Goal: Task Accomplishment & Management: Complete application form

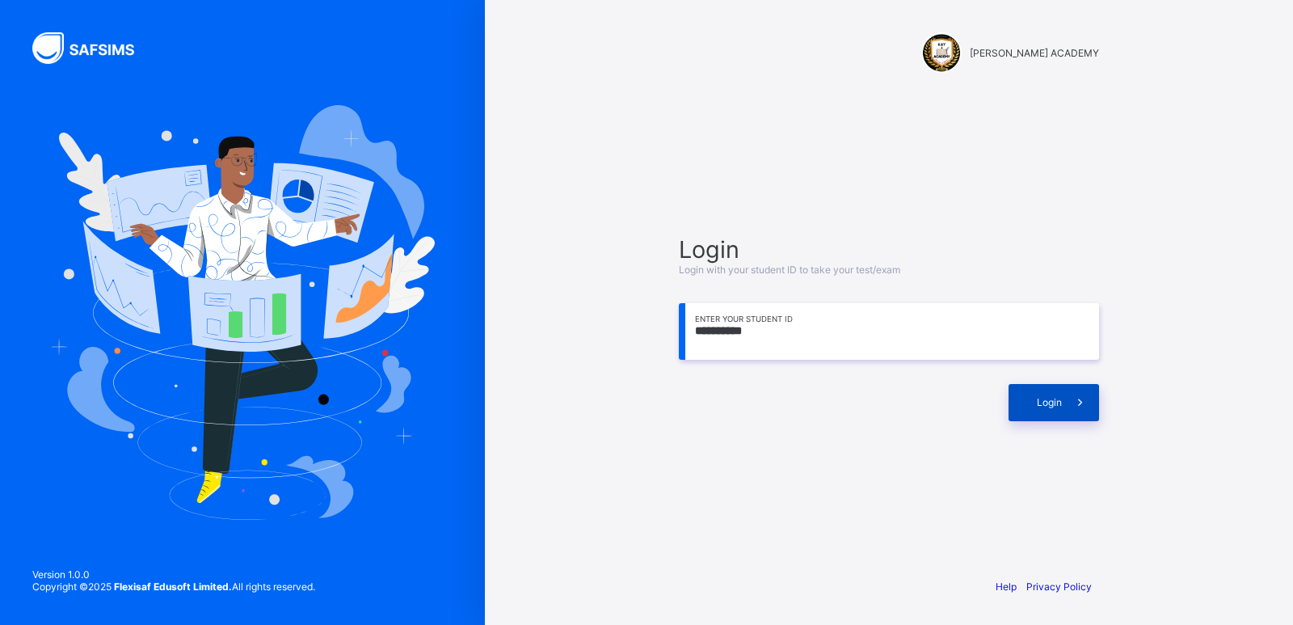
type input "**********"
click at [1065, 403] on span at bounding box center [1080, 402] width 37 height 37
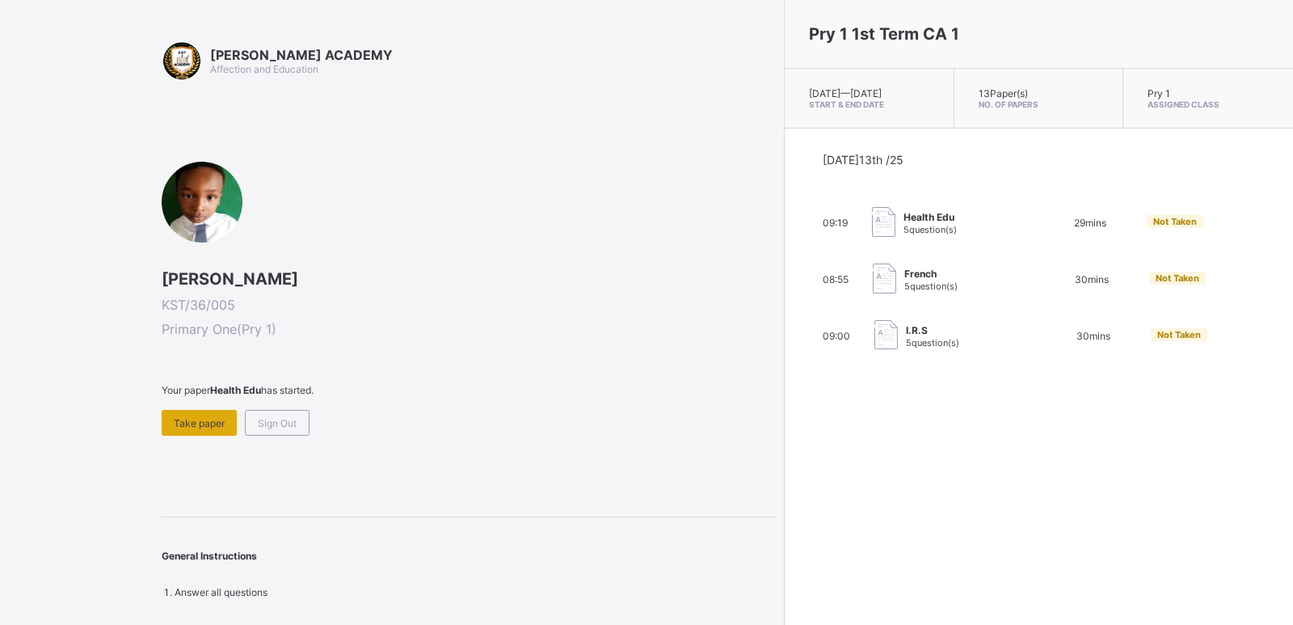
click at [183, 417] on span "Take paper" at bounding box center [199, 423] width 51 height 12
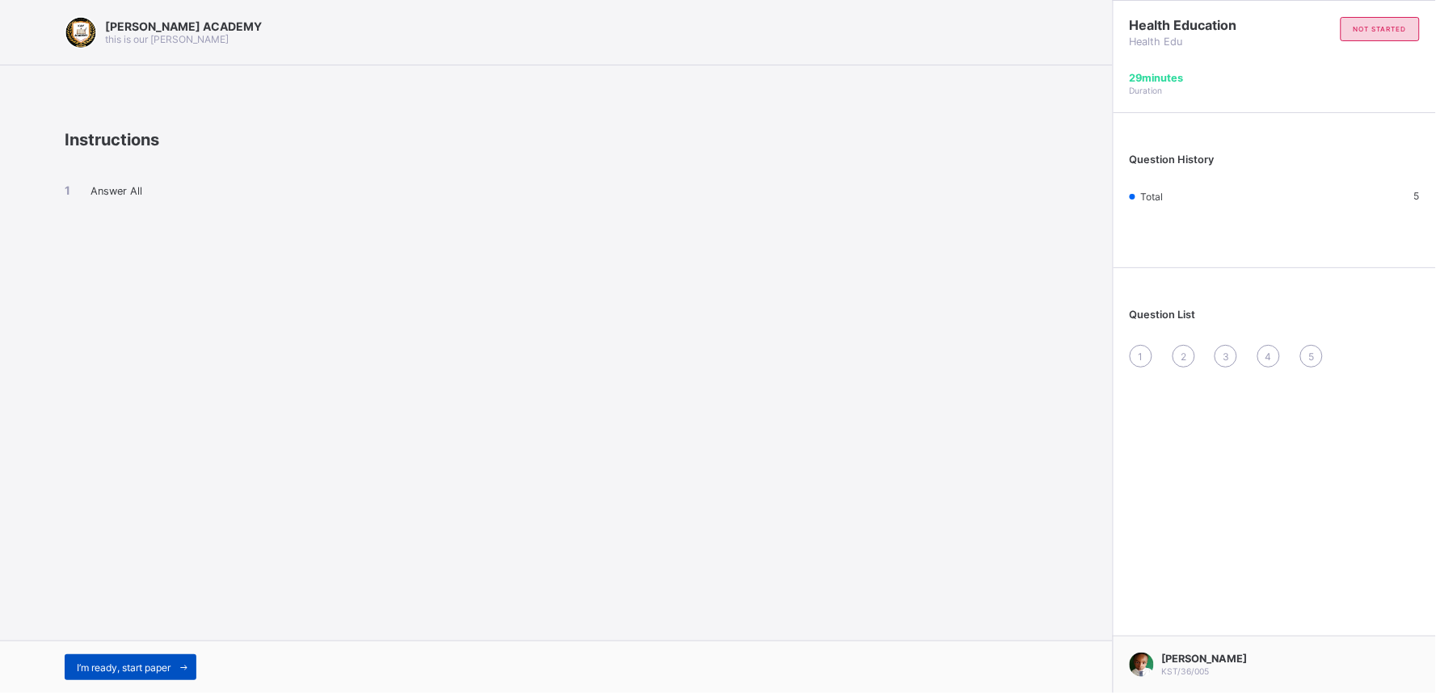
click at [152, 624] on span "I’m ready, start paper" at bounding box center [124, 668] width 94 height 12
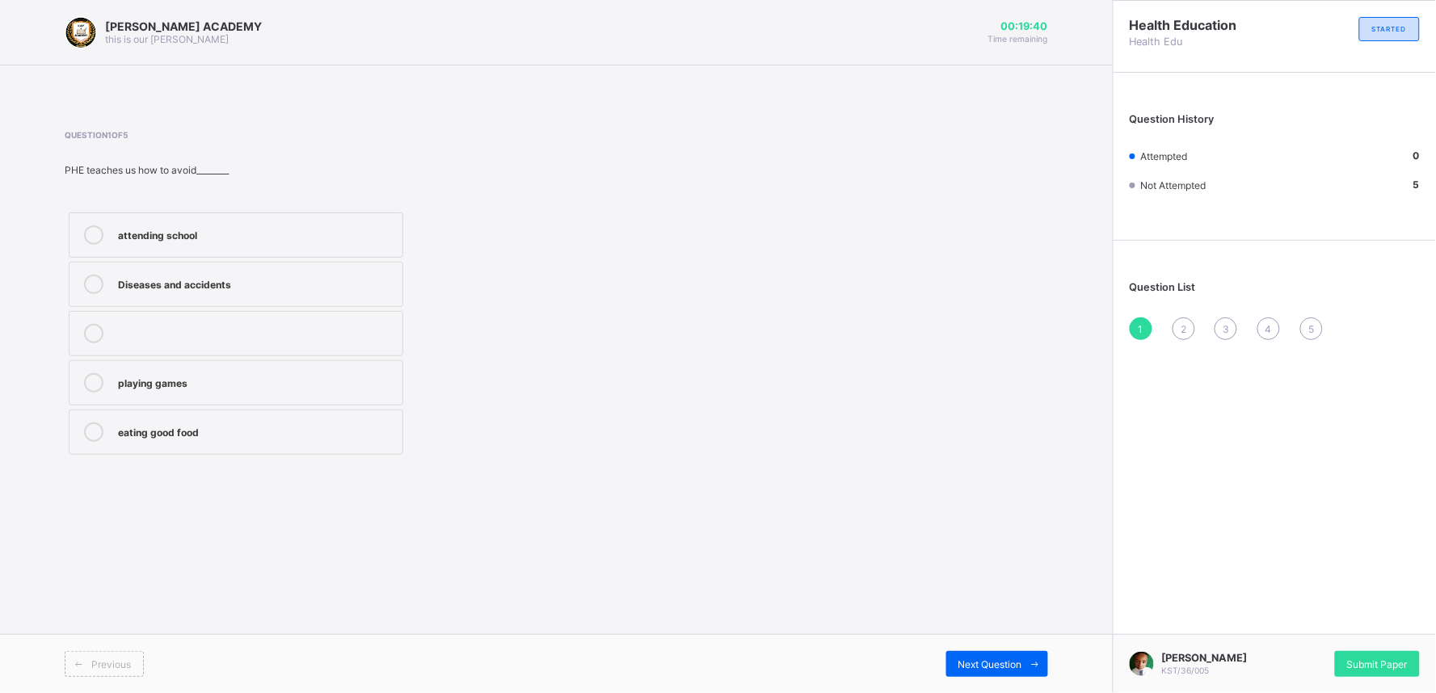
click at [303, 272] on label "Diseases and accidents" at bounding box center [236, 284] width 335 height 45
click at [984, 624] on div "Next Question" at bounding box center [997, 664] width 102 height 26
click at [226, 289] on div "Keep our body fit and healthy" at bounding box center [256, 283] width 276 height 16
click at [983, 624] on span "Next Question" at bounding box center [991, 665] width 64 height 12
click at [175, 289] on div "Physical and Health Education" at bounding box center [256, 283] width 276 height 16
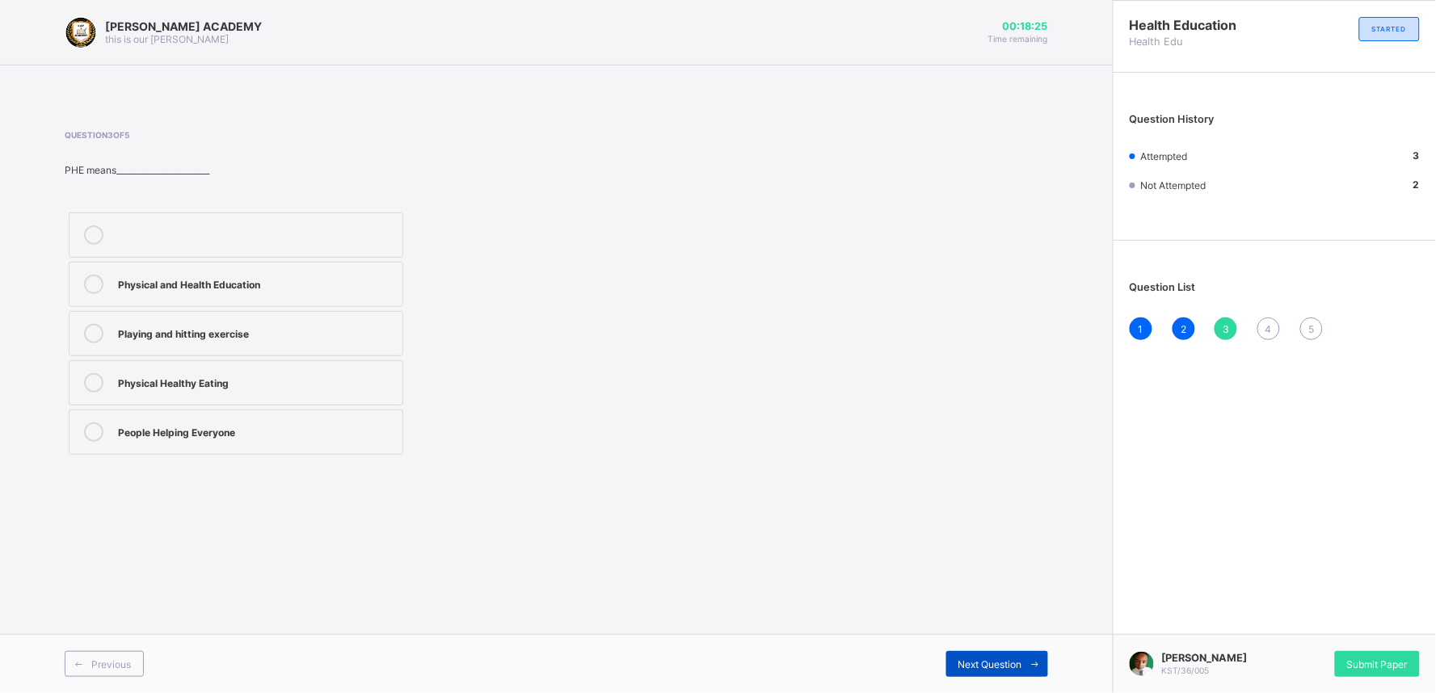
click at [1005, 624] on span "Next Question" at bounding box center [991, 665] width 64 height 12
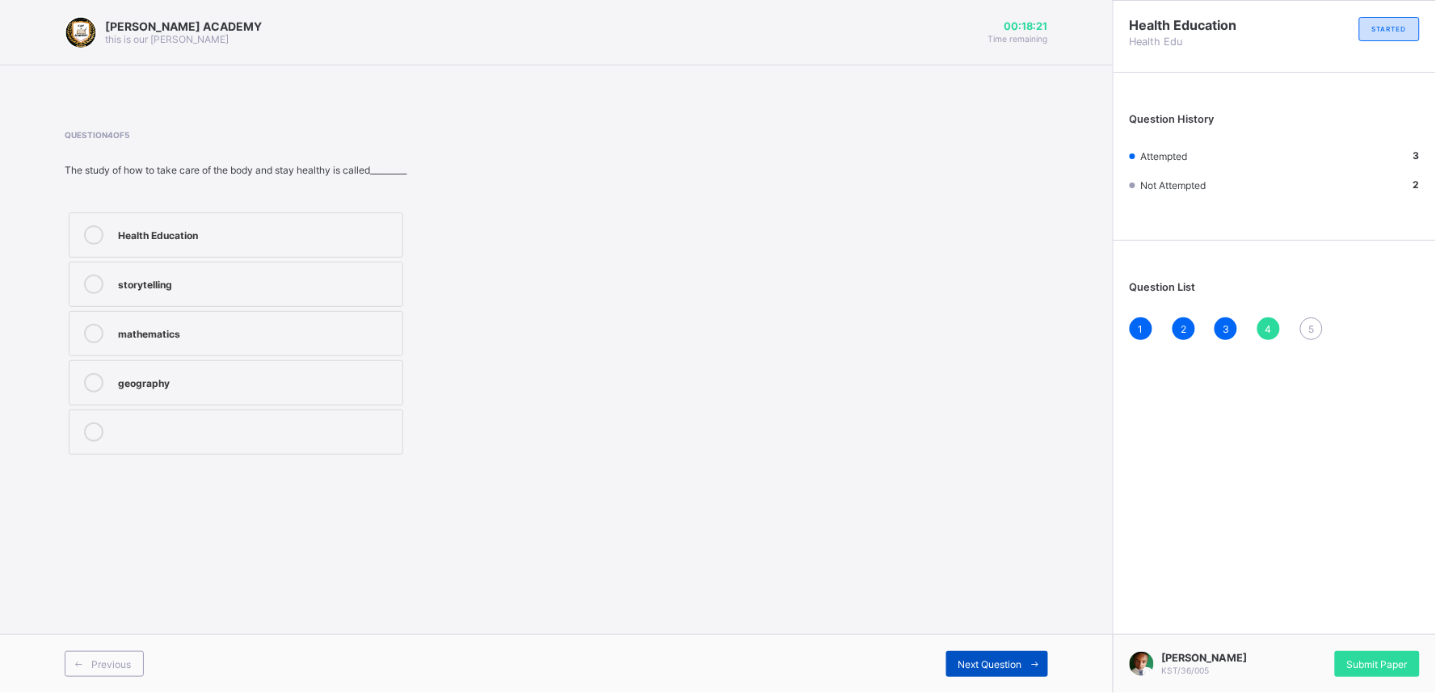
click at [997, 624] on span "Next Question" at bounding box center [991, 665] width 64 height 12
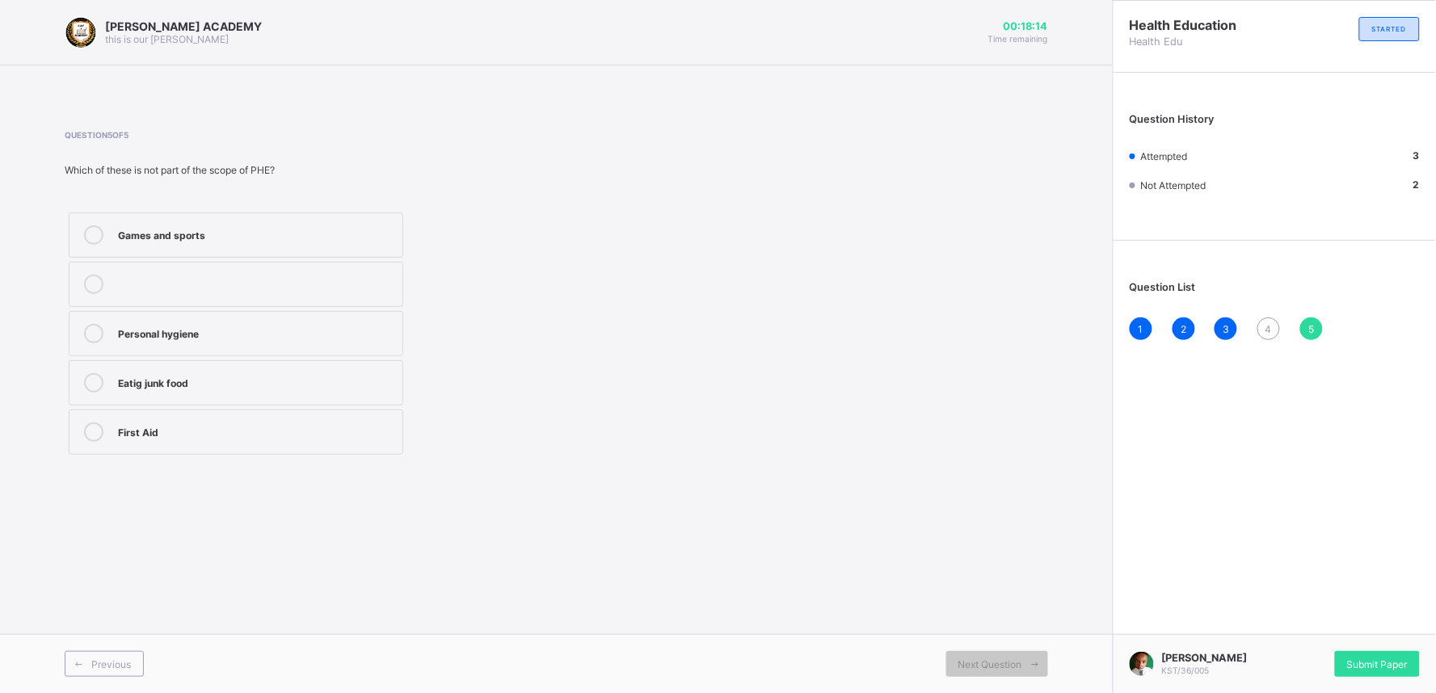
click at [1269, 329] on span "4" at bounding box center [1269, 329] width 6 height 12
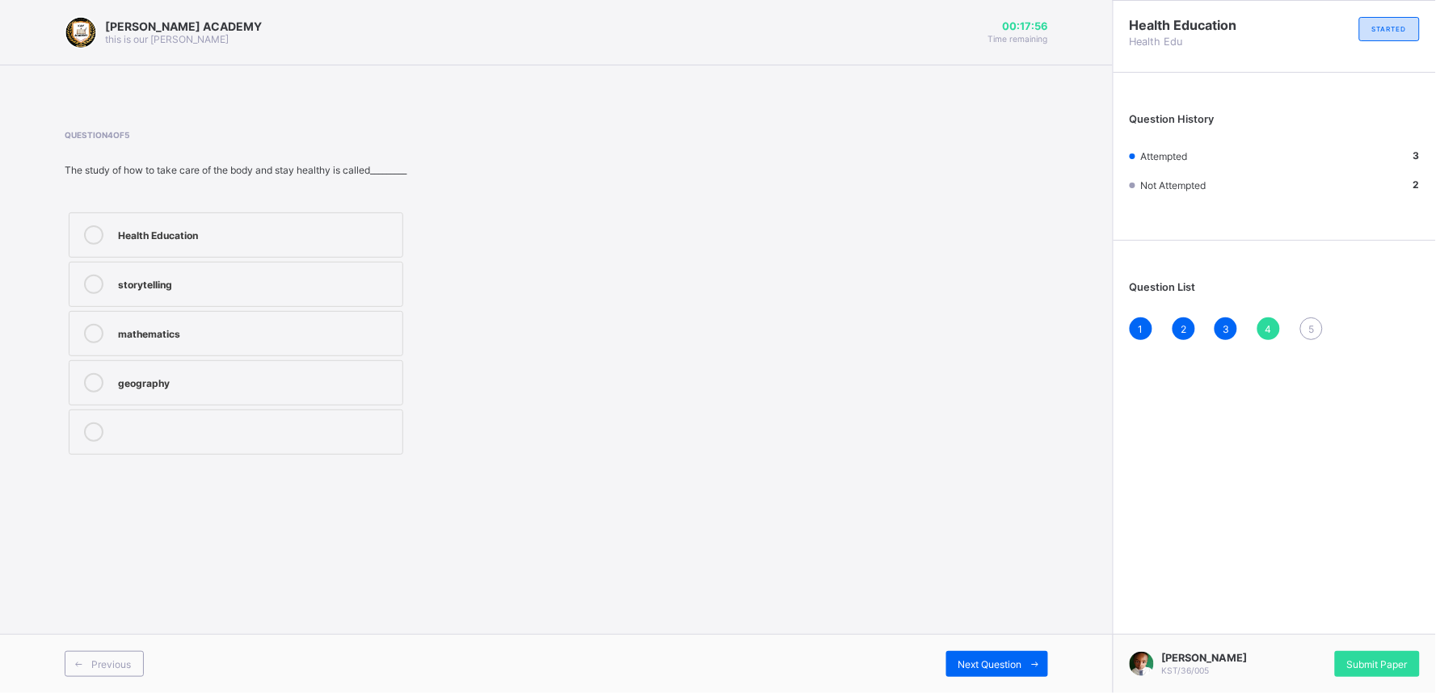
click at [143, 238] on div "Health Education" at bounding box center [256, 233] width 276 height 16
click at [1023, 624] on span at bounding box center [1035, 664] width 26 height 26
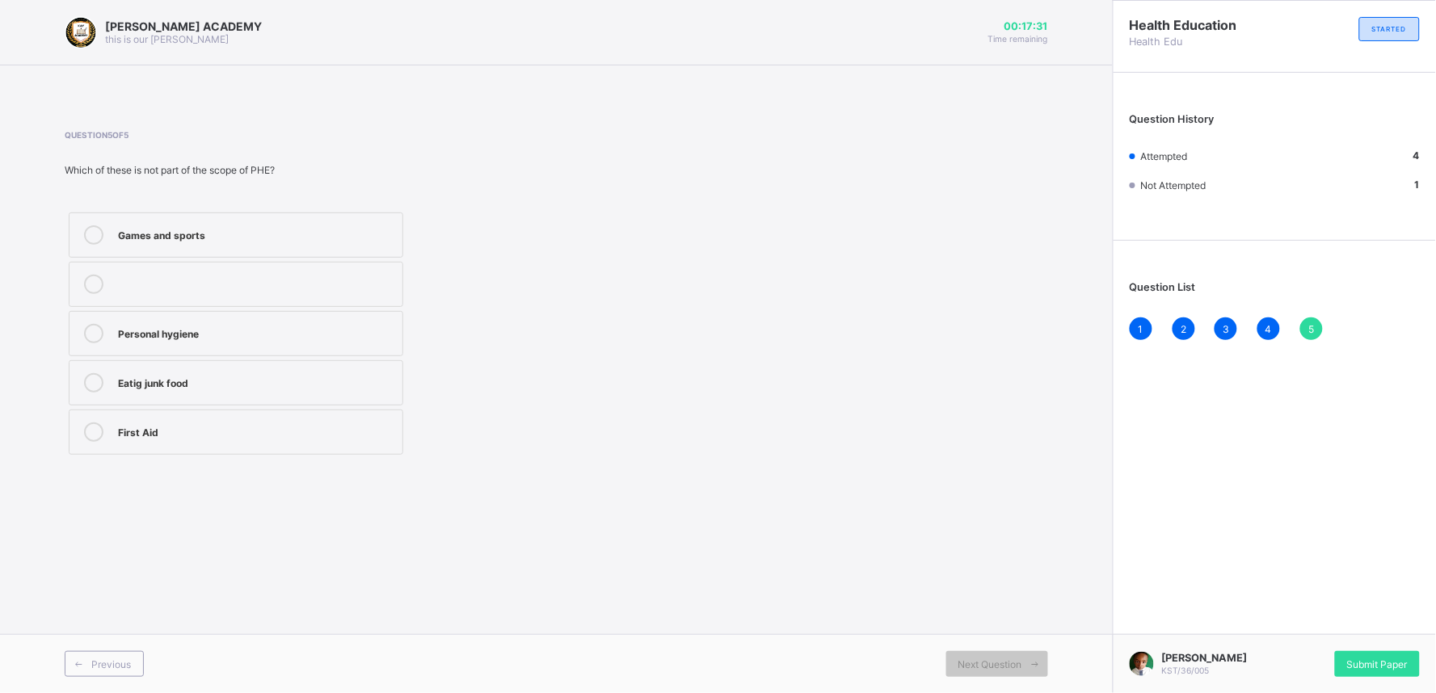
click at [284, 388] on div "Eatig junk food" at bounding box center [256, 381] width 276 height 16
click at [1292, 624] on div "Submit Paper" at bounding box center [1377, 664] width 85 height 26
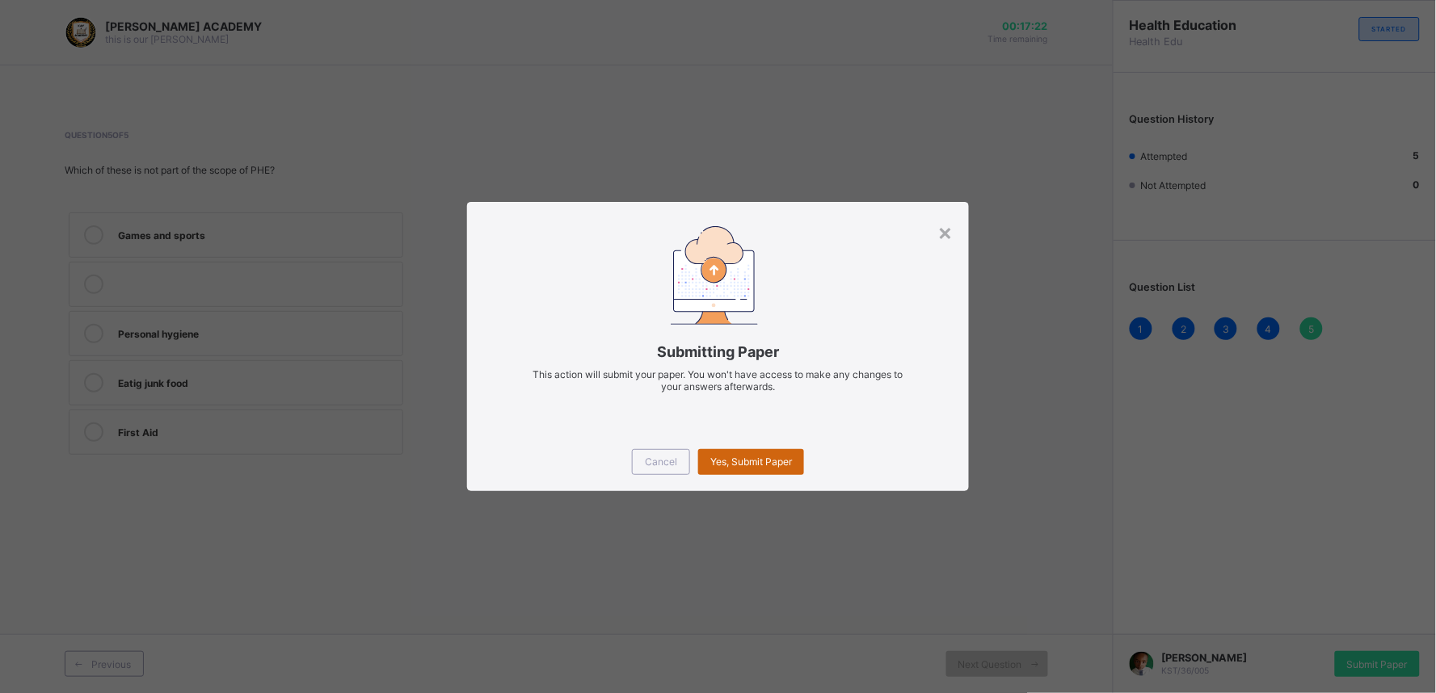
click at [744, 470] on div "Yes, Submit Paper" at bounding box center [751, 462] width 106 height 26
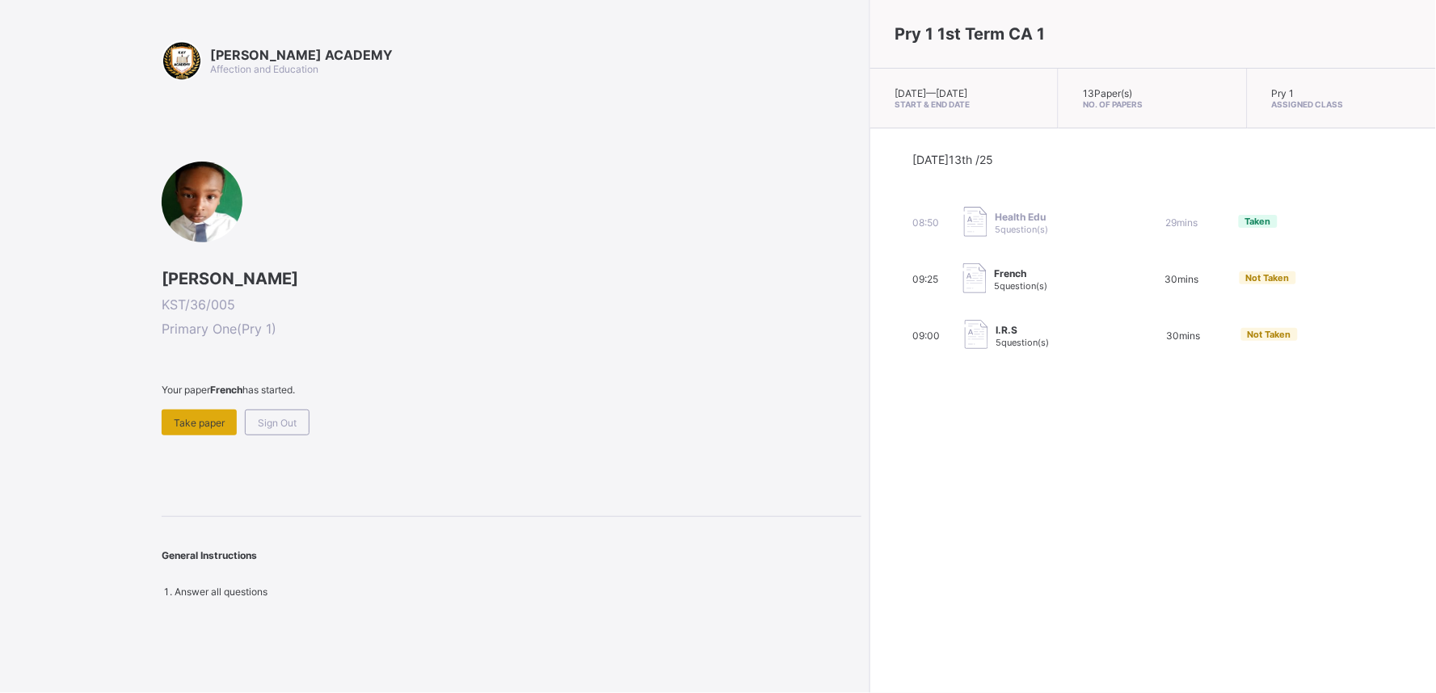
click at [216, 424] on span "Take paper" at bounding box center [199, 423] width 51 height 12
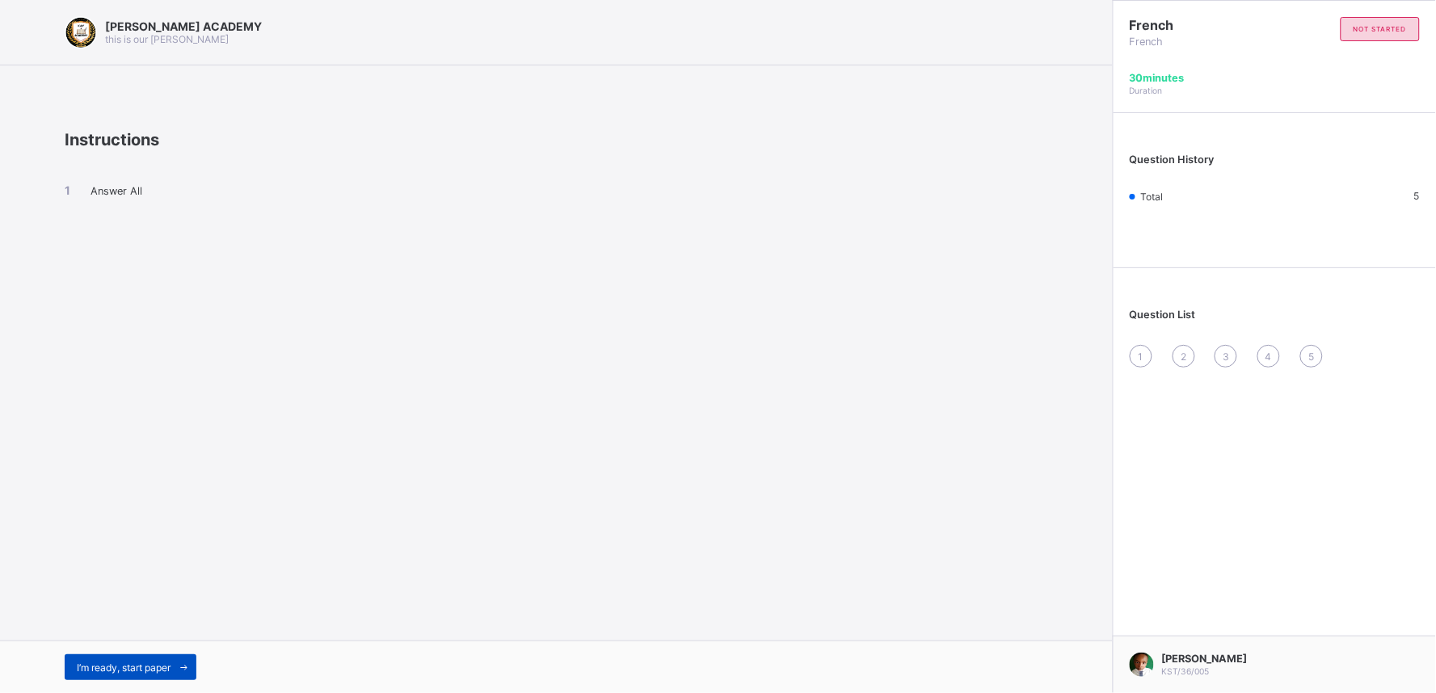
click at [106, 624] on span "I’m ready, start paper" at bounding box center [124, 668] width 94 height 12
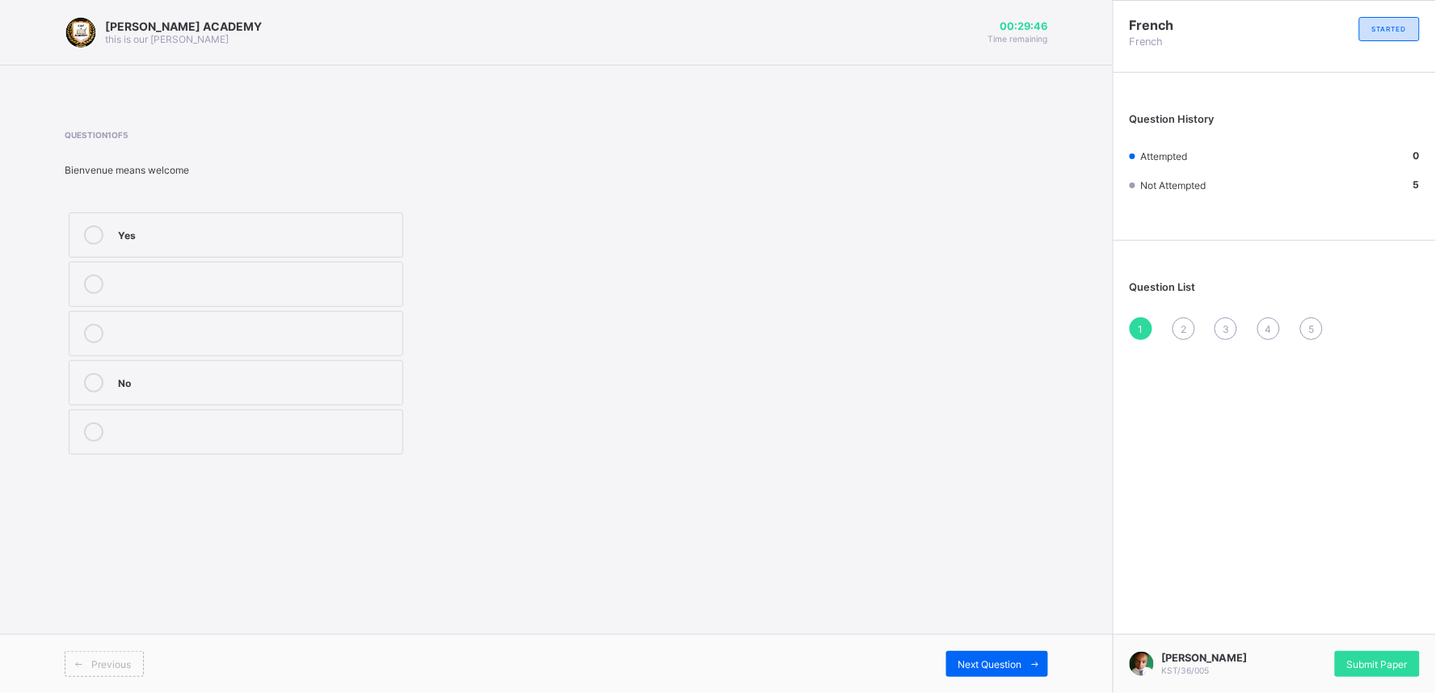
click at [147, 241] on div "Yes" at bounding box center [256, 234] width 276 height 19
click at [989, 624] on div "Next Question" at bounding box center [997, 664] width 102 height 26
click at [314, 369] on label "greetings in french" at bounding box center [236, 382] width 335 height 45
click at [990, 624] on div "Next Question" at bounding box center [997, 664] width 102 height 26
click at [312, 343] on div "Good morning" at bounding box center [256, 333] width 276 height 19
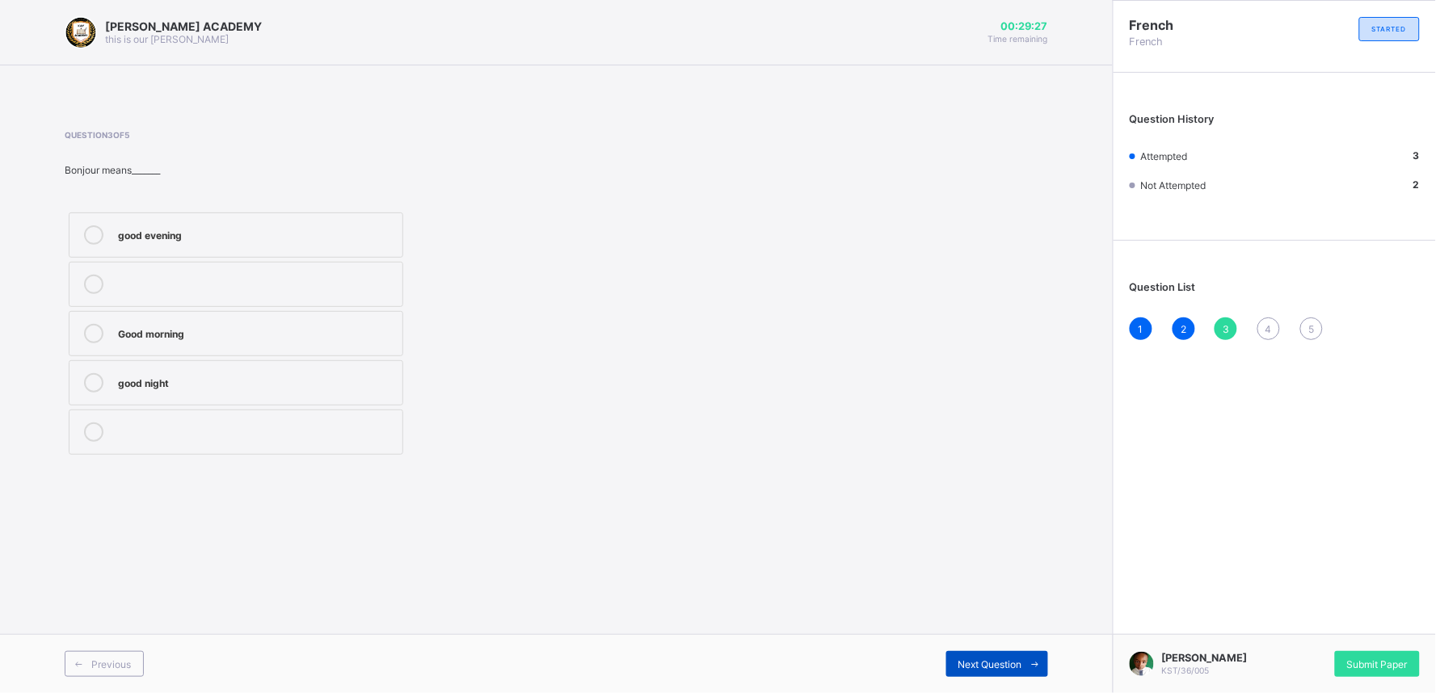
click at [975, 624] on span "Next Question" at bounding box center [991, 665] width 64 height 12
click at [175, 228] on div "goodbye" at bounding box center [256, 233] width 276 height 16
click at [972, 624] on span "Next Question" at bounding box center [991, 665] width 64 height 12
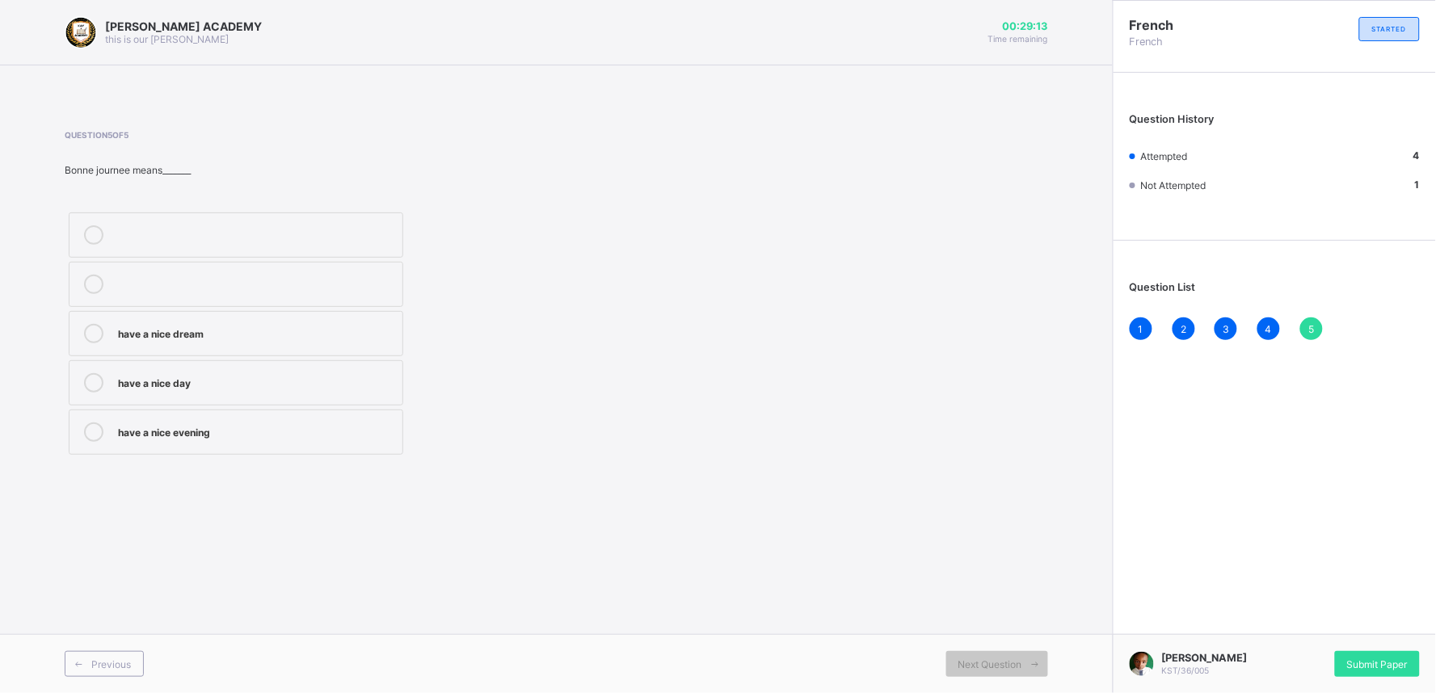
click at [299, 390] on div "have a nice day" at bounding box center [256, 382] width 276 height 19
click at [1292, 624] on div "Submit Paper" at bounding box center [1377, 664] width 85 height 26
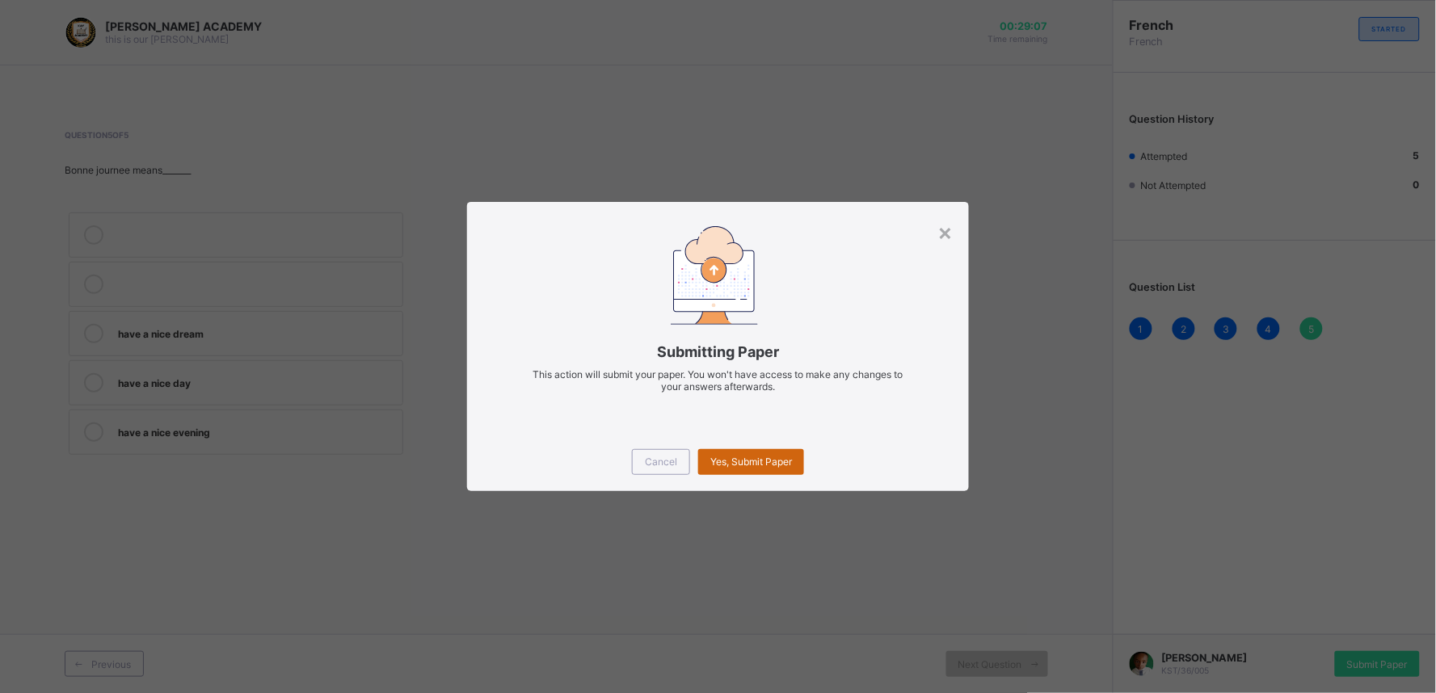
click at [777, 449] on div "Yes, Submit Paper" at bounding box center [751, 462] width 106 height 26
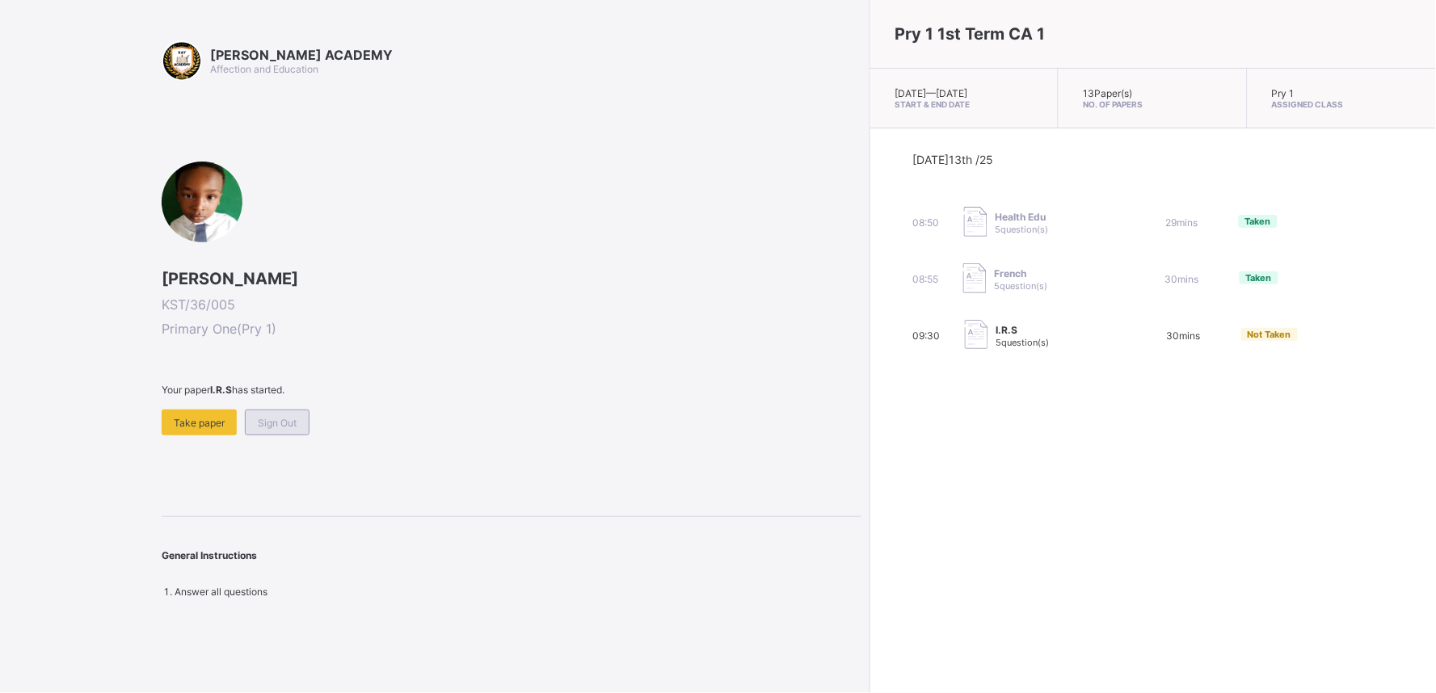
click at [273, 424] on span "Sign Out" at bounding box center [277, 423] width 39 height 12
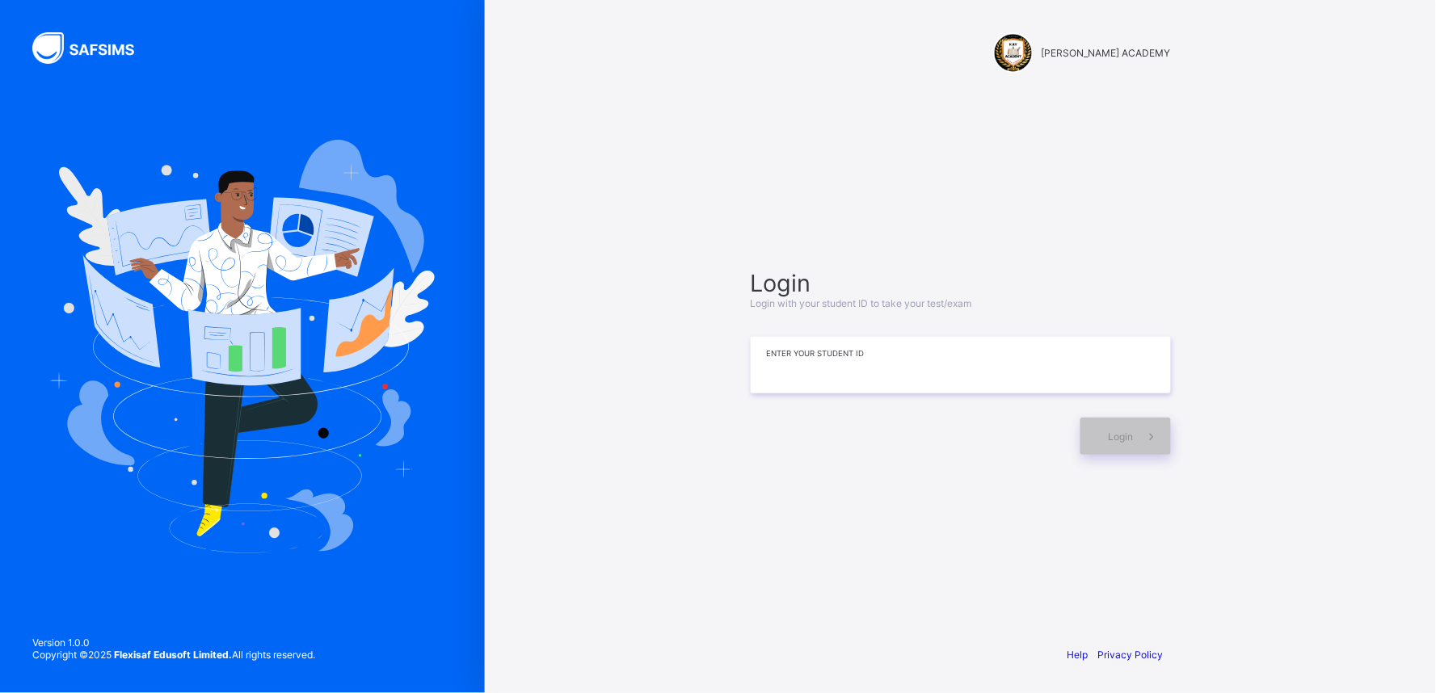
click at [988, 356] on input at bounding box center [961, 365] width 420 height 57
type input "*********"
click at [1109, 433] on span "Login" at bounding box center [1121, 437] width 25 height 12
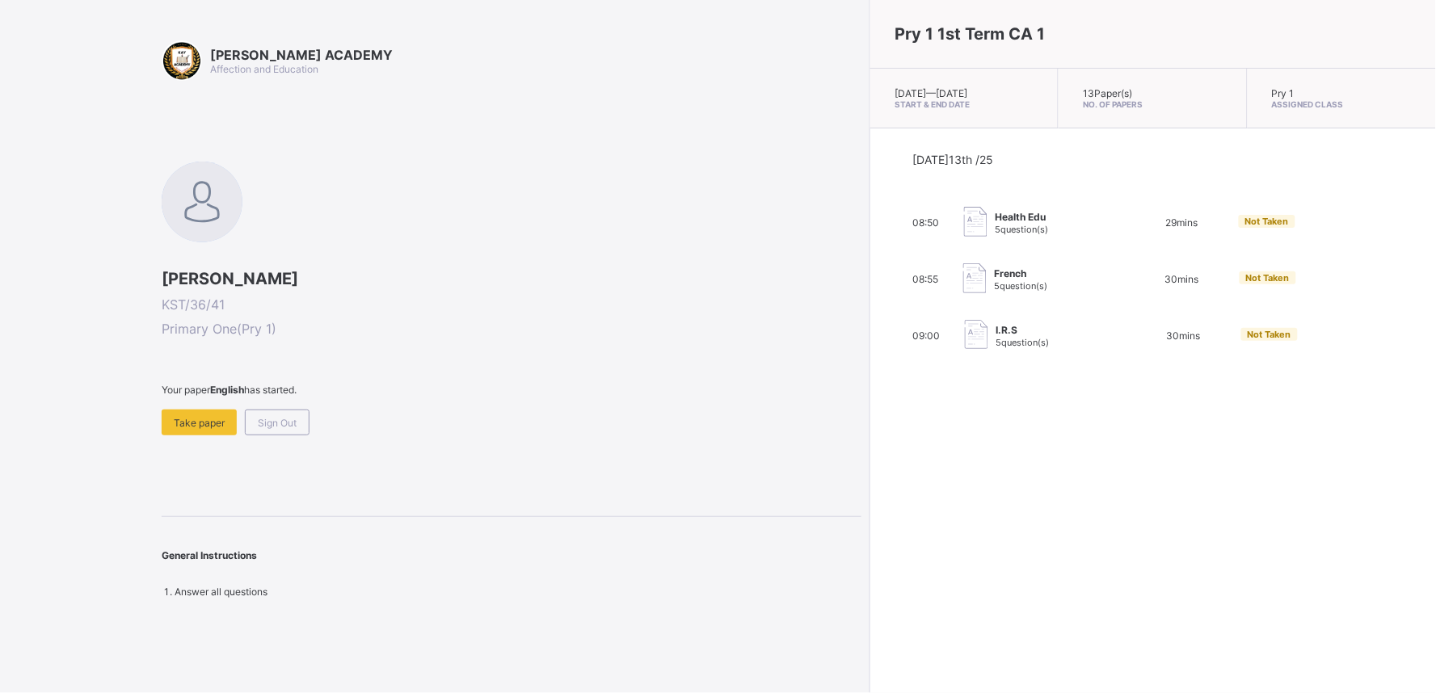
click at [377, 595] on div "[PERSON_NAME] ACADEMY Affection and Education [PERSON_NAME] KST/36/41 Primary O…" at bounding box center [431, 346] width 862 height 693
click at [191, 422] on span "Take paper" at bounding box center [199, 423] width 51 height 12
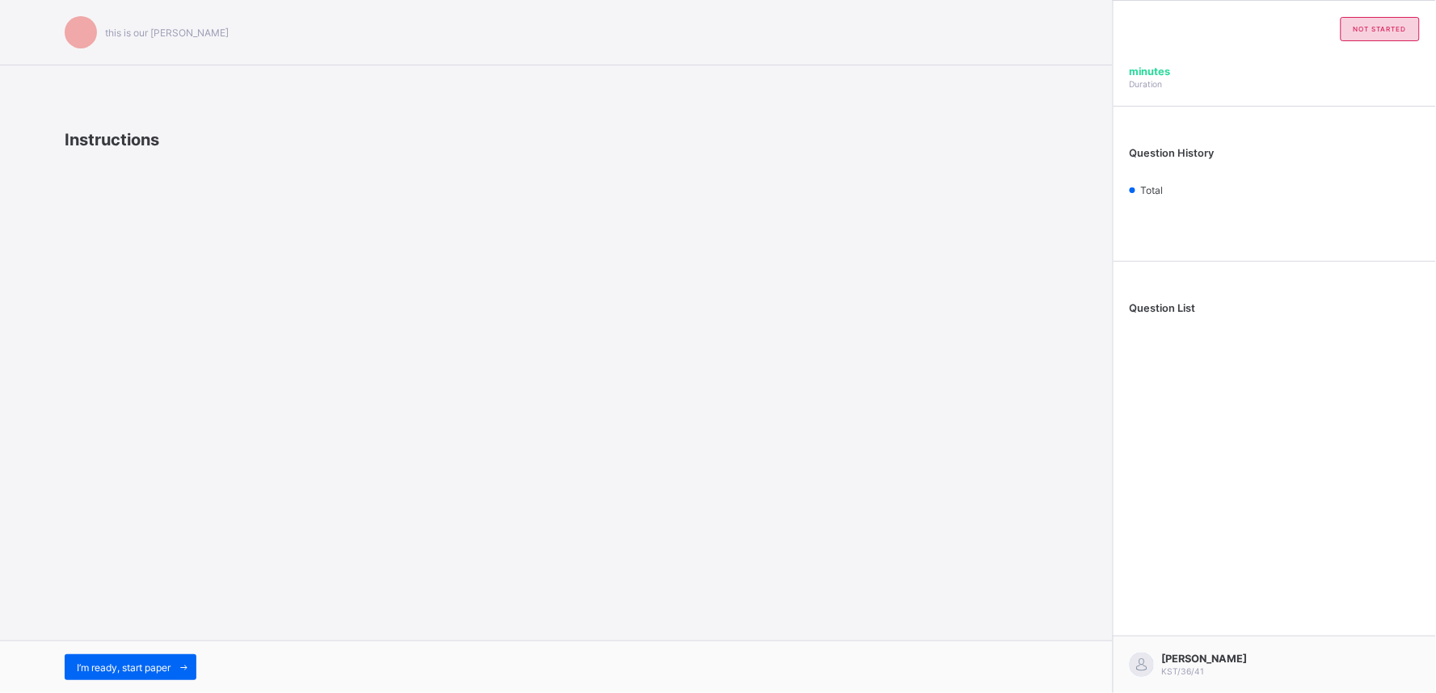
click at [191, 422] on div "this is our [PERSON_NAME] Instructions I’m ready, start paper" at bounding box center [556, 346] width 1113 height 693
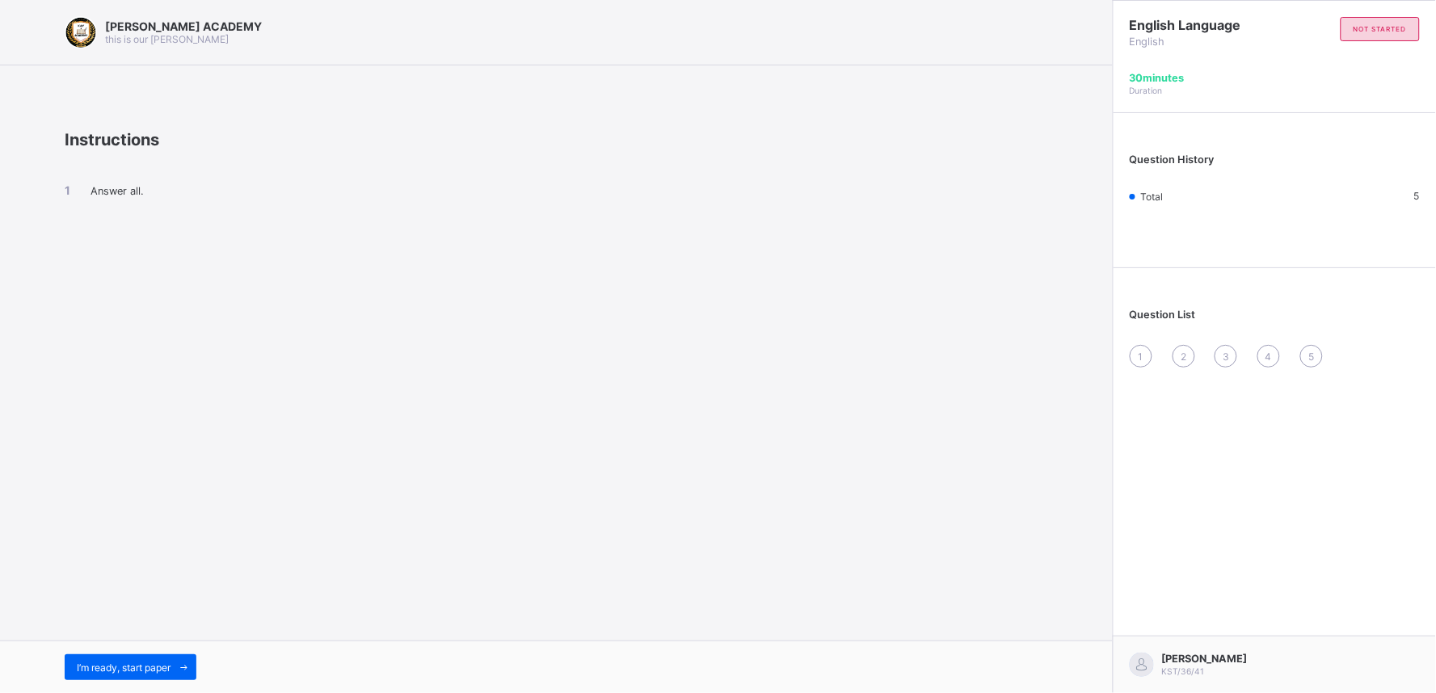
click at [885, 479] on div "[PERSON_NAME] ACADEMY this is our [PERSON_NAME] Instructions Answer all. I’m re…" at bounding box center [556, 346] width 1113 height 693
click at [151, 624] on span "I’m ready, start paper" at bounding box center [124, 668] width 94 height 12
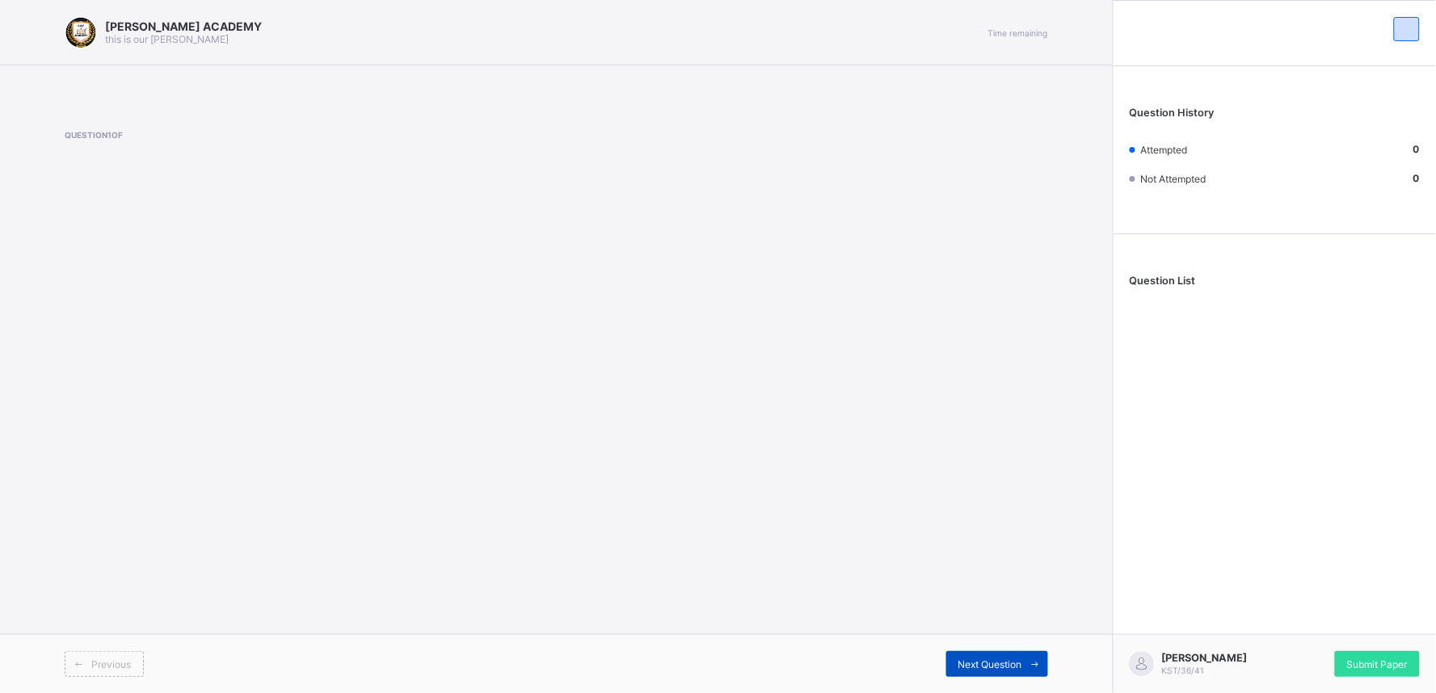
click at [955, 624] on div "Next Question" at bounding box center [997, 664] width 102 height 26
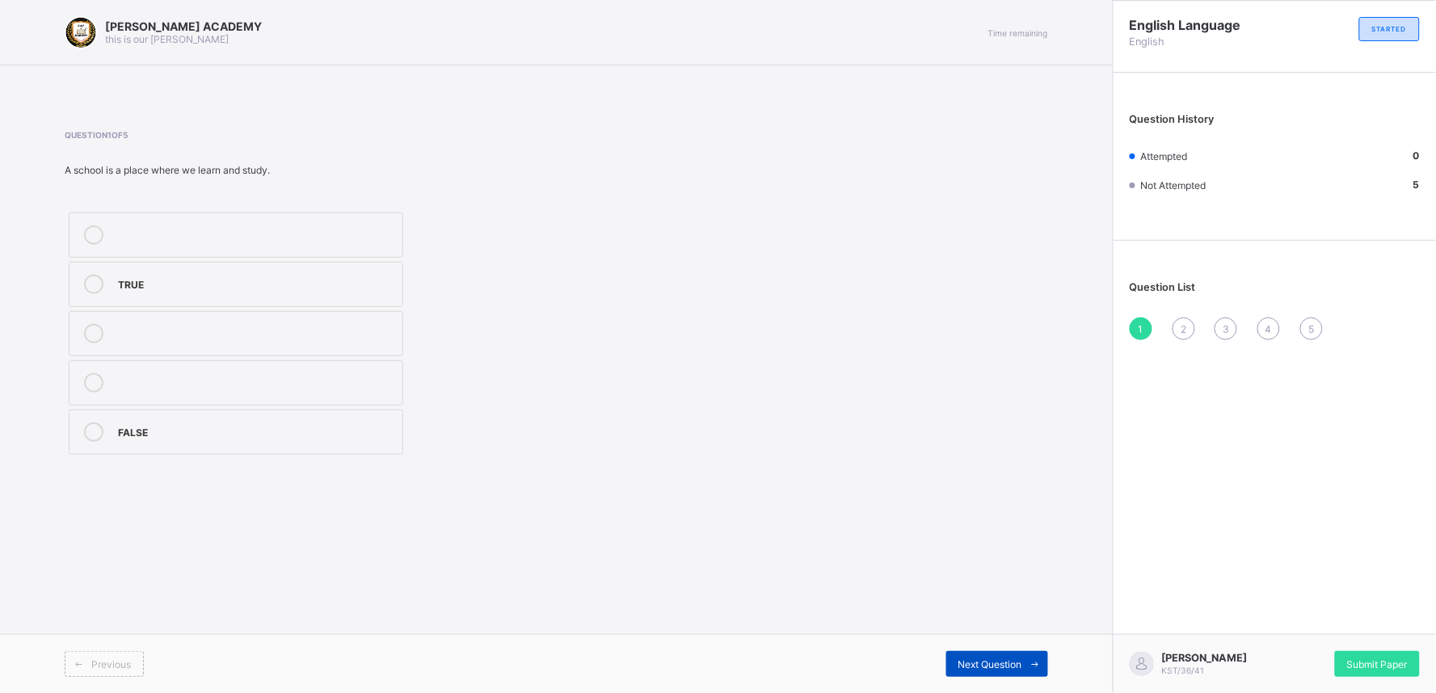
click at [955, 624] on div "Next Question" at bounding box center [997, 664] width 102 height 26
click at [1149, 331] on div "1" at bounding box center [1141, 329] width 23 height 23
click at [204, 295] on label "TRUE" at bounding box center [236, 284] width 335 height 45
click at [964, 624] on div "Next Question" at bounding box center [997, 664] width 102 height 26
drag, startPoint x: 965, startPoint y: 651, endPoint x: 706, endPoint y: 720, distance: 268.4
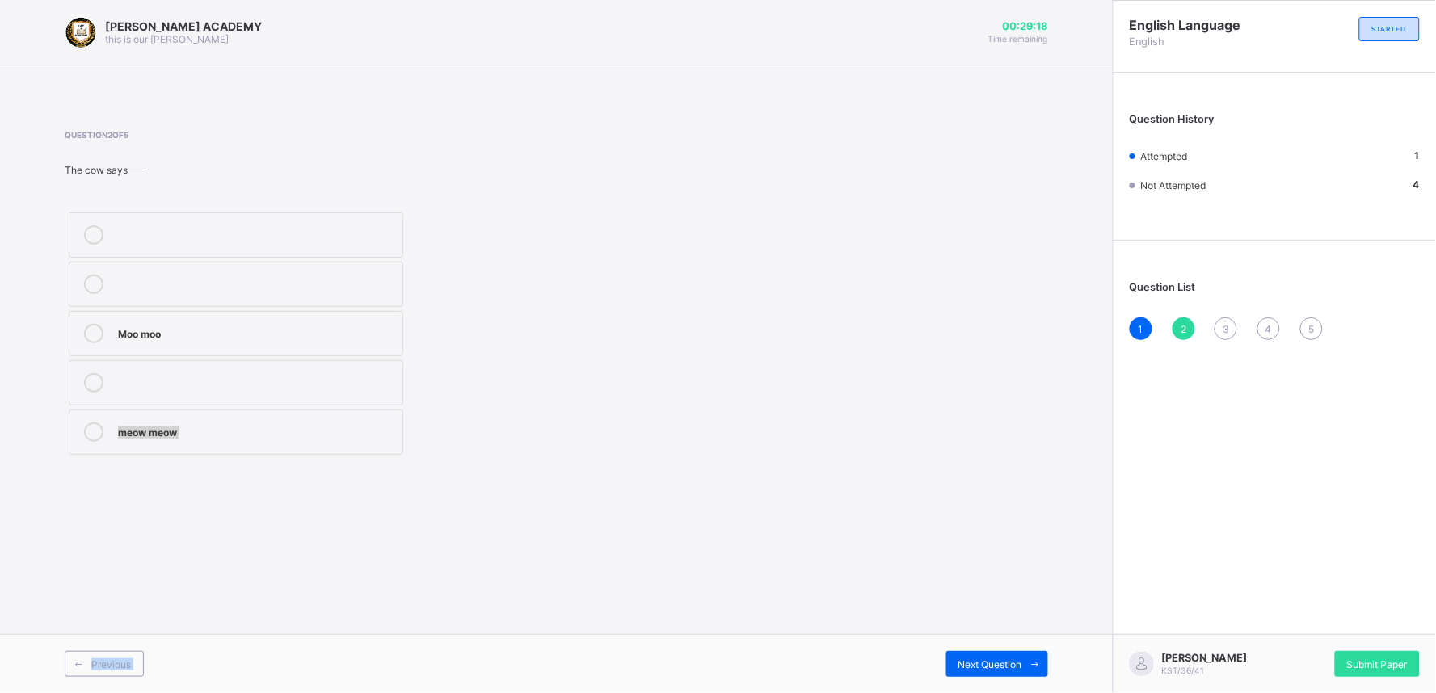
click at [706, 624] on html "[PERSON_NAME] ACADEMY this is our [PERSON_NAME] 00:29:18 Time remaining Questio…" at bounding box center [718, 346] width 1436 height 693
click at [188, 318] on label "Moo moo" at bounding box center [236, 333] width 335 height 45
click at [1007, 624] on span "Next Question" at bounding box center [991, 665] width 64 height 12
click at [338, 324] on div "woof woof" at bounding box center [256, 332] width 276 height 16
click at [984, 624] on div "Next Question" at bounding box center [997, 664] width 102 height 26
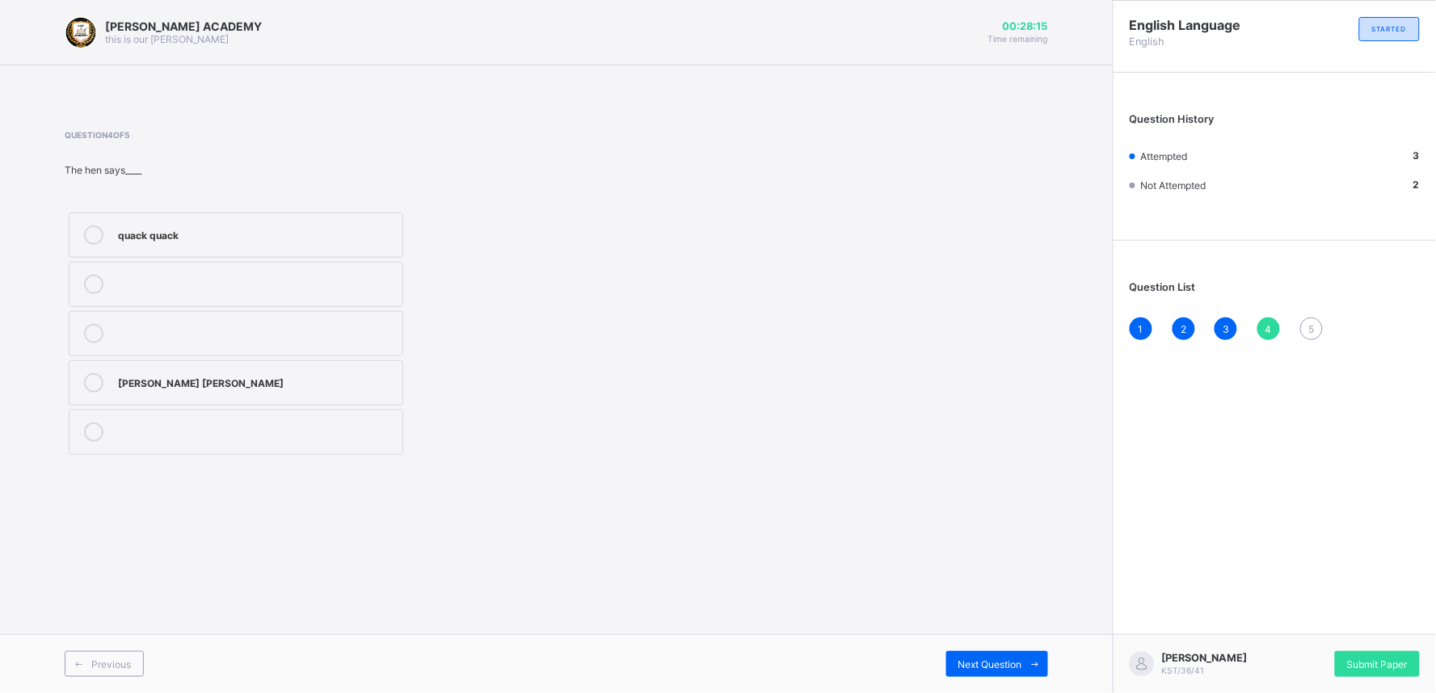
click at [245, 237] on div "quack quack" at bounding box center [256, 233] width 276 height 16
click at [968, 624] on div "Next Question" at bounding box center [997, 664] width 102 height 26
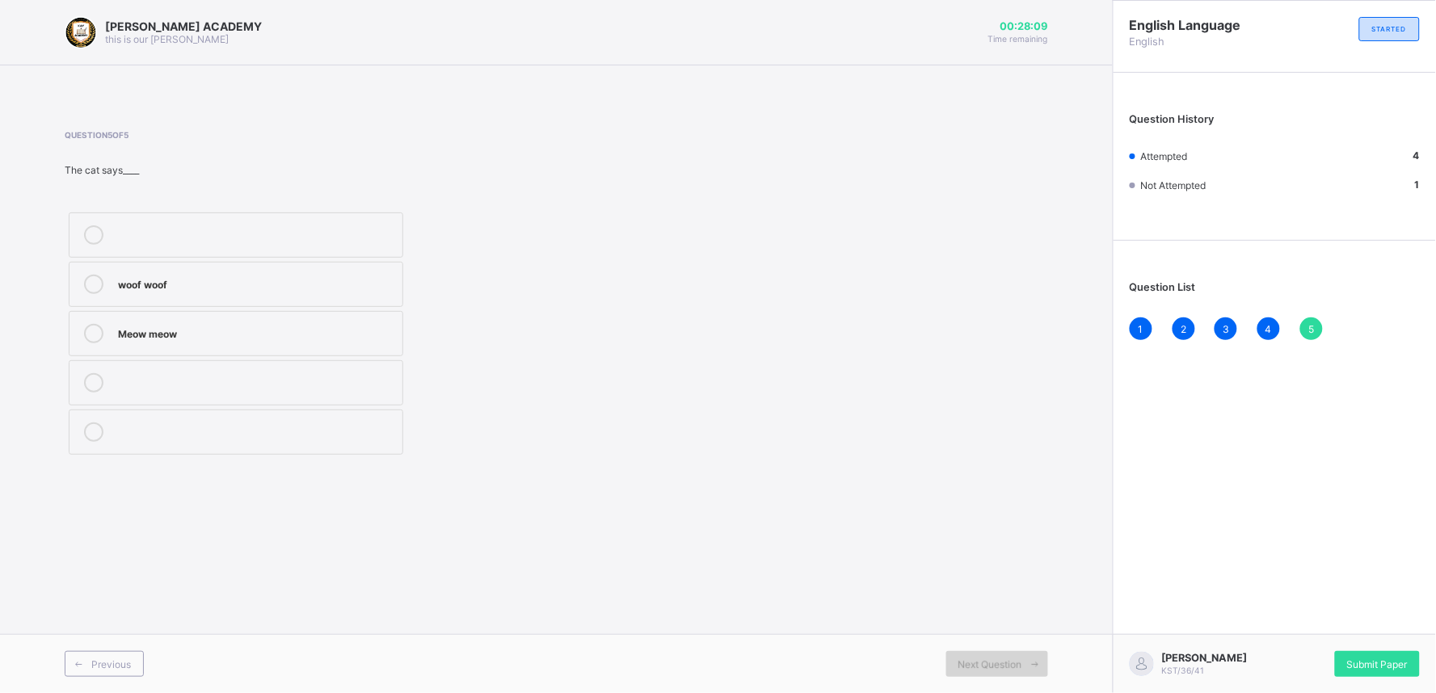
click at [968, 624] on span "Next Question" at bounding box center [991, 665] width 64 height 12
drag, startPoint x: 179, startPoint y: 287, endPoint x: 176, endPoint y: 297, distance: 10.2
click at [176, 295] on label "woof woof" at bounding box center [236, 284] width 335 height 45
click at [168, 348] on label "Meow meow" at bounding box center [236, 333] width 335 height 45
click at [168, 356] on label "Meow meow" at bounding box center [236, 333] width 335 height 45
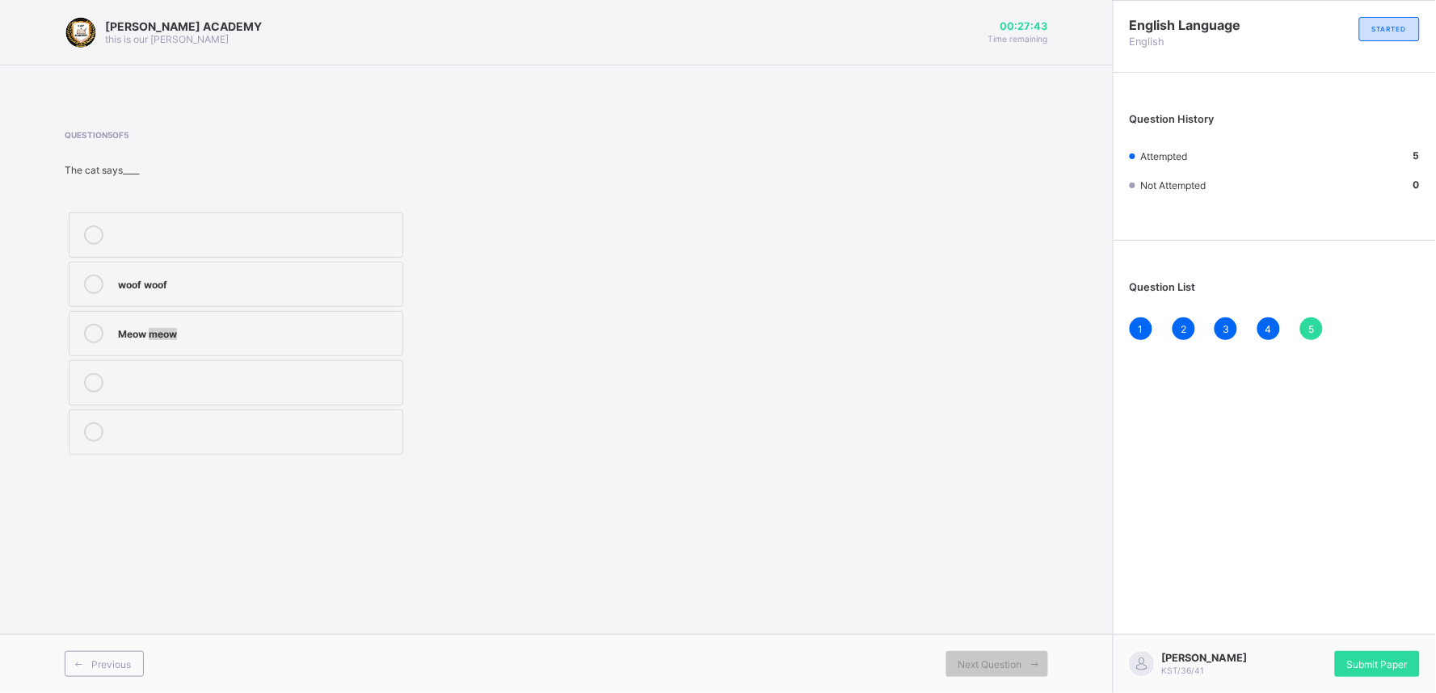
click at [167, 348] on label "Meow meow" at bounding box center [236, 333] width 335 height 45
click at [1292, 624] on span "Submit Paper" at bounding box center [1377, 665] width 61 height 12
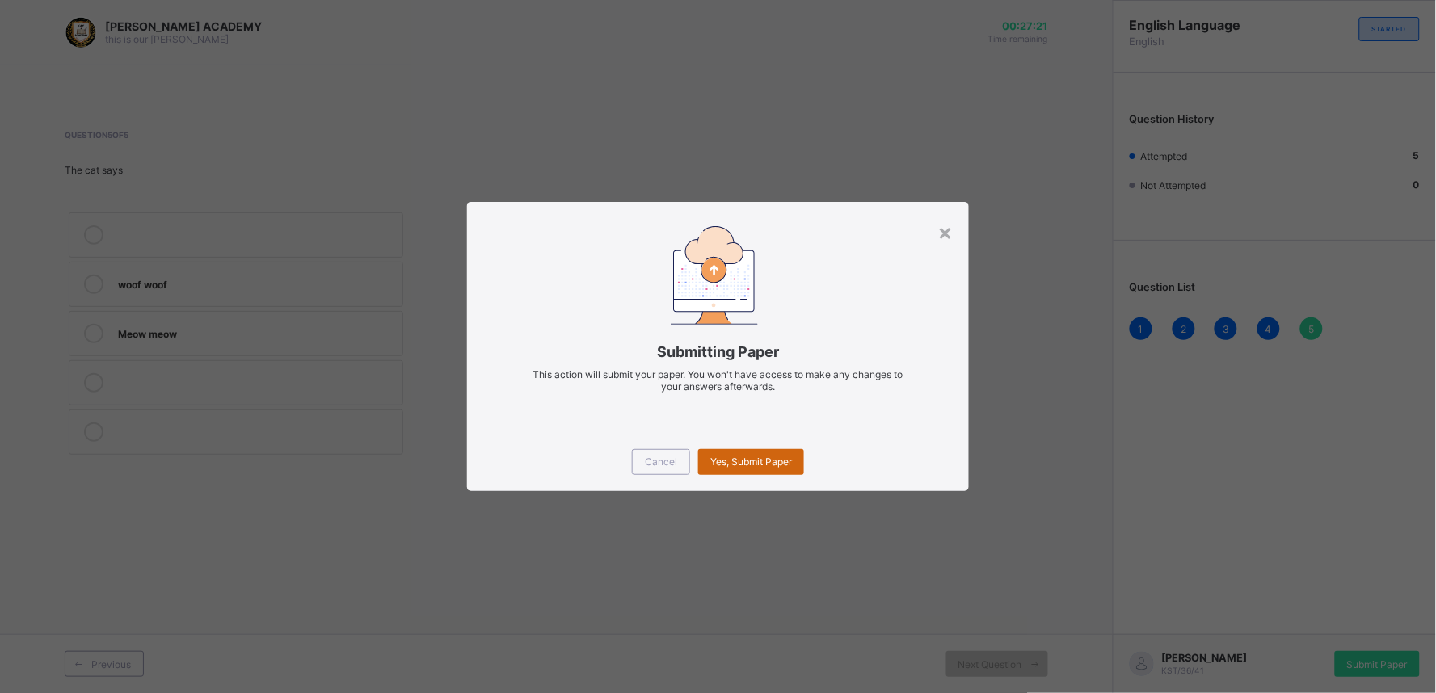
click at [756, 456] on span "Yes, Submit Paper" at bounding box center [751, 462] width 82 height 12
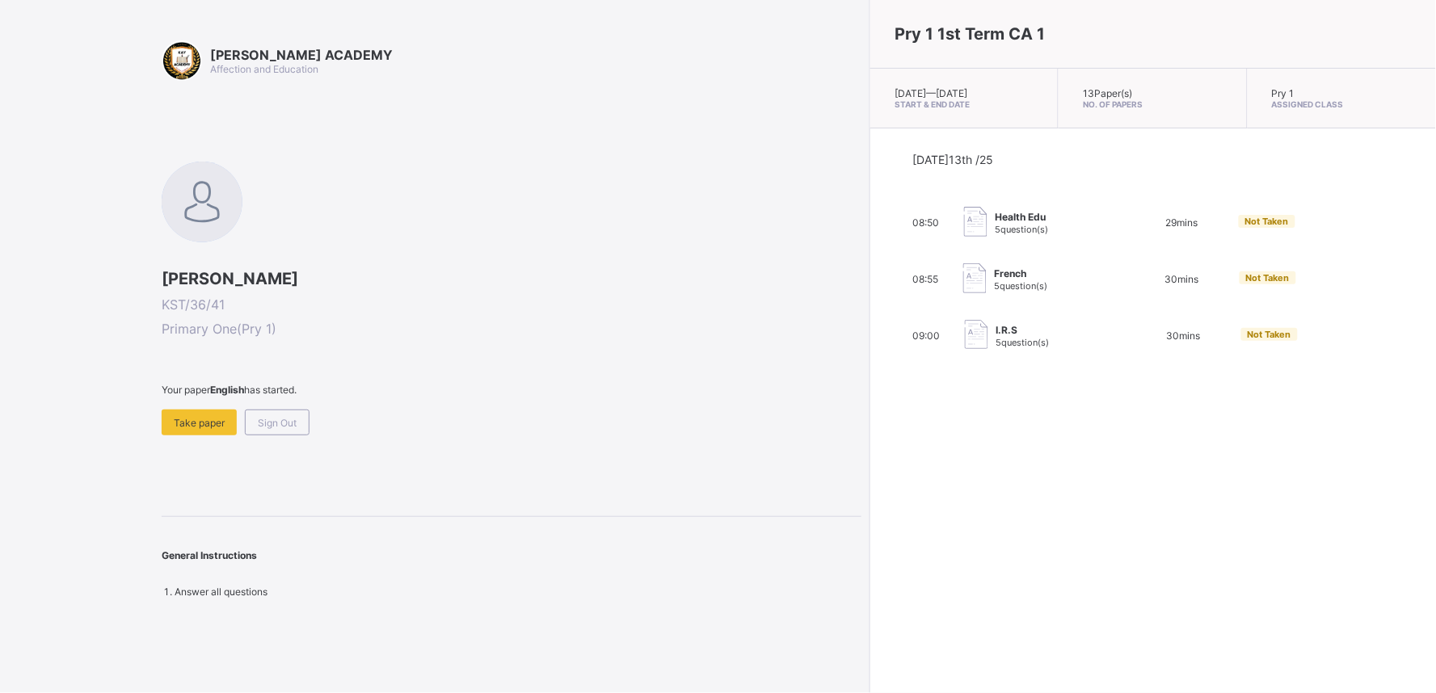
click at [244, 390] on b "English" at bounding box center [227, 390] width 34 height 12
click at [190, 421] on span "Take paper" at bounding box center [199, 423] width 51 height 12
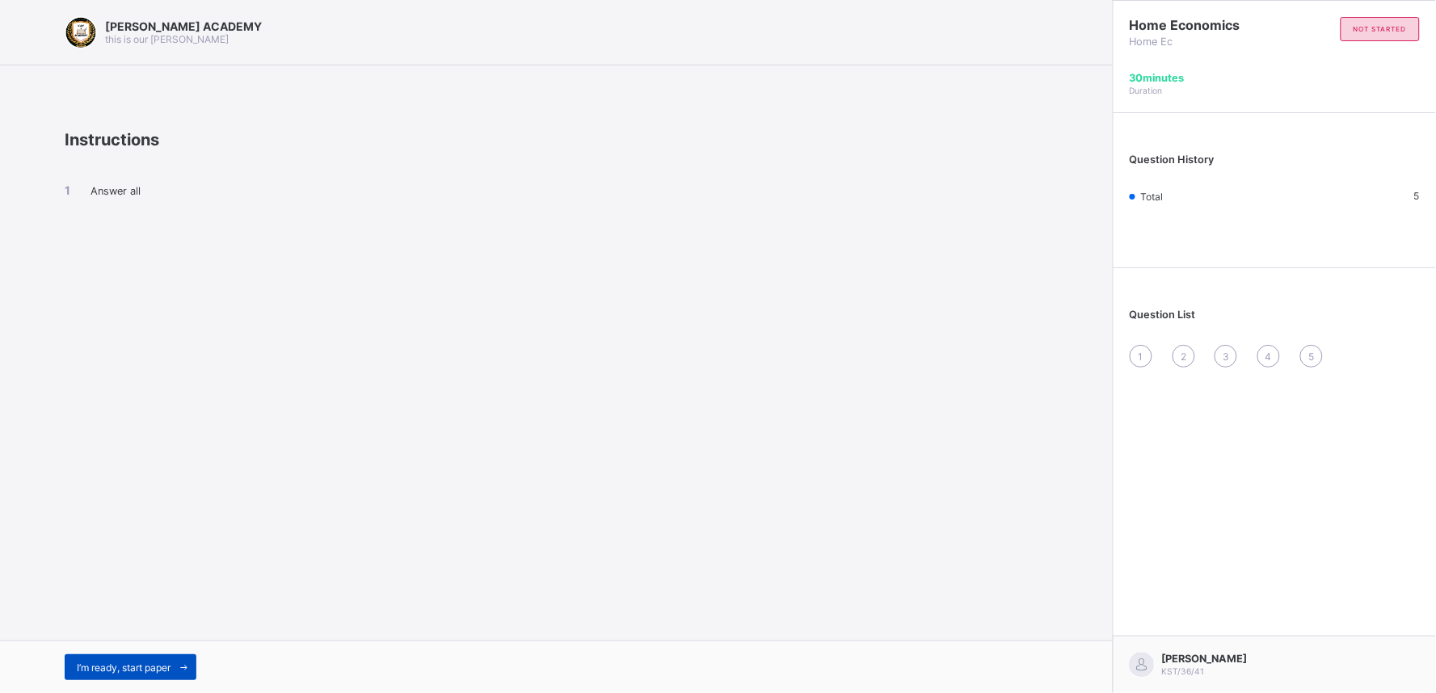
click at [183, 624] on icon at bounding box center [184, 668] width 12 height 11
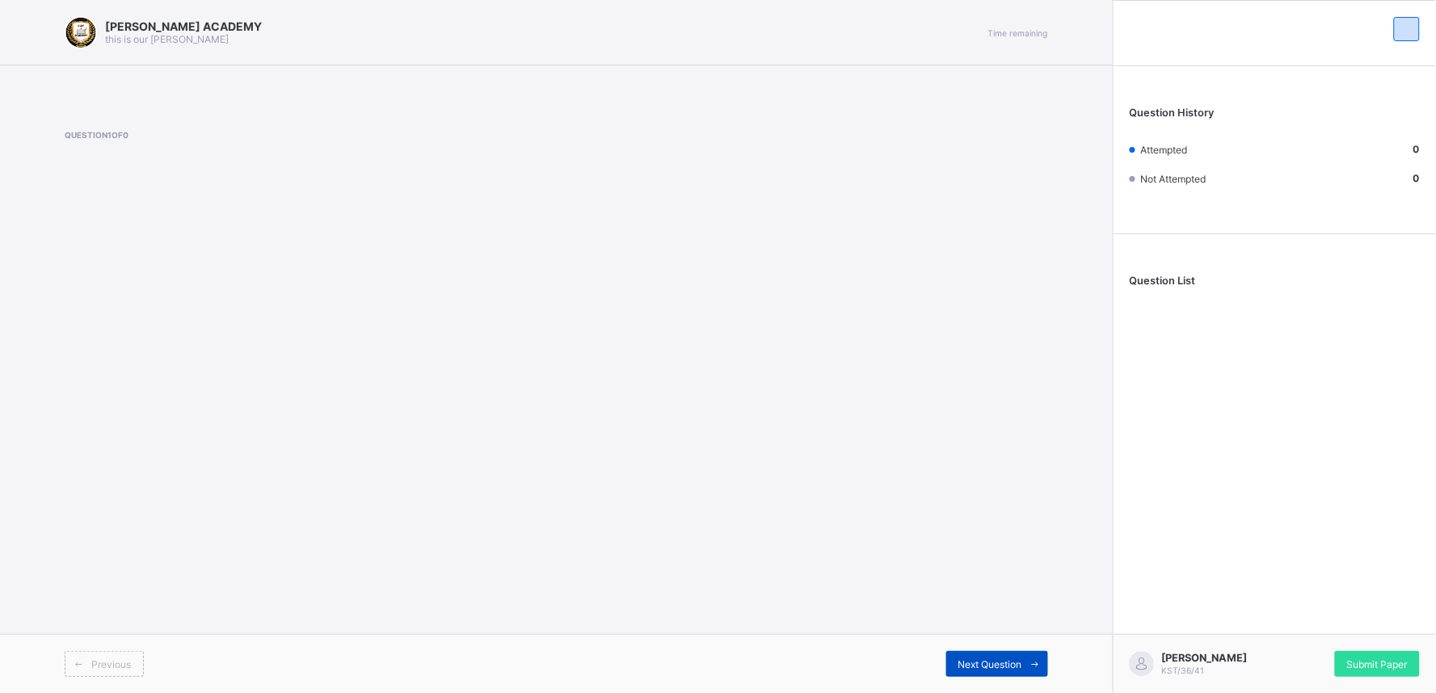
click at [994, 624] on div "Next Question" at bounding box center [997, 664] width 102 height 26
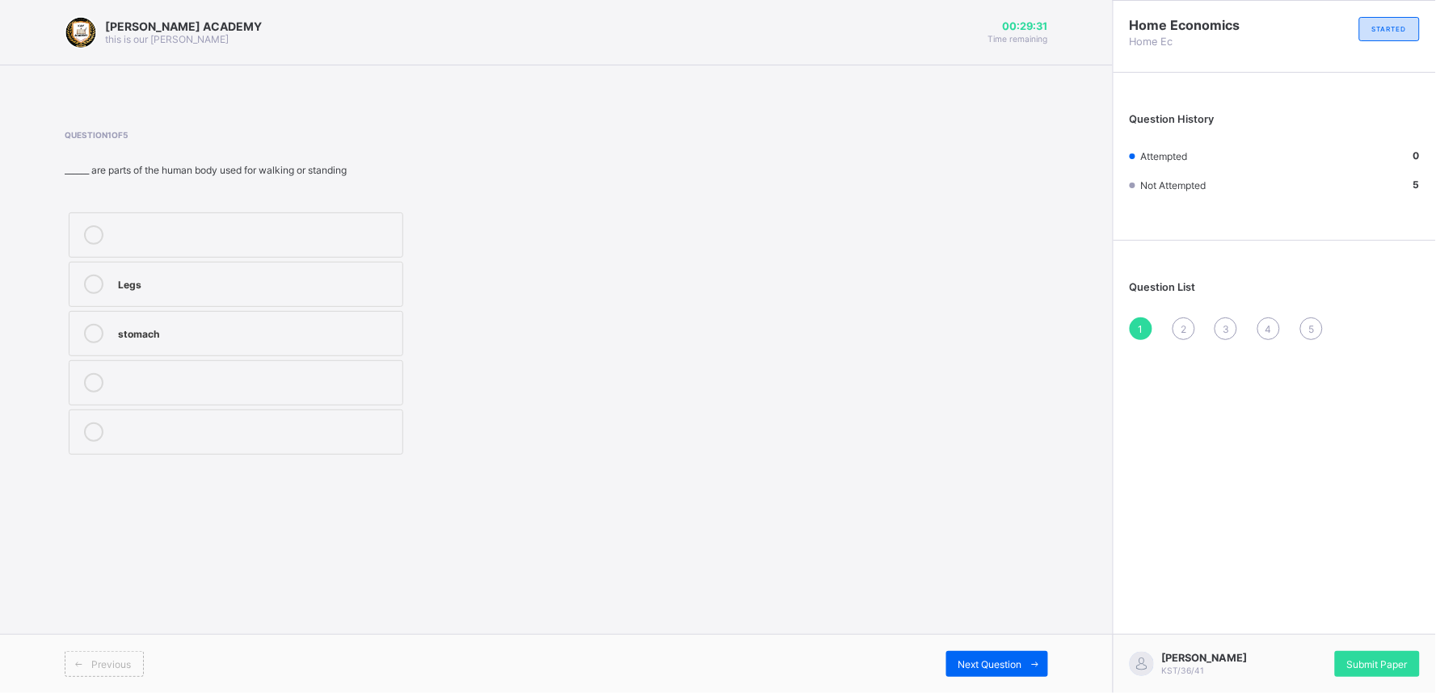
click at [136, 344] on label "stomach" at bounding box center [236, 333] width 335 height 45
click at [997, 624] on span "Next Question" at bounding box center [991, 665] width 64 height 12
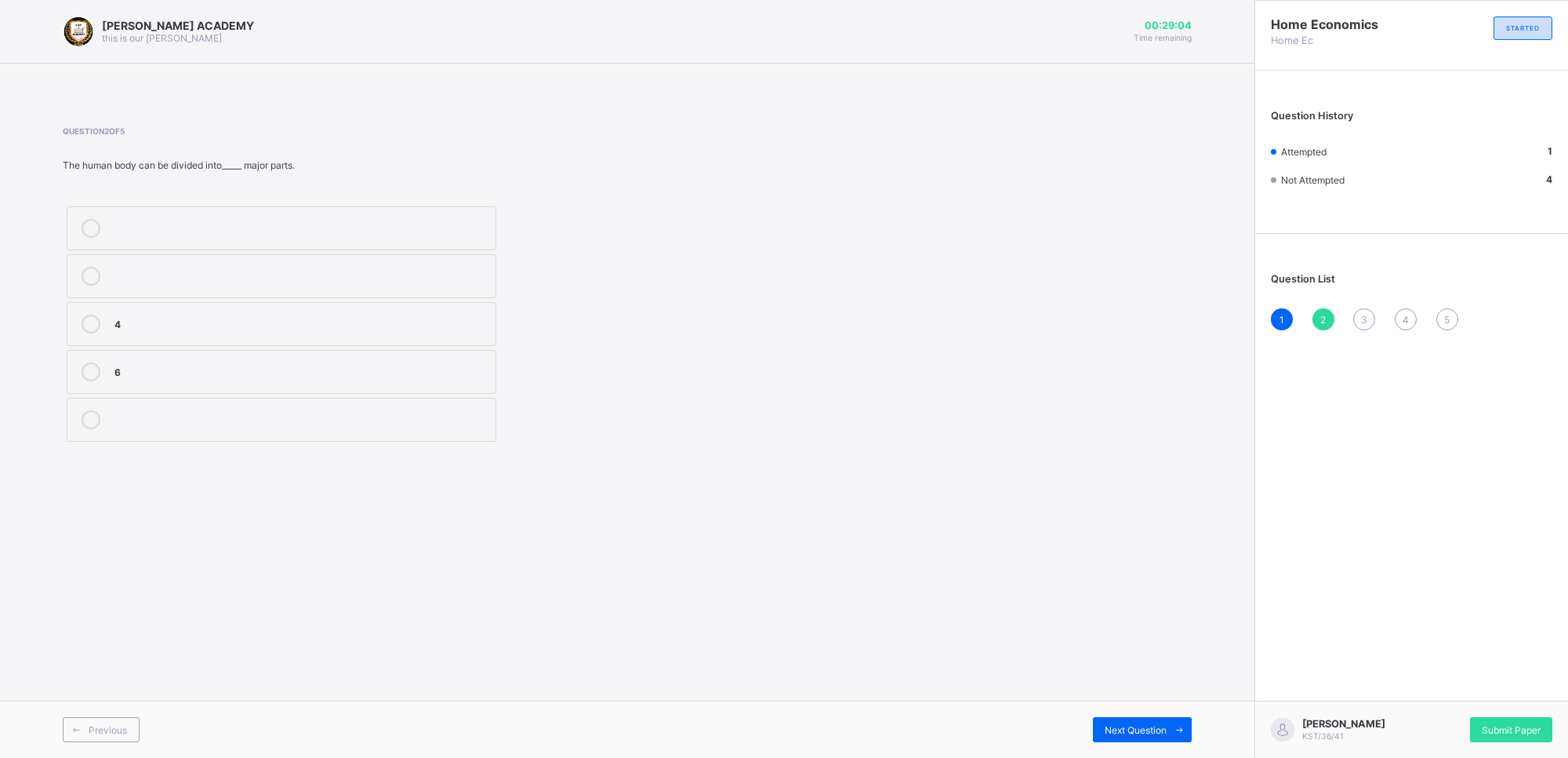
drag, startPoint x: 519, startPoint y: 4, endPoint x: 305, endPoint y: 796, distance: 820.4
drag, startPoint x: 305, startPoint y: 796, endPoint x: 918, endPoint y: 329, distance: 770.6
click at [918, 329] on div "Question 2 of 5 The human body can be divided into_____ major parts. 4 6" at bounding box center [628, 285] width 1129 height 319
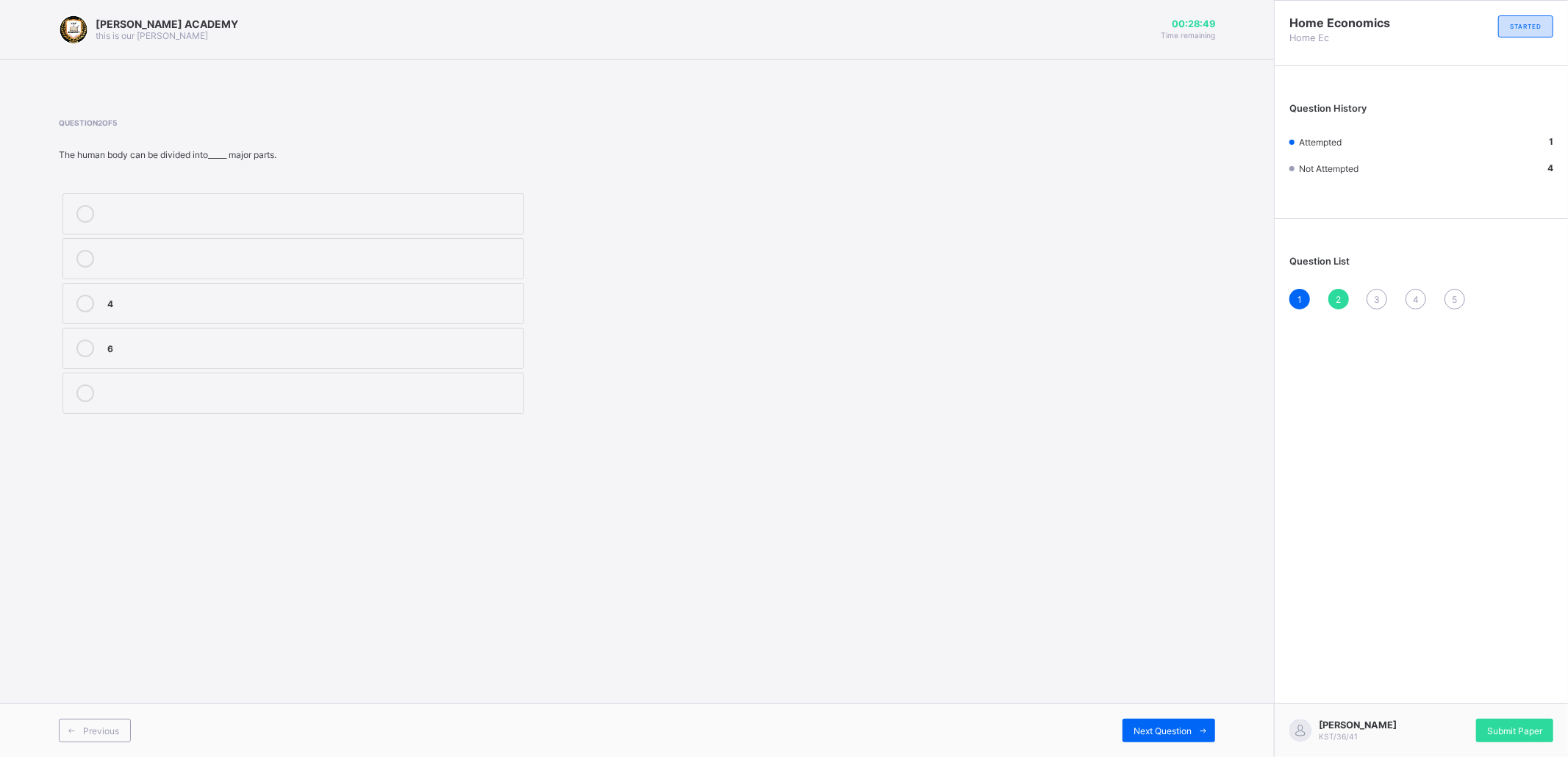
click at [116, 309] on div "4" at bounding box center [311, 302] width 408 height 15
click at [454, 568] on div "[PERSON_NAME] ACADEMY this is our [PERSON_NAME] 00:28:33 Time remaining Questio…" at bounding box center [637, 378] width 1274 height 757
click at [1166, 568] on span "Next Question" at bounding box center [1162, 732] width 58 height 11
click at [1167, 568] on span "Next Question" at bounding box center [1162, 732] width 58 height 11
click at [1175, 301] on span "3" at bounding box center [1377, 299] width 5 height 11
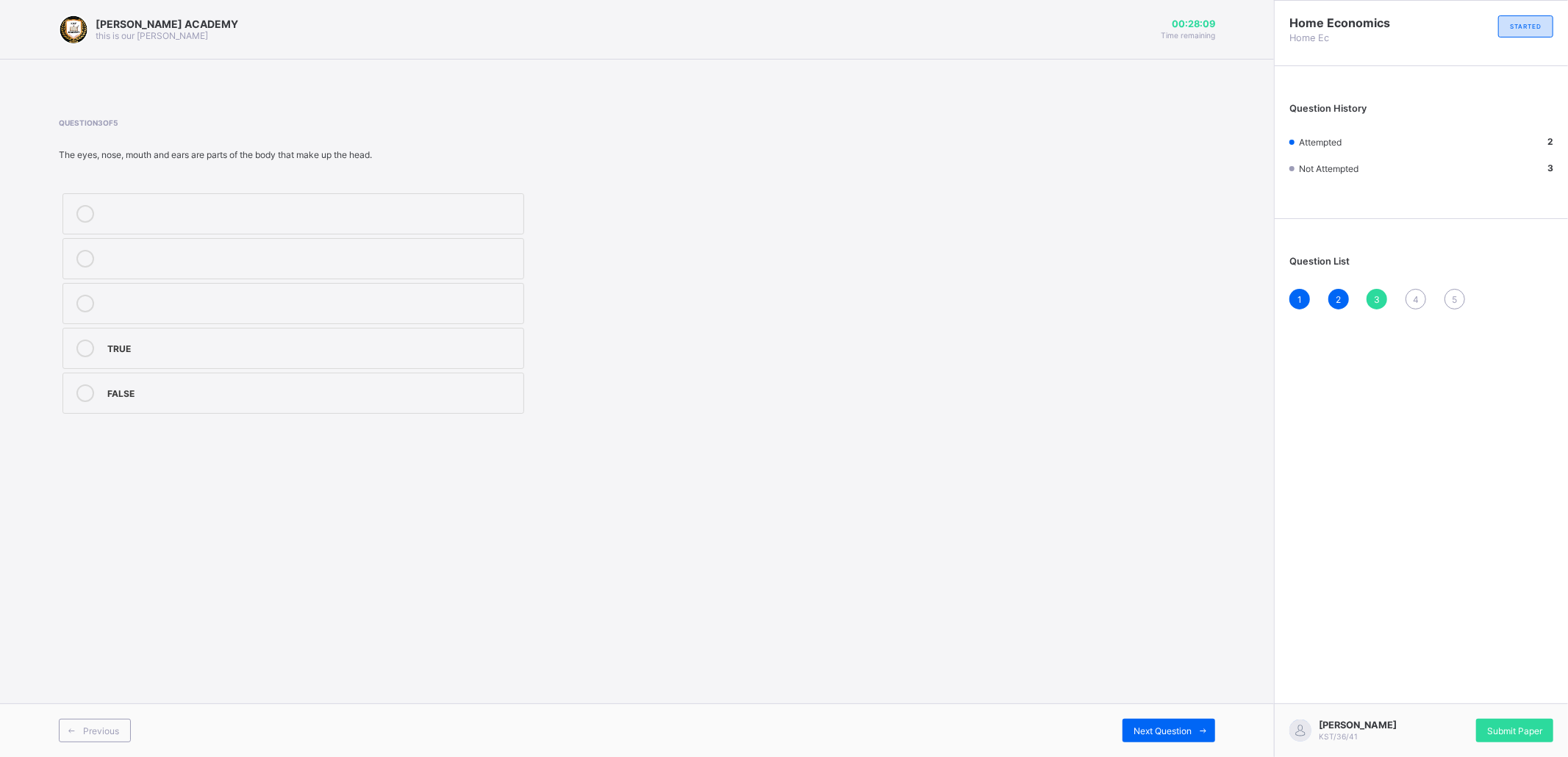
click at [127, 341] on div "TRUE" at bounding box center [311, 347] width 408 height 15
click at [127, 342] on div "TRUE" at bounding box center [311, 347] width 408 height 15
drag, startPoint x: 127, startPoint y: 342, endPoint x: 1156, endPoint y: 738, distance: 1102.6
click at [1156, 568] on div "Next Question" at bounding box center [1169, 731] width 93 height 24
click at [116, 395] on div "Head" at bounding box center [311, 392] width 408 height 15
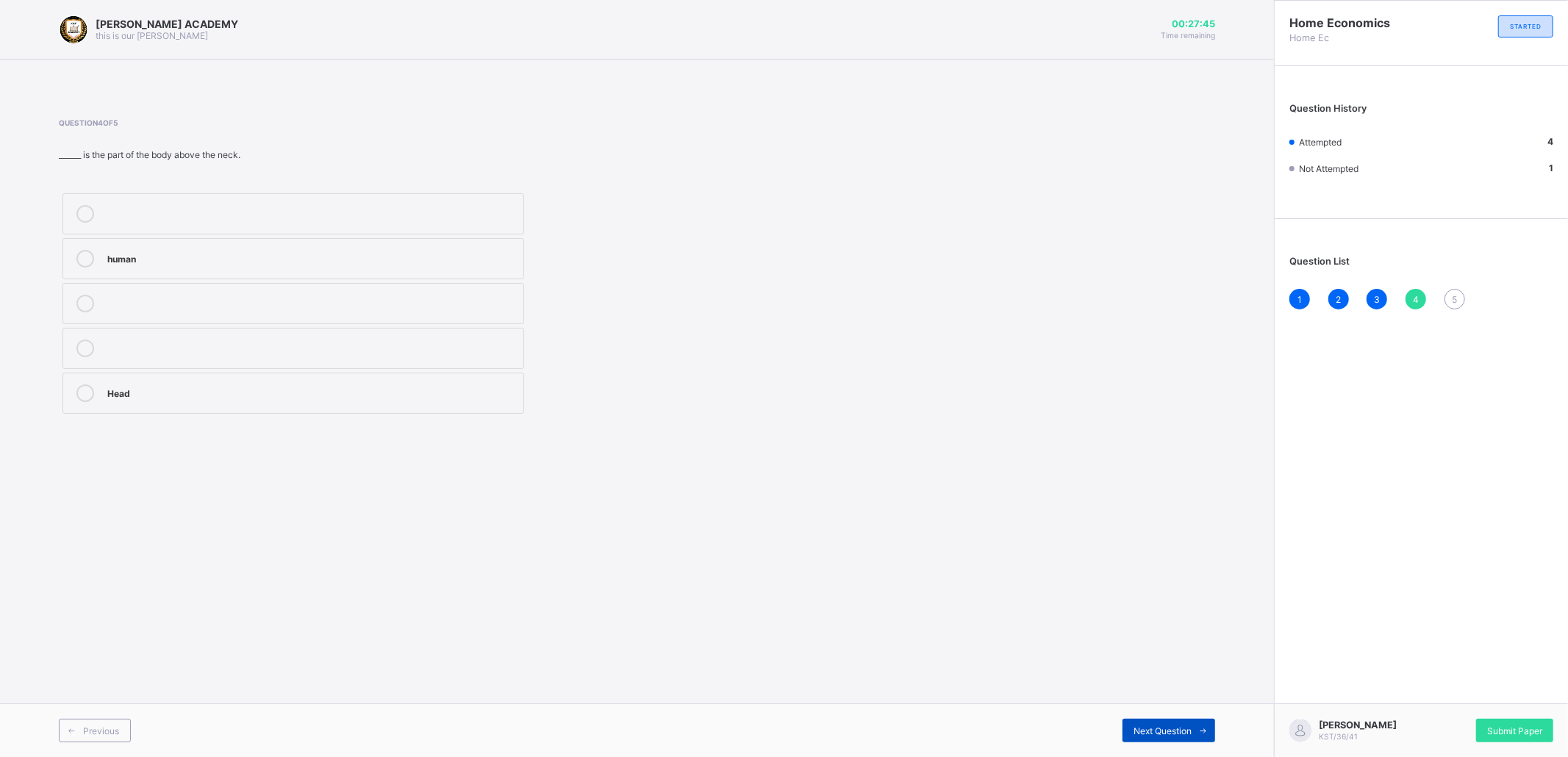
click at [1138, 568] on span "Next Question" at bounding box center [1162, 732] width 58 height 11
click at [192, 267] on div "disease" at bounding box center [311, 258] width 408 height 17
click at [1175, 568] on span "Submit Paper" at bounding box center [1514, 732] width 55 height 11
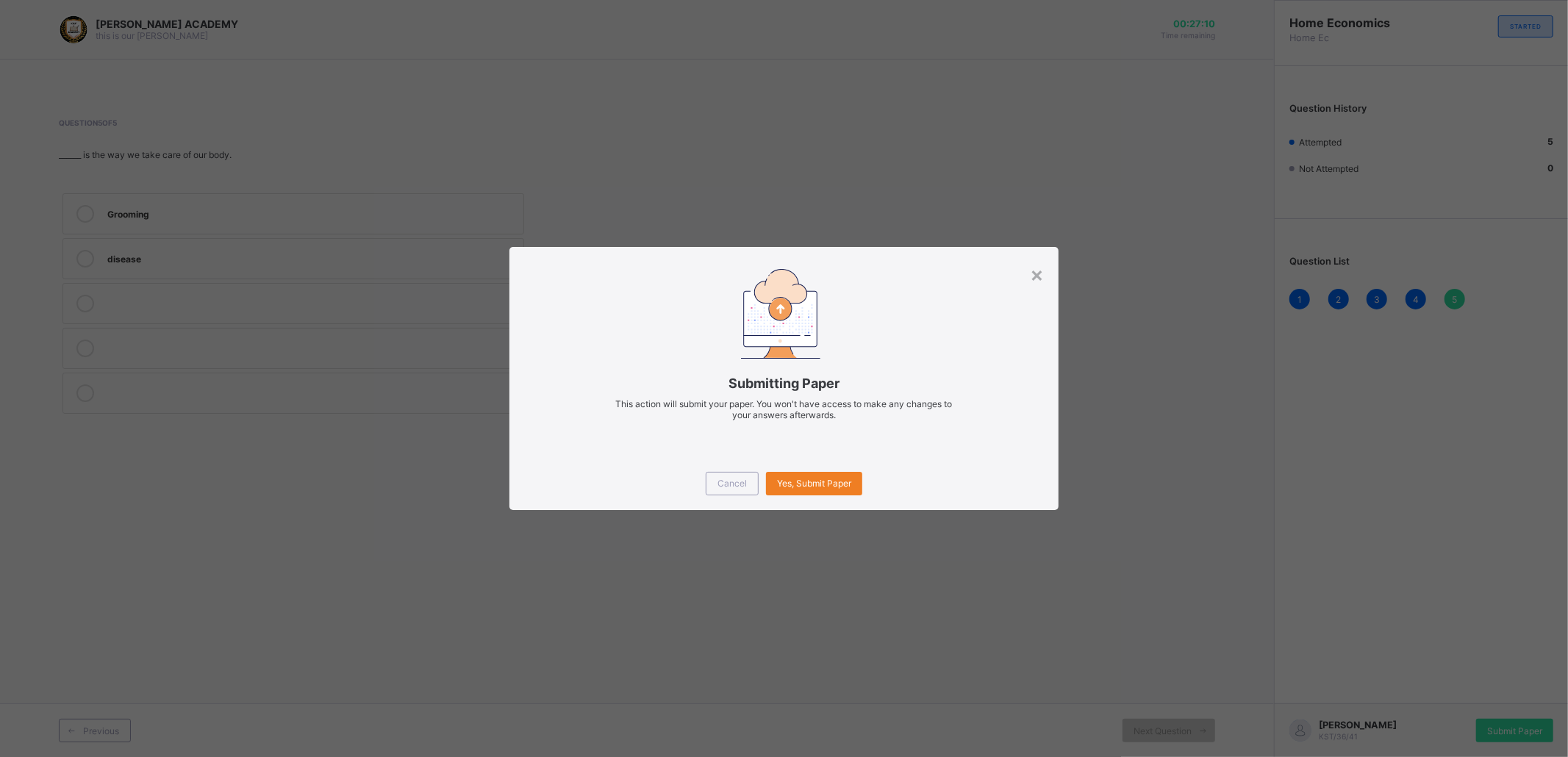
drag, startPoint x: 811, startPoint y: 339, endPoint x: 1023, endPoint y: 484, distance: 256.8
click at [980, 450] on div "Submitting Paper This action will submit your paper. You won't have access to m…" at bounding box center [784, 352] width 549 height 209
click at [825, 481] on span "Yes, Submit Paper" at bounding box center [814, 483] width 75 height 11
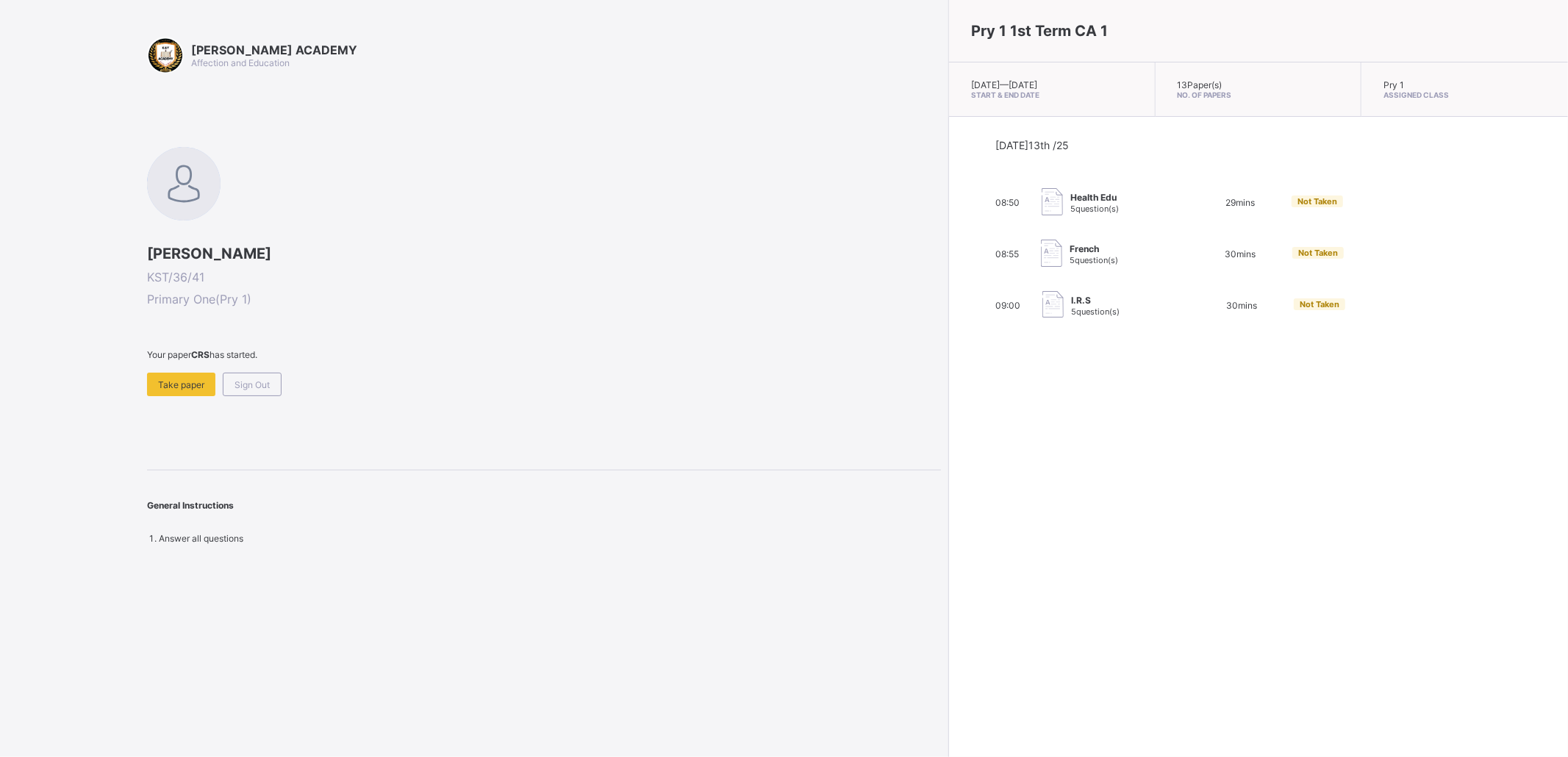
click at [190, 407] on div "[PERSON_NAME] ACADEMY Affection and Education [PERSON_NAME] KST/36/41 Primary O…" at bounding box center [544, 290] width 794 height 508
click at [190, 386] on span "Take paper" at bounding box center [181, 385] width 46 height 11
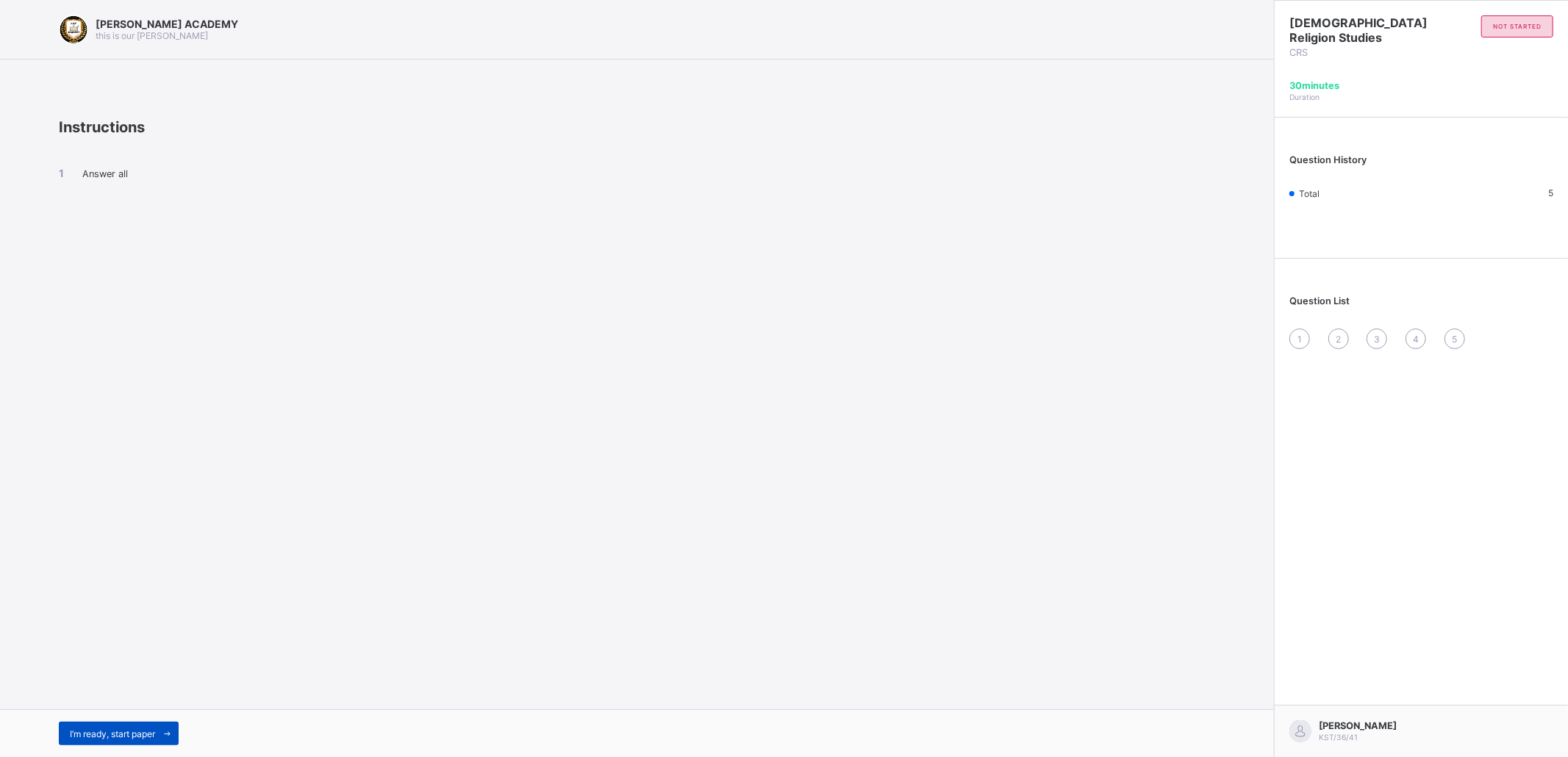
click at [71, 568] on span "I’m ready, start paper" at bounding box center [113, 734] width 85 height 11
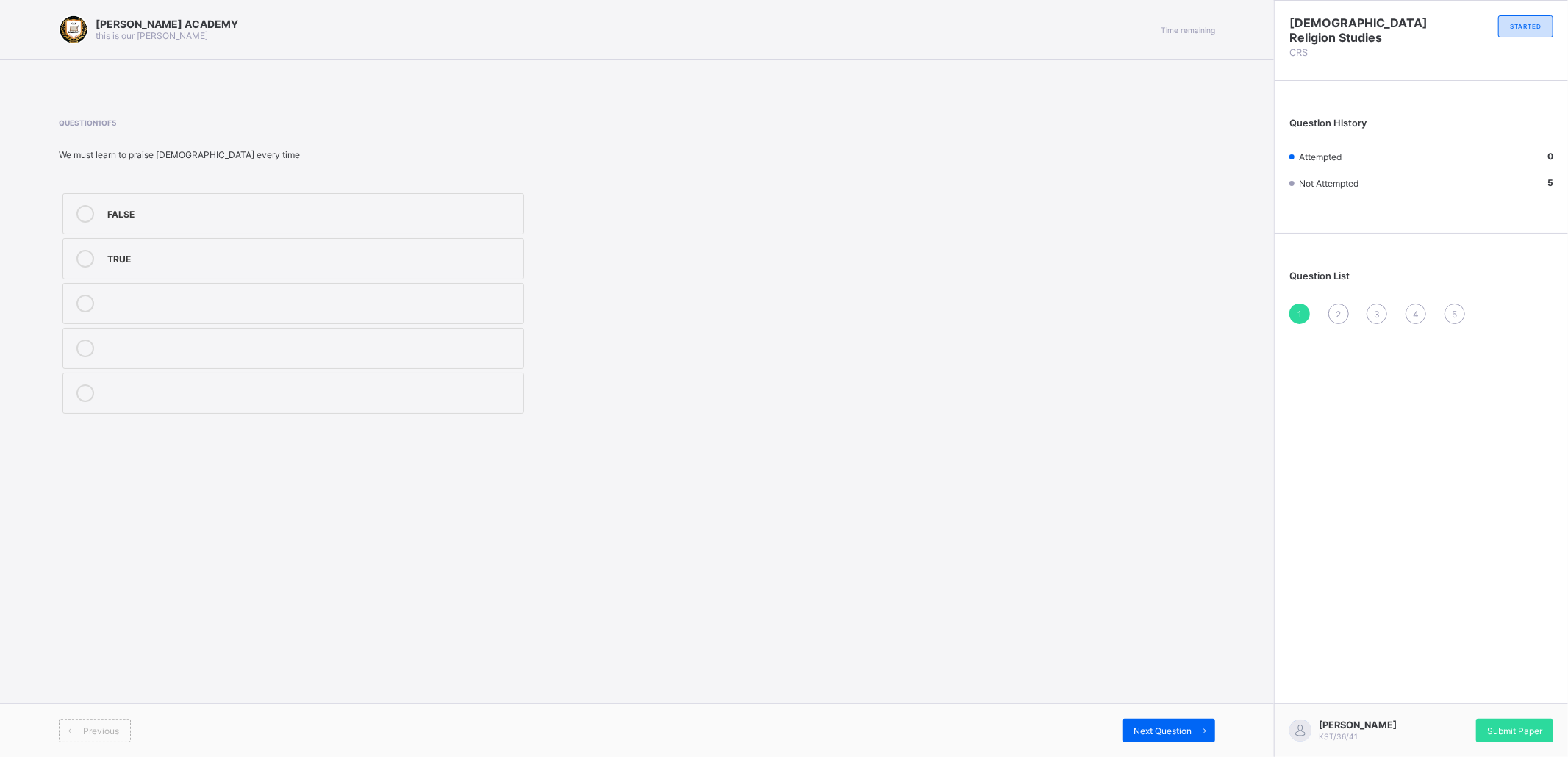
click at [1016, 568] on div "[PERSON_NAME] ACADEMY this is our [PERSON_NAME] Time remaining Question 1 of 5 …" at bounding box center [637, 378] width 1274 height 757
click at [138, 209] on div "FALSE" at bounding box center [311, 212] width 408 height 15
click at [1175, 568] on span "Submit Paper" at bounding box center [1514, 732] width 55 height 11
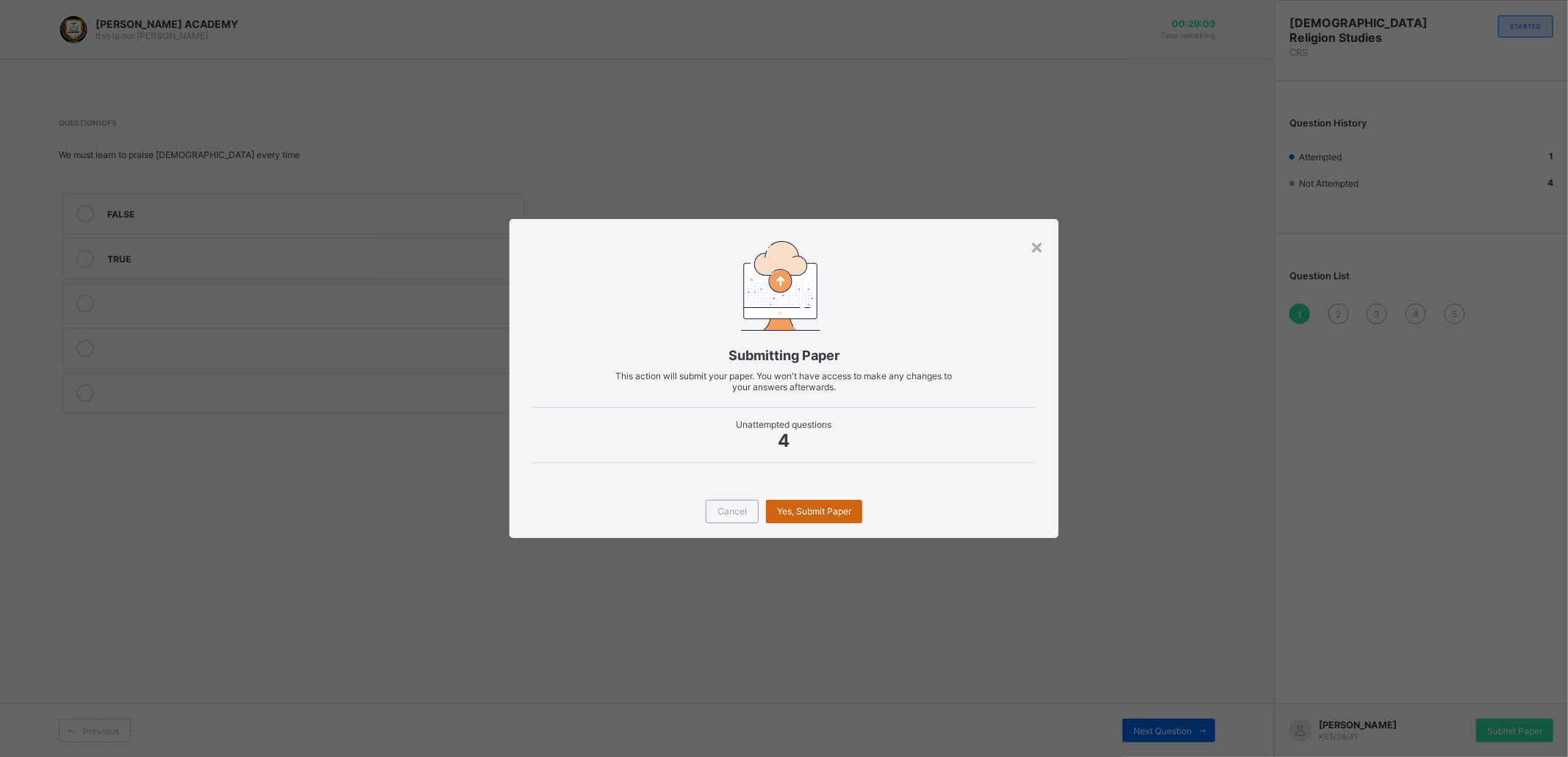
click at [812, 509] on span "Yes, Submit Paper" at bounding box center [814, 511] width 75 height 11
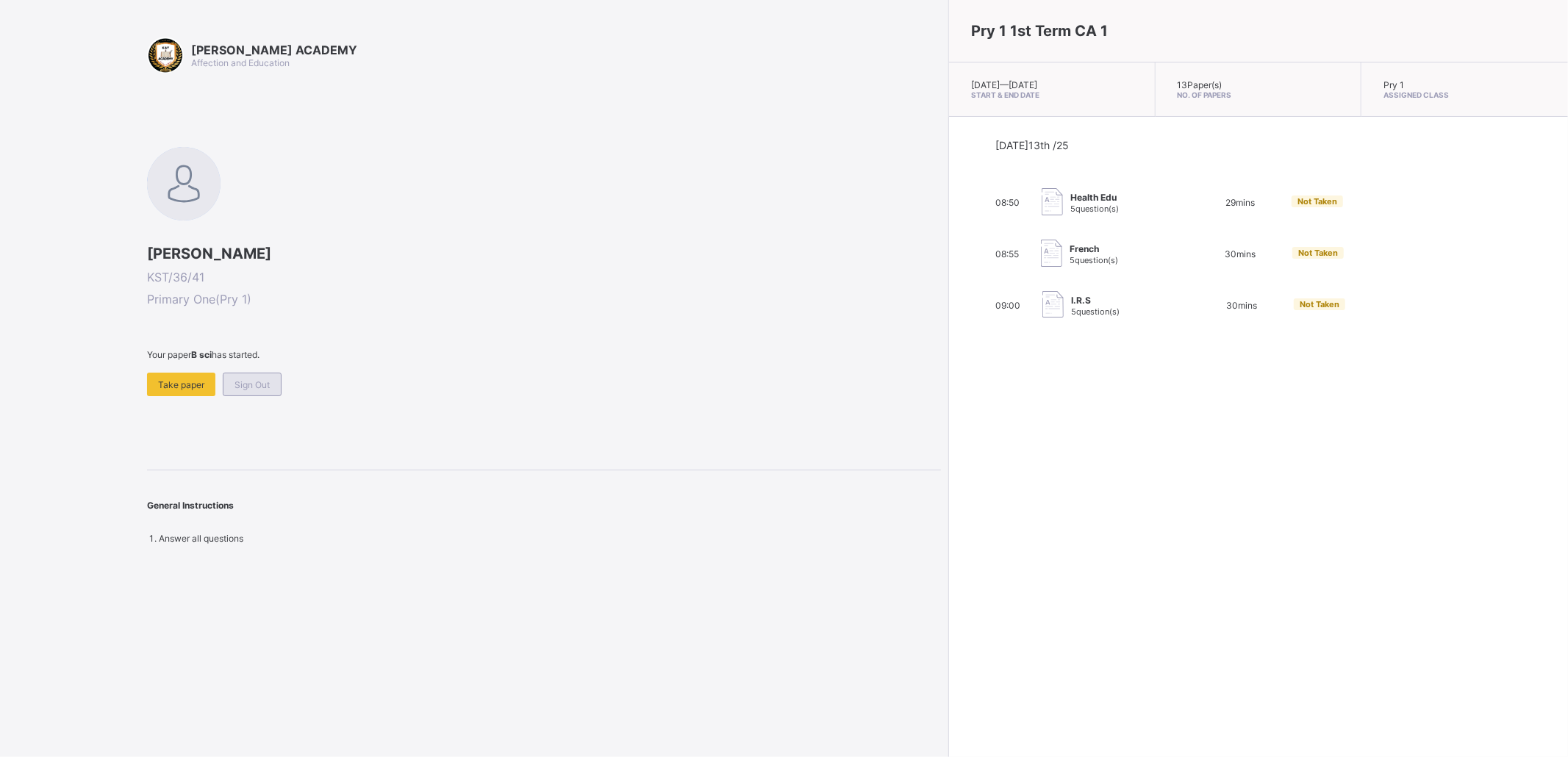
click at [251, 386] on span "Sign Out" at bounding box center [252, 385] width 35 height 11
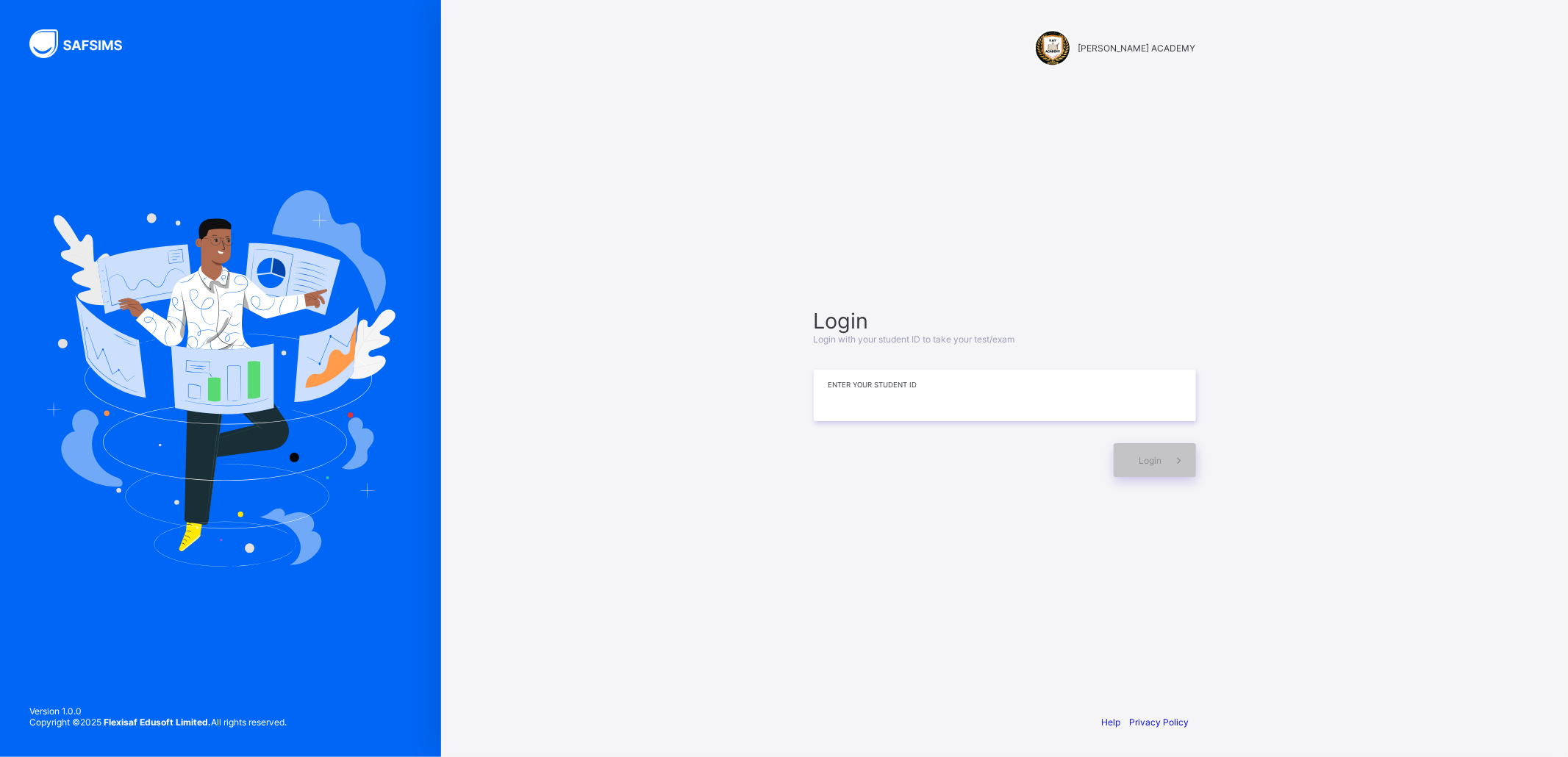
click at [1064, 404] on input at bounding box center [1005, 396] width 382 height 52
type input "*********"
click at [1140, 469] on div "Login" at bounding box center [1154, 459] width 83 height 34
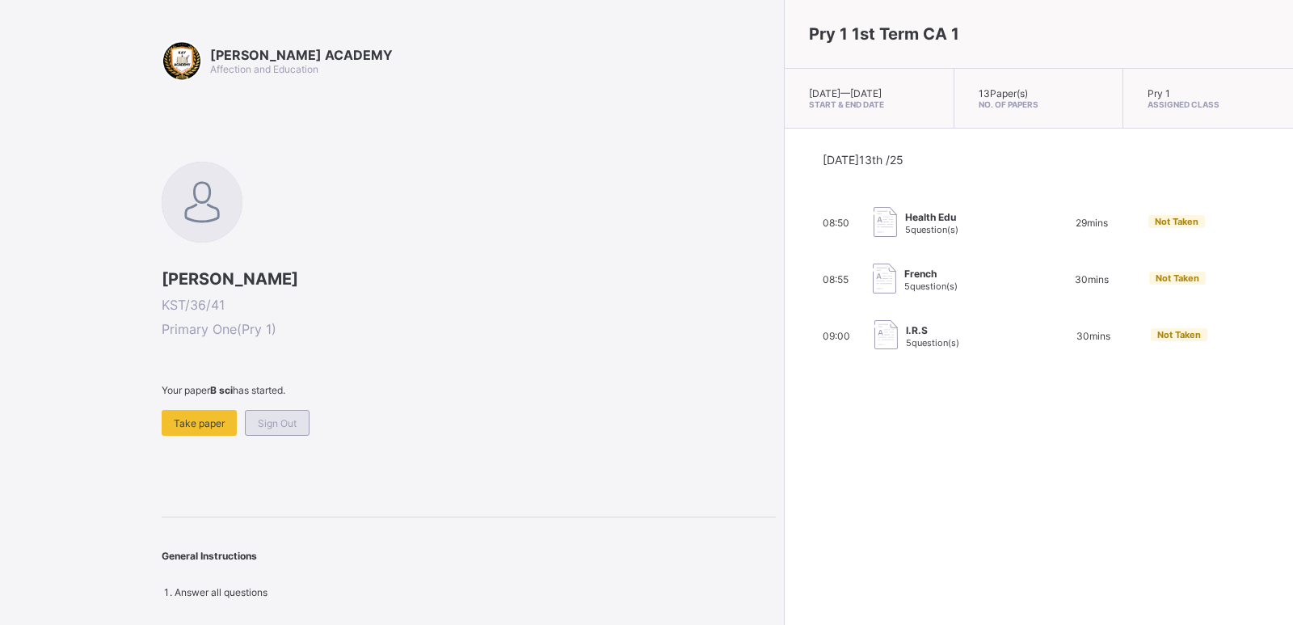
click at [290, 425] on span "Sign Out" at bounding box center [277, 423] width 39 height 12
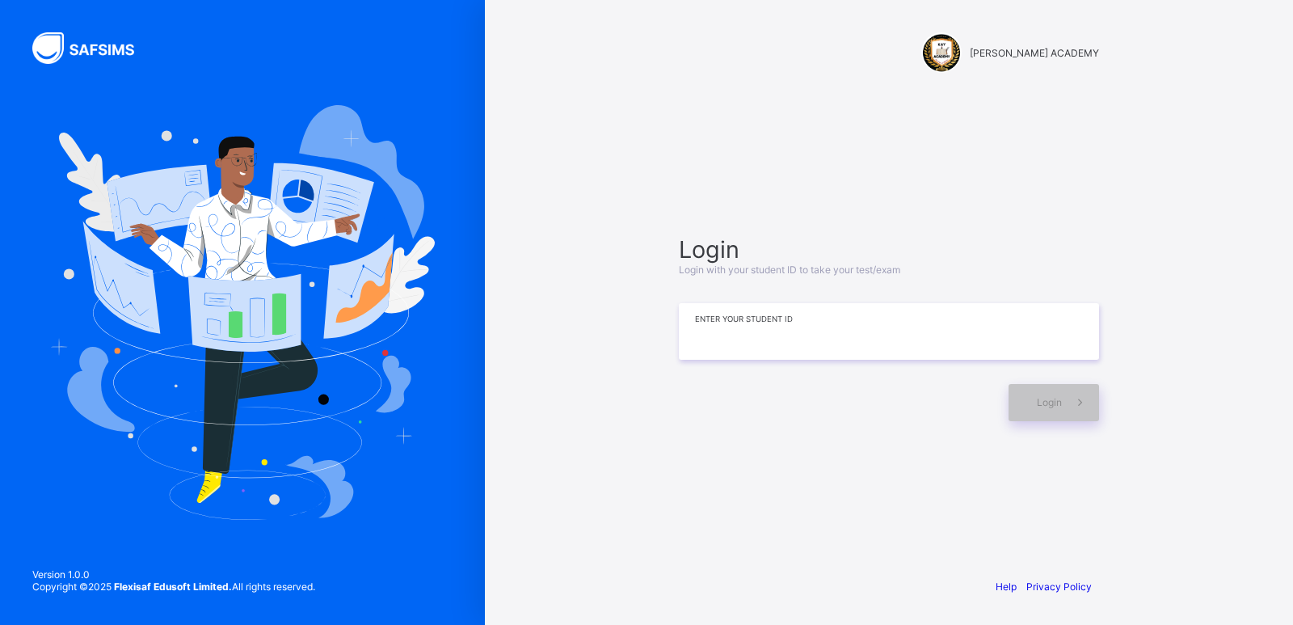
click at [864, 312] on input at bounding box center [889, 331] width 420 height 57
type input "*********"
click at [1047, 413] on div "Login" at bounding box center [1054, 402] width 91 height 37
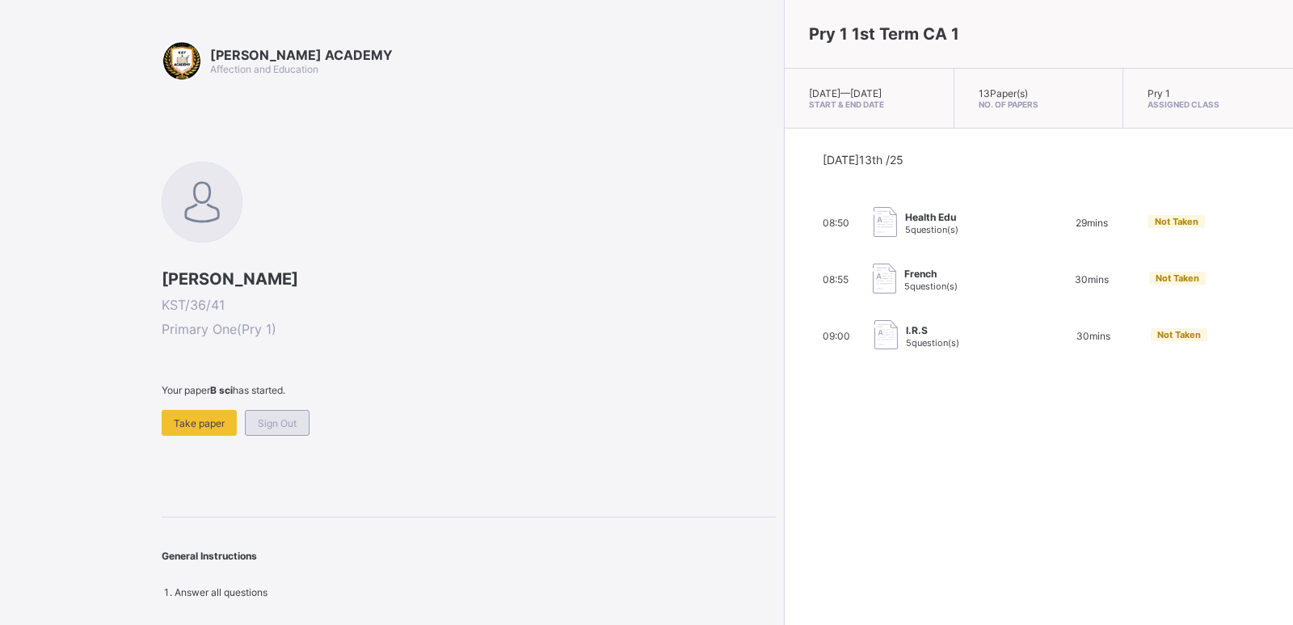
click at [281, 421] on span "Sign Out" at bounding box center [277, 423] width 39 height 12
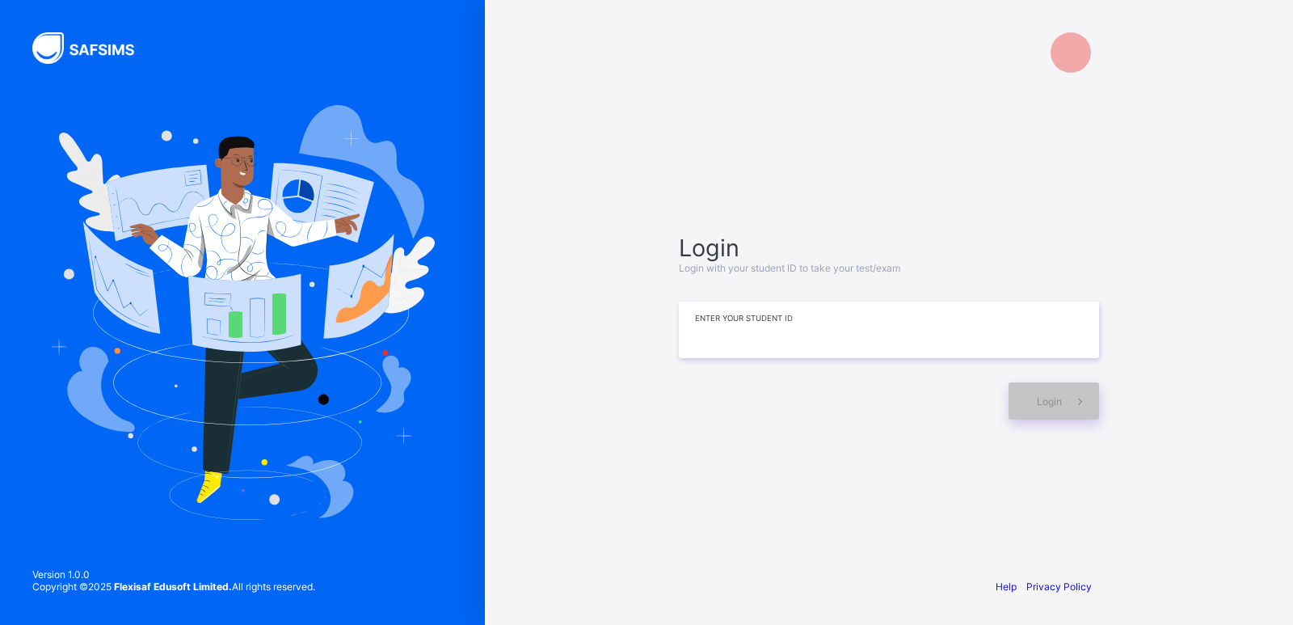
click at [963, 337] on input at bounding box center [889, 329] width 420 height 57
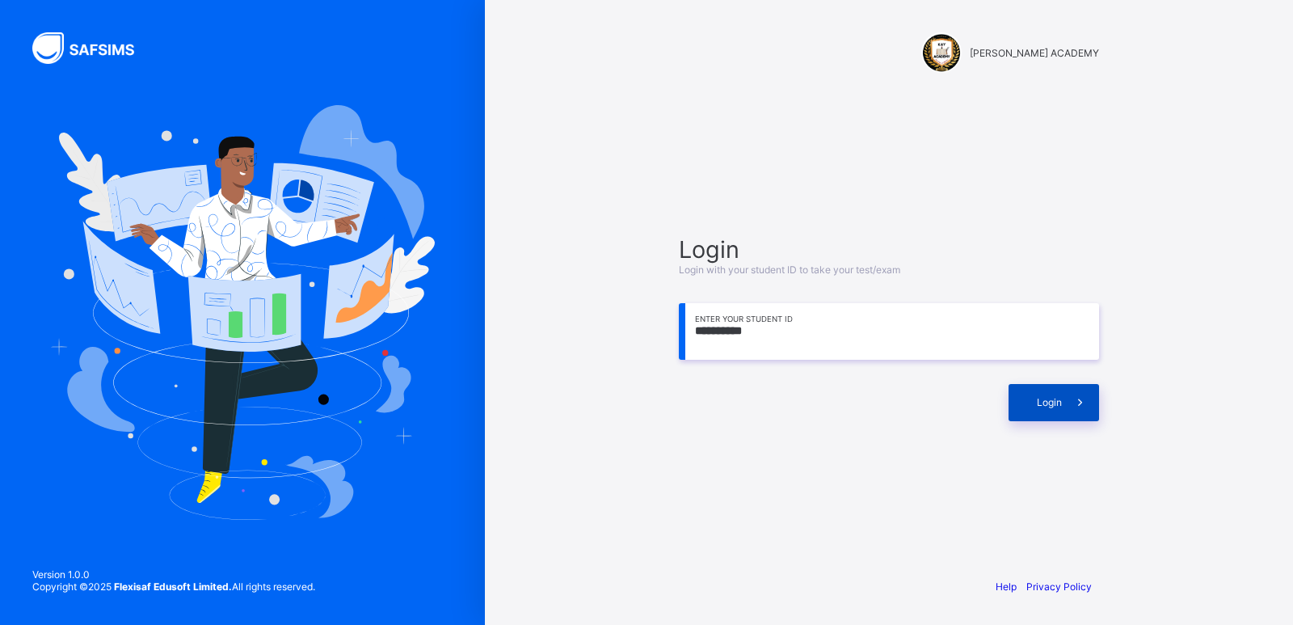
type input "**********"
click at [1072, 398] on icon at bounding box center [1080, 401] width 17 height 15
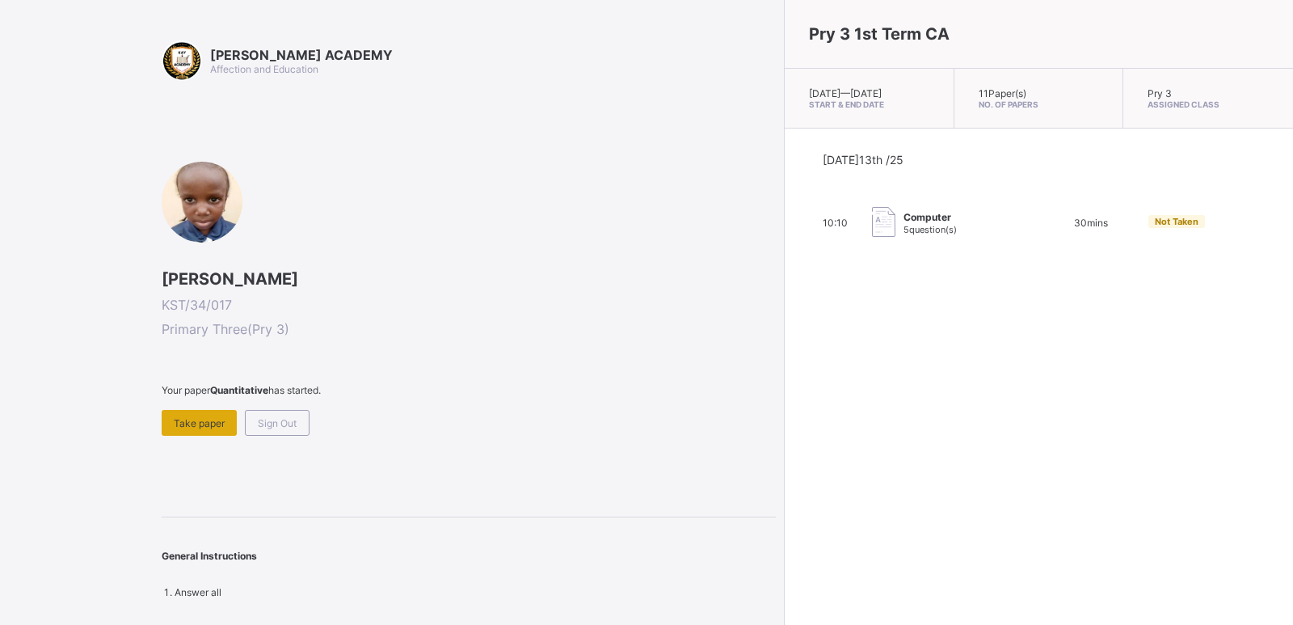
click at [195, 432] on div "Take paper" at bounding box center [199, 423] width 75 height 26
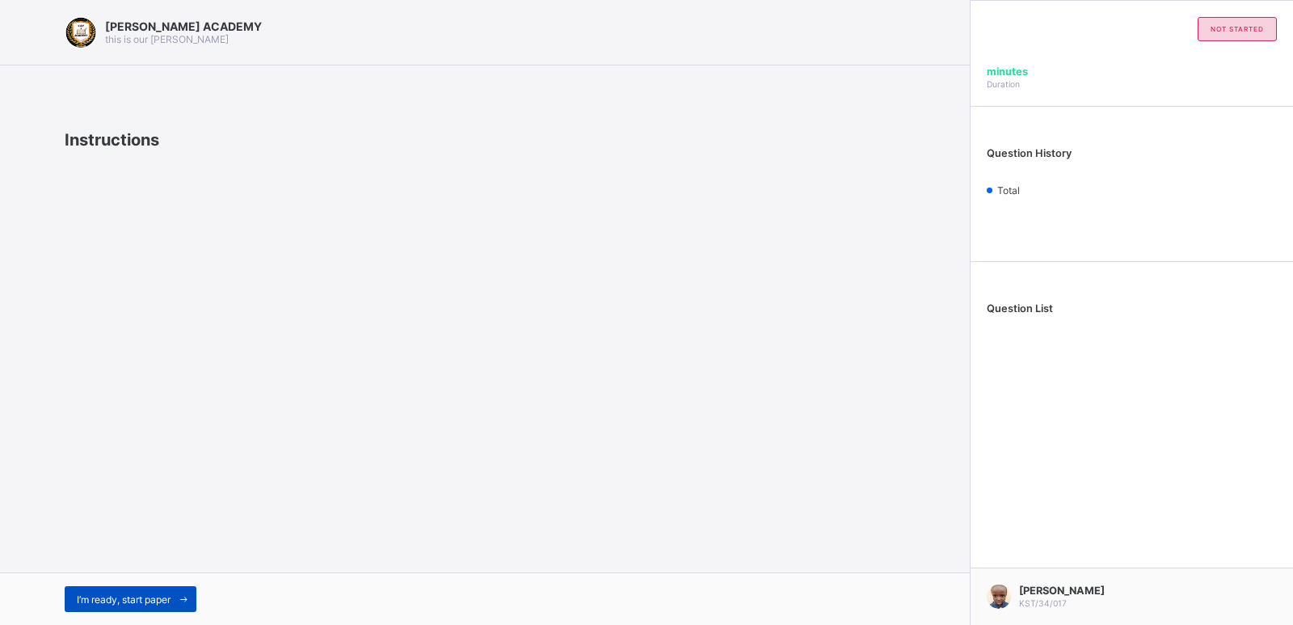
click at [180, 592] on span at bounding box center [184, 599] width 26 height 26
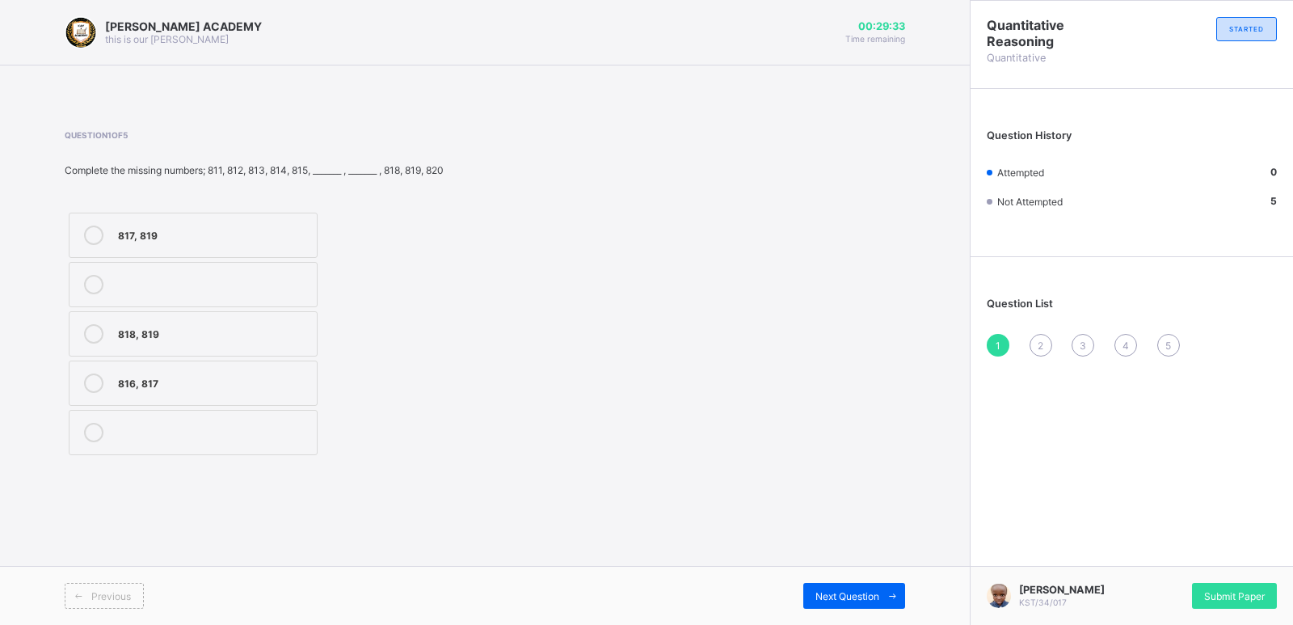
click at [298, 375] on div "816, 817" at bounding box center [213, 381] width 191 height 16
click at [1041, 352] on div "2" at bounding box center [1041, 345] width 23 height 23
click at [270, 282] on div "702, 703" at bounding box center [213, 283] width 191 height 16
click at [1092, 348] on div "3" at bounding box center [1083, 345] width 23 height 23
click at [285, 320] on label "510, 520" at bounding box center [193, 333] width 249 height 45
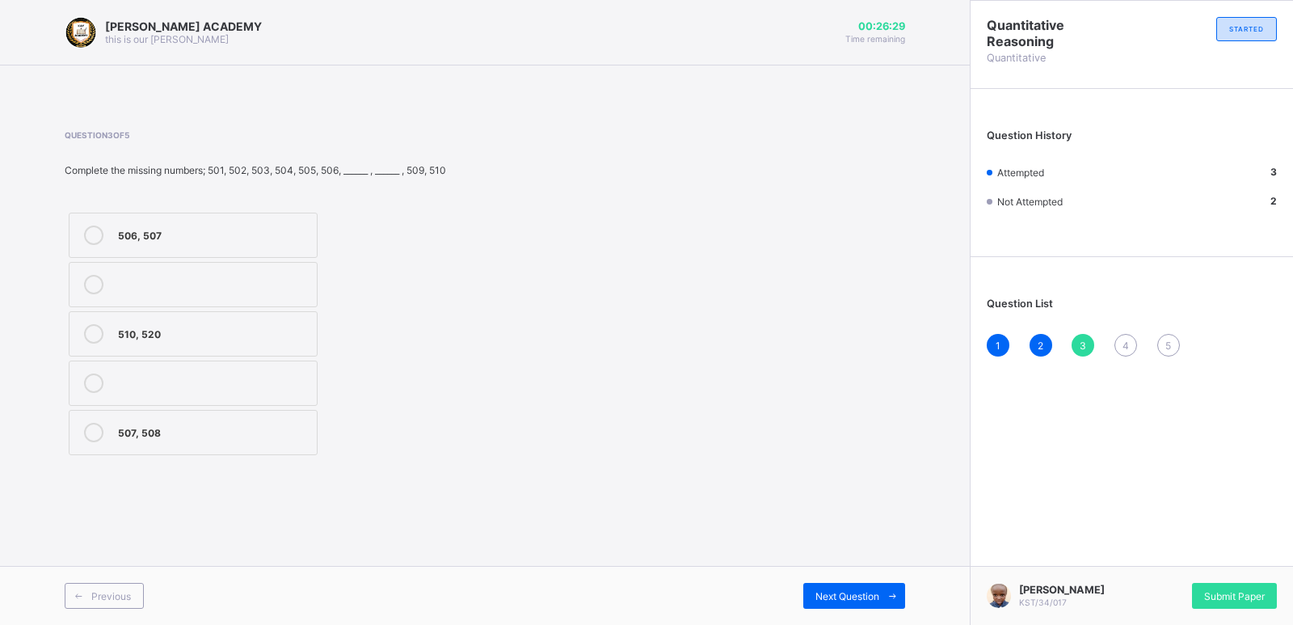
click at [1116, 344] on div "4" at bounding box center [1126, 345] width 23 height 23
click at [282, 335] on div "909, 910" at bounding box center [213, 332] width 191 height 16
click at [1168, 348] on span "5" at bounding box center [1168, 345] width 6 height 12
click at [279, 339] on div "604, 607" at bounding box center [213, 332] width 191 height 16
click at [609, 470] on div "Question 5 of 5 Complete the missing numbers; 601, 602, 603, _____, 605, 606, _…" at bounding box center [485, 294] width 841 height 377
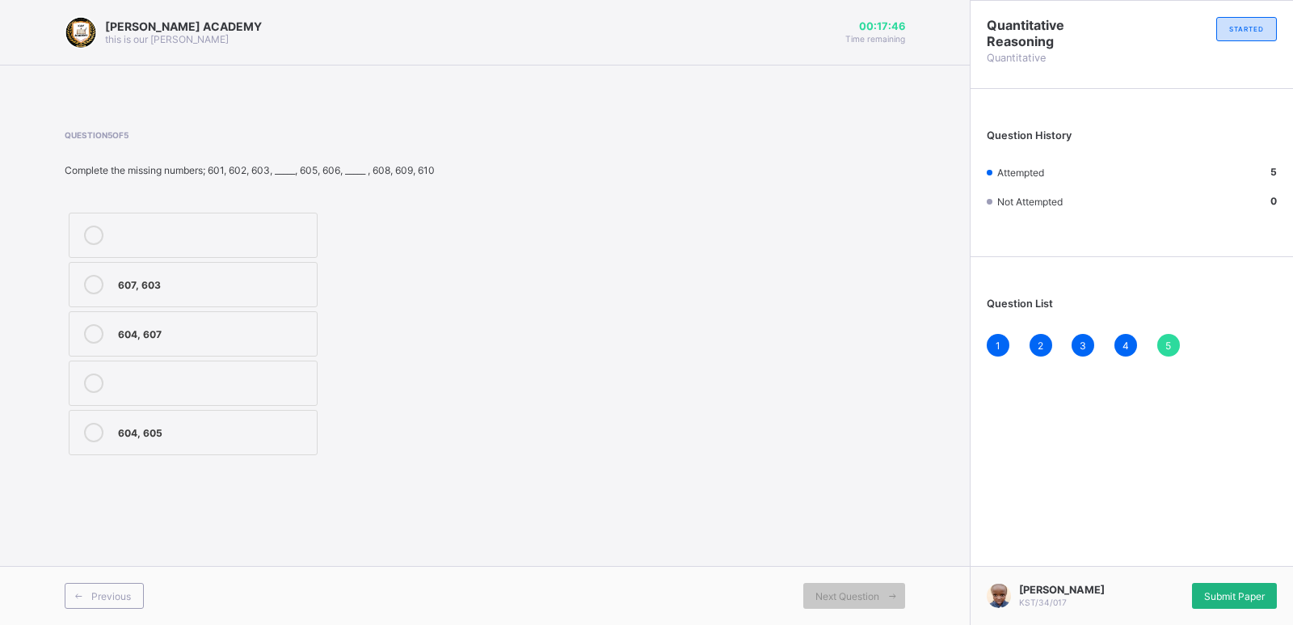
click at [1237, 596] on span "Submit Paper" at bounding box center [1234, 596] width 61 height 12
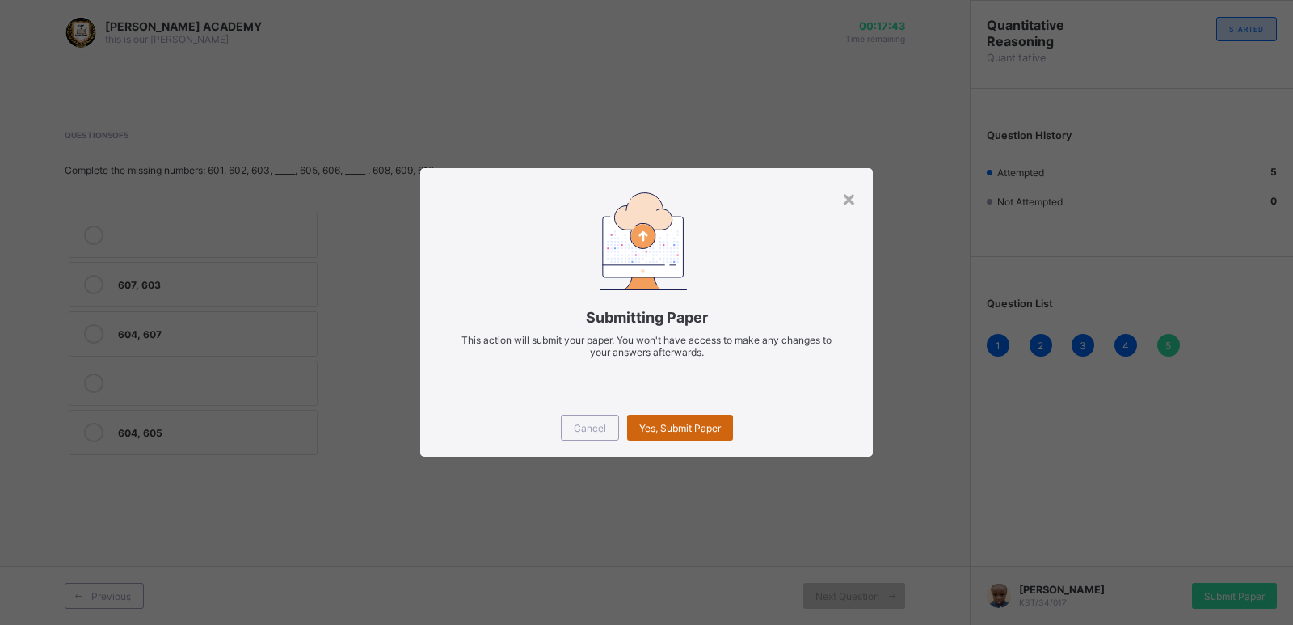
click at [702, 426] on span "Yes, Submit Paper" at bounding box center [680, 428] width 82 height 12
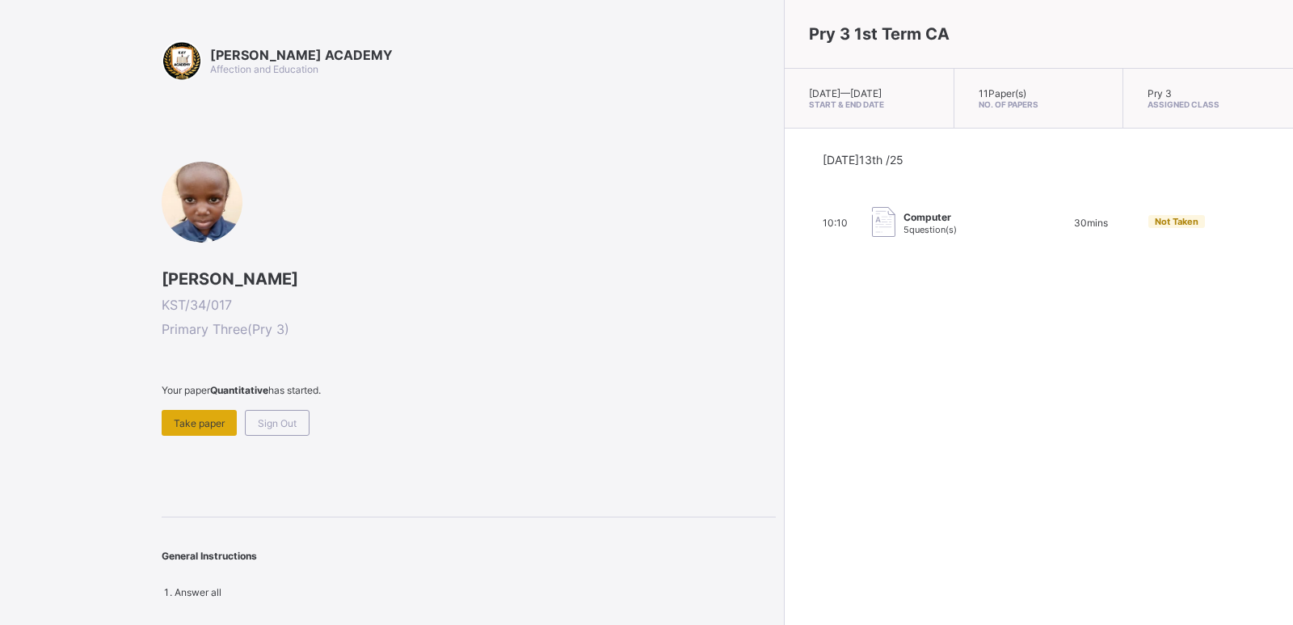
click at [206, 422] on span "Take paper" at bounding box center [199, 423] width 51 height 12
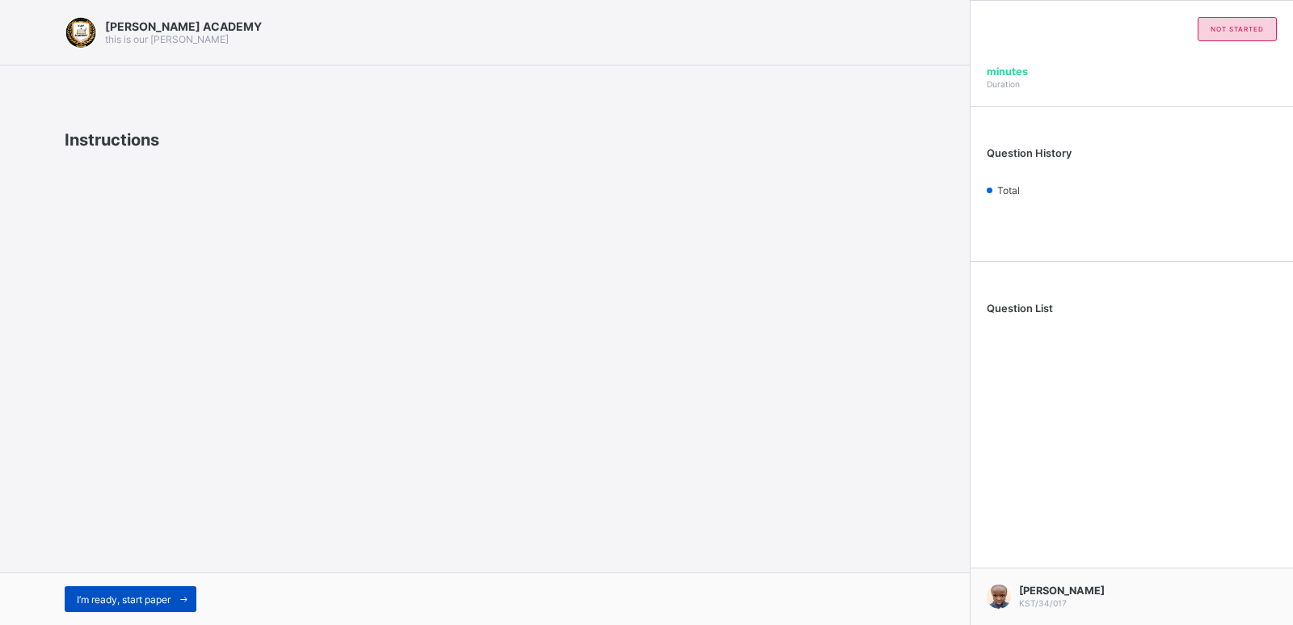
click at [134, 601] on span "I’m ready, start paper" at bounding box center [124, 599] width 94 height 12
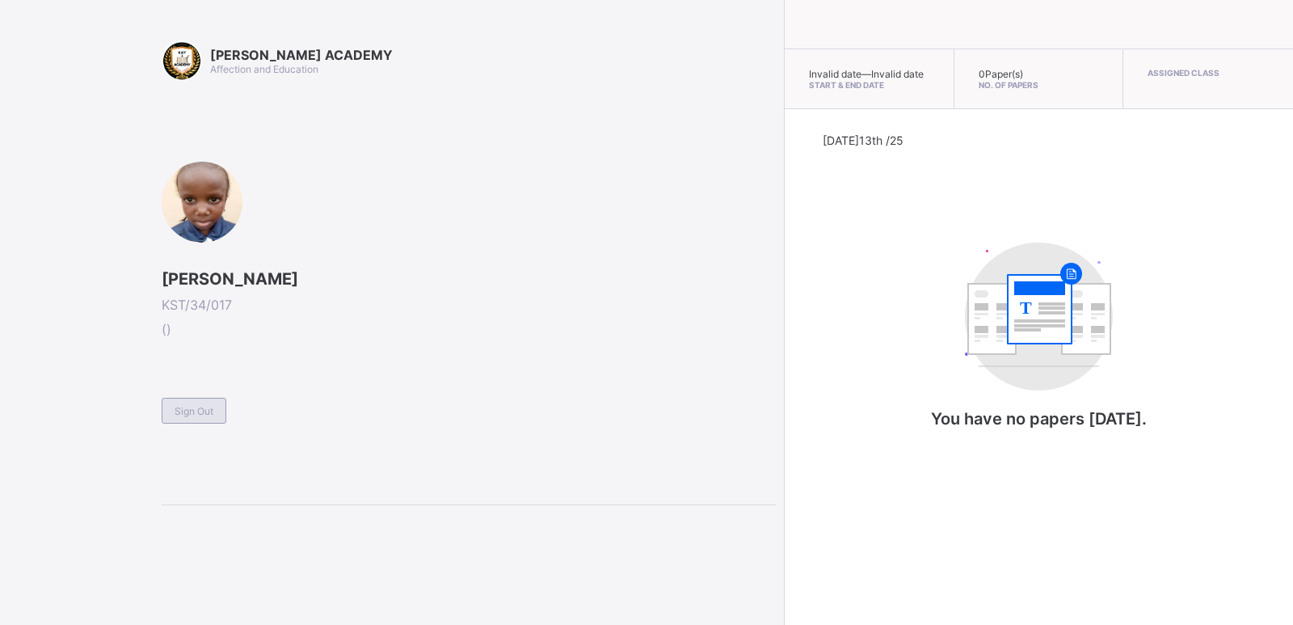
click at [200, 401] on div "Sign Out" at bounding box center [194, 411] width 65 height 26
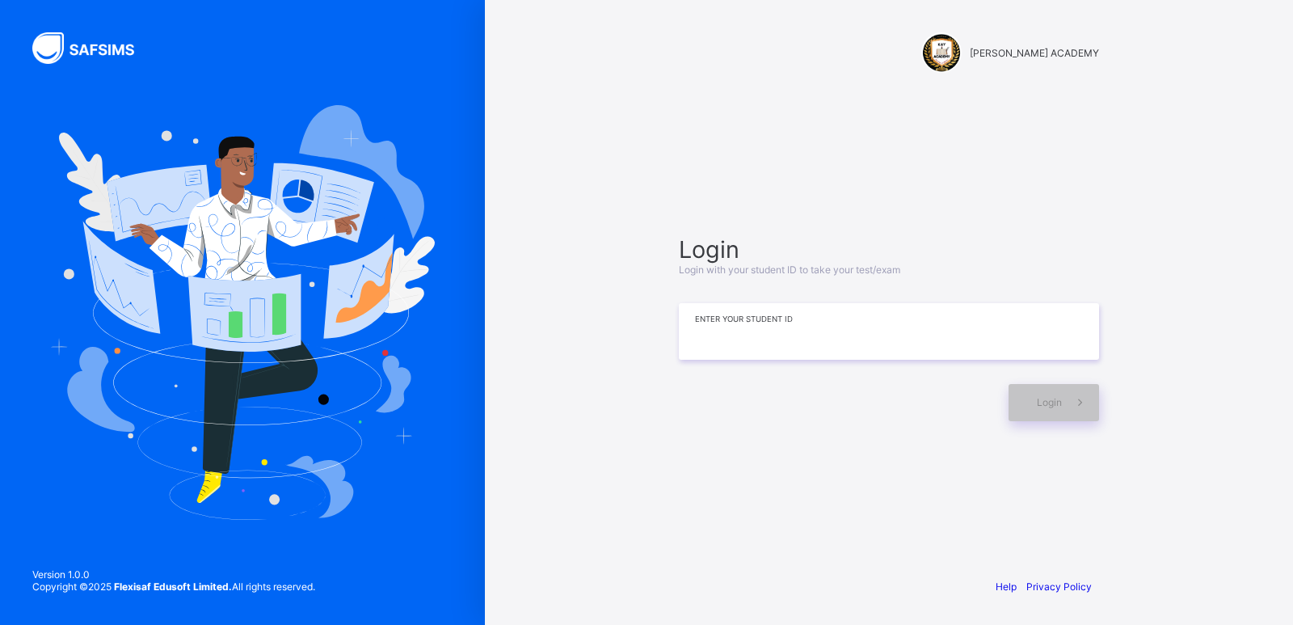
click at [773, 319] on input at bounding box center [889, 331] width 420 height 57
type input "**********"
click at [1037, 404] on span "Login" at bounding box center [1049, 402] width 25 height 12
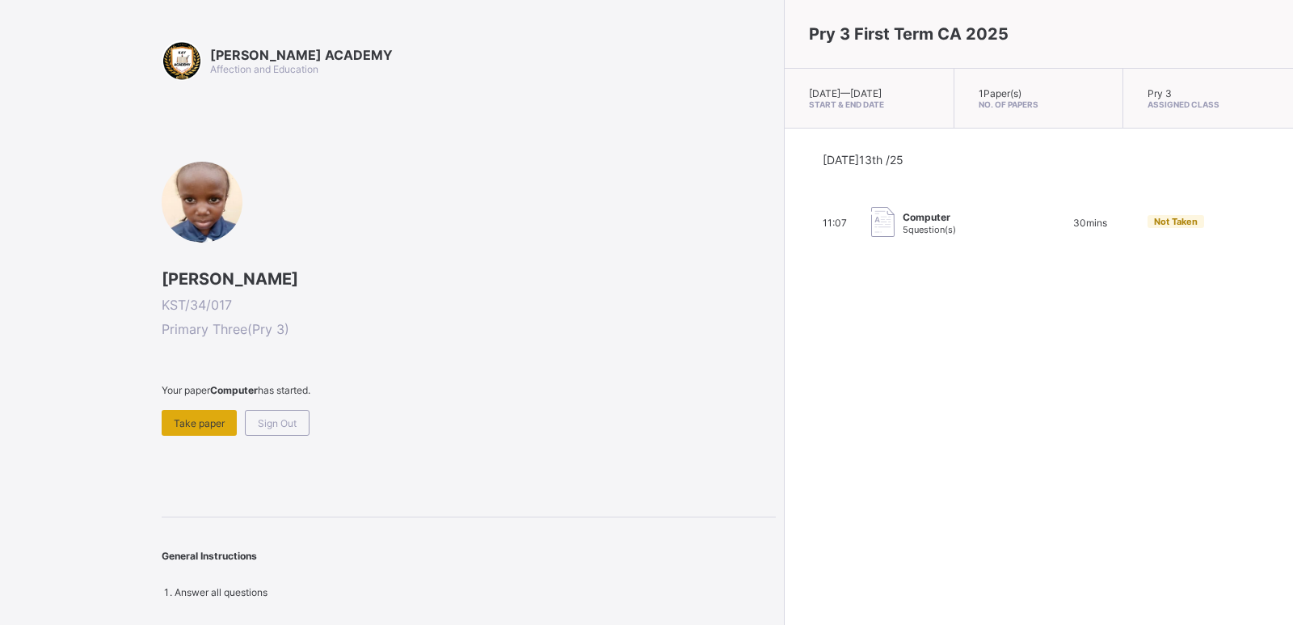
click at [189, 422] on span "Take paper" at bounding box center [199, 423] width 51 height 12
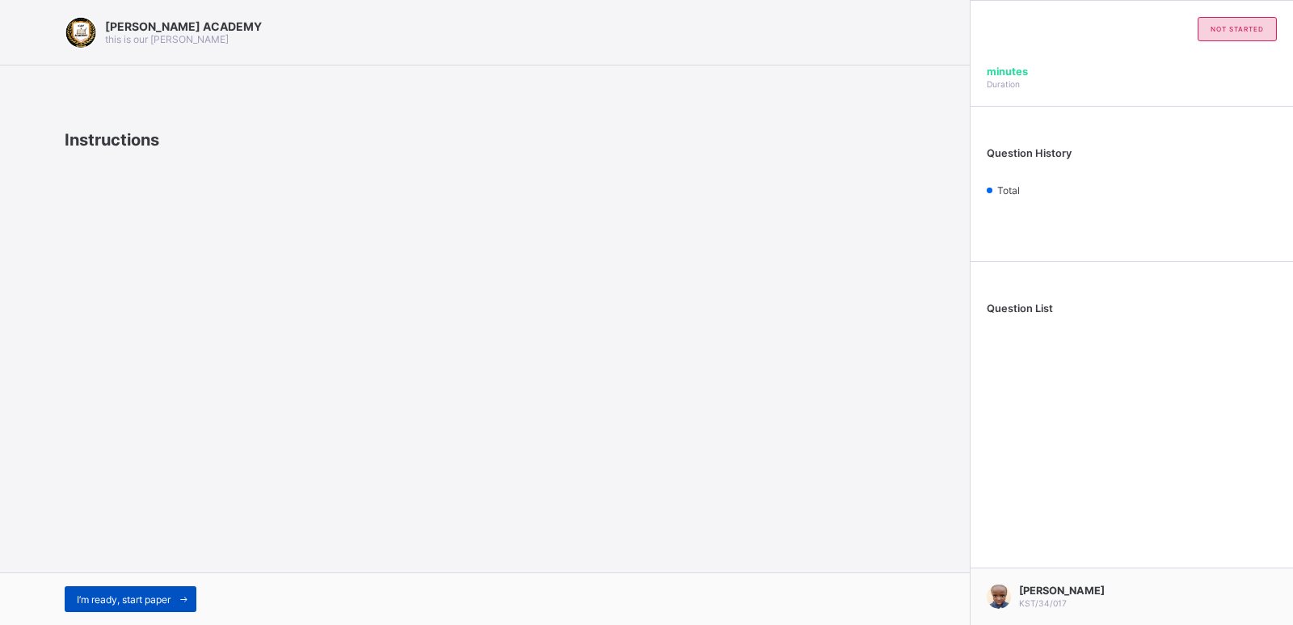
click at [162, 594] on span "I’m ready, start paper" at bounding box center [124, 599] width 94 height 12
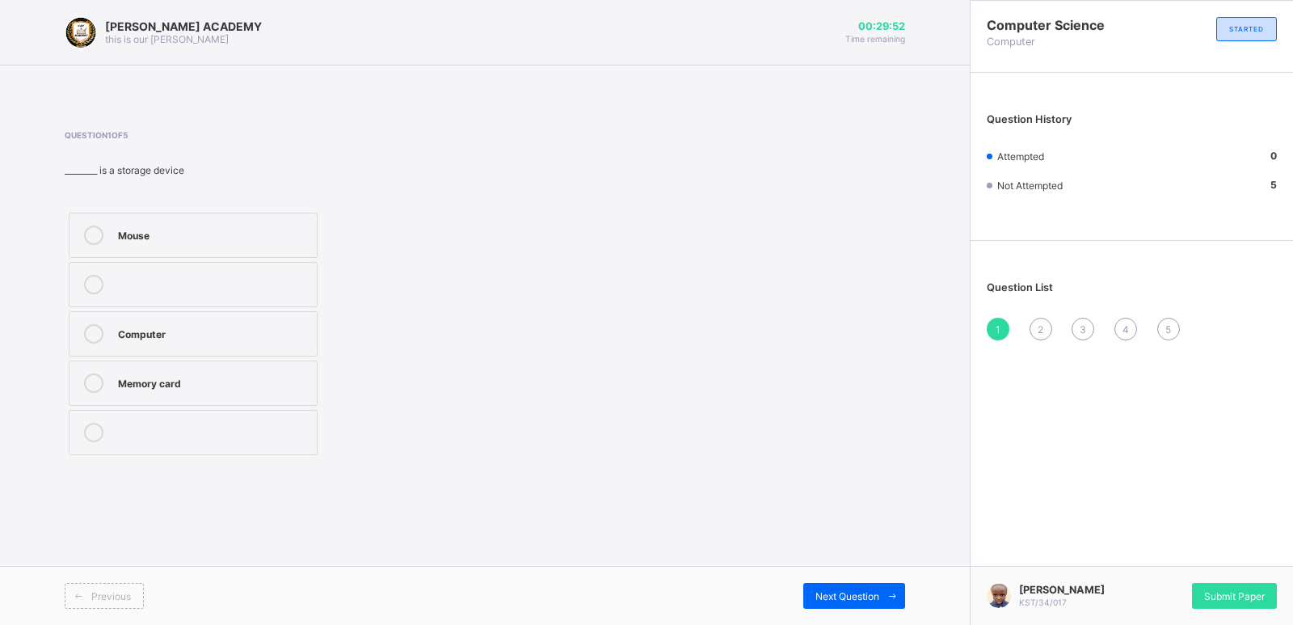
click at [293, 238] on div "Mouse" at bounding box center [213, 233] width 191 height 16
click at [1031, 333] on div "2" at bounding box center [1041, 329] width 23 height 23
click at [993, 330] on div "1" at bounding box center [998, 329] width 23 height 23
click at [1035, 328] on div "2" at bounding box center [1041, 329] width 23 height 23
click at [280, 284] on div "Fingers" at bounding box center [213, 283] width 191 height 16
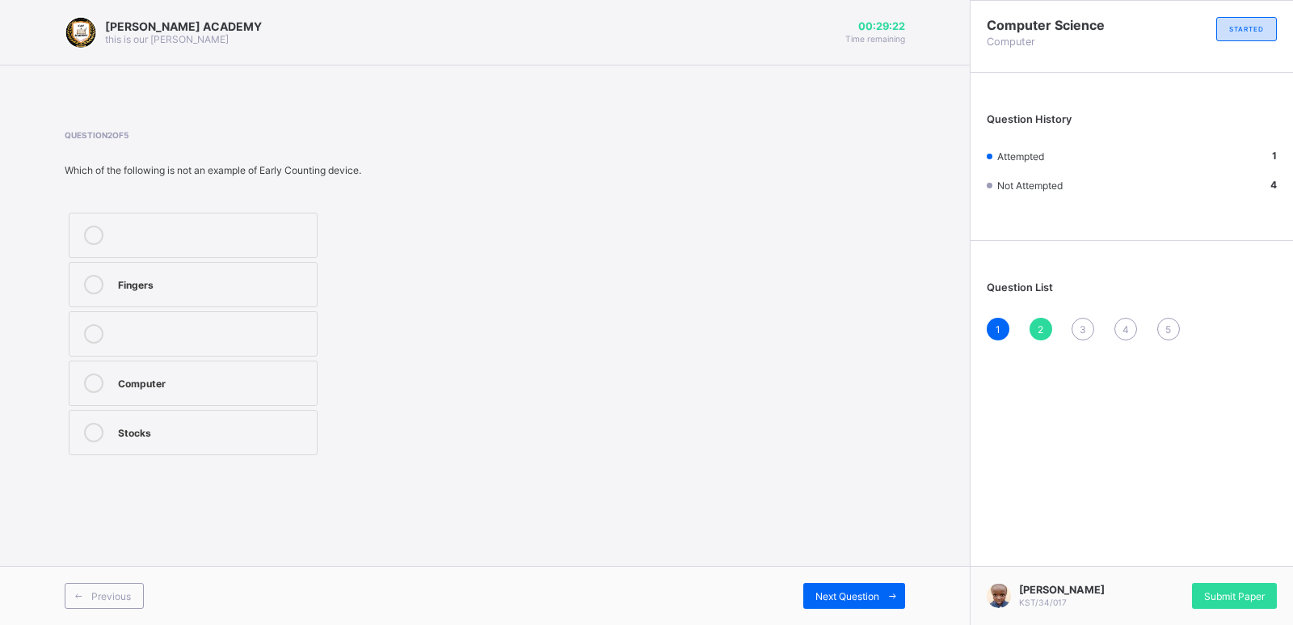
click at [1085, 333] on span "3" at bounding box center [1083, 329] width 6 height 12
click at [1043, 325] on span "2" at bounding box center [1041, 329] width 6 height 12
click at [1078, 325] on div "3" at bounding box center [1083, 329] width 23 height 23
click at [284, 422] on label "Printer" at bounding box center [193, 432] width 249 height 45
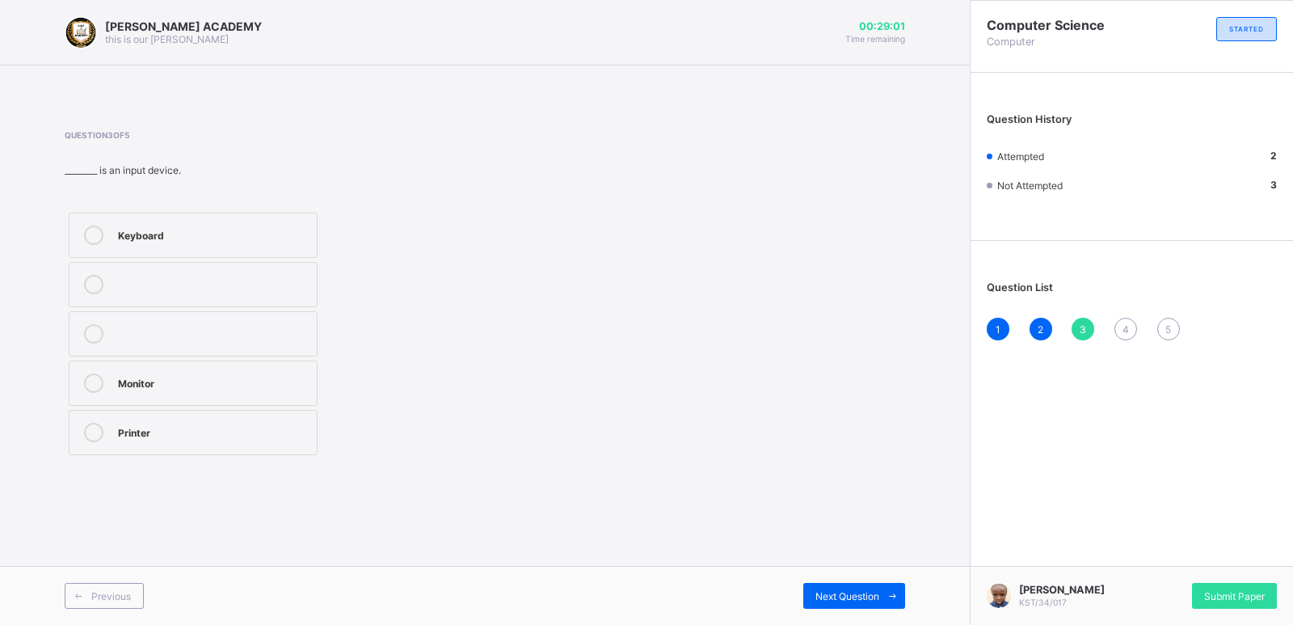
click at [1133, 330] on div "4" at bounding box center [1126, 329] width 23 height 23
click at [1076, 322] on div "3" at bounding box center [1083, 329] width 23 height 23
click at [1131, 321] on div "4" at bounding box center [1126, 329] width 23 height 23
click at [1084, 335] on div "3" at bounding box center [1083, 329] width 23 height 23
click at [1123, 331] on span "4" at bounding box center [1126, 329] width 6 height 12
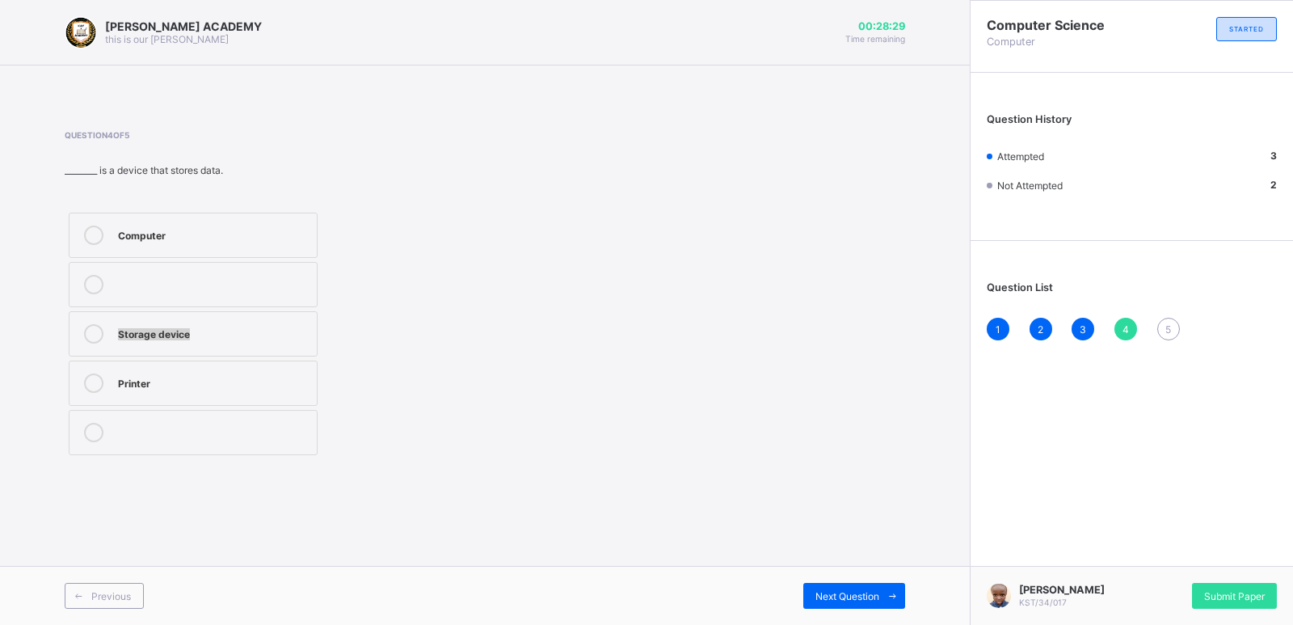
drag, startPoint x: 279, startPoint y: 332, endPoint x: 434, endPoint y: 256, distance: 172.8
click at [434, 256] on div "Computer Storage device Printer" at bounding box center [279, 334] width 428 height 251
click at [291, 369] on label "Printer" at bounding box center [193, 382] width 249 height 45
click at [1173, 328] on div "5" at bounding box center [1168, 329] width 23 height 23
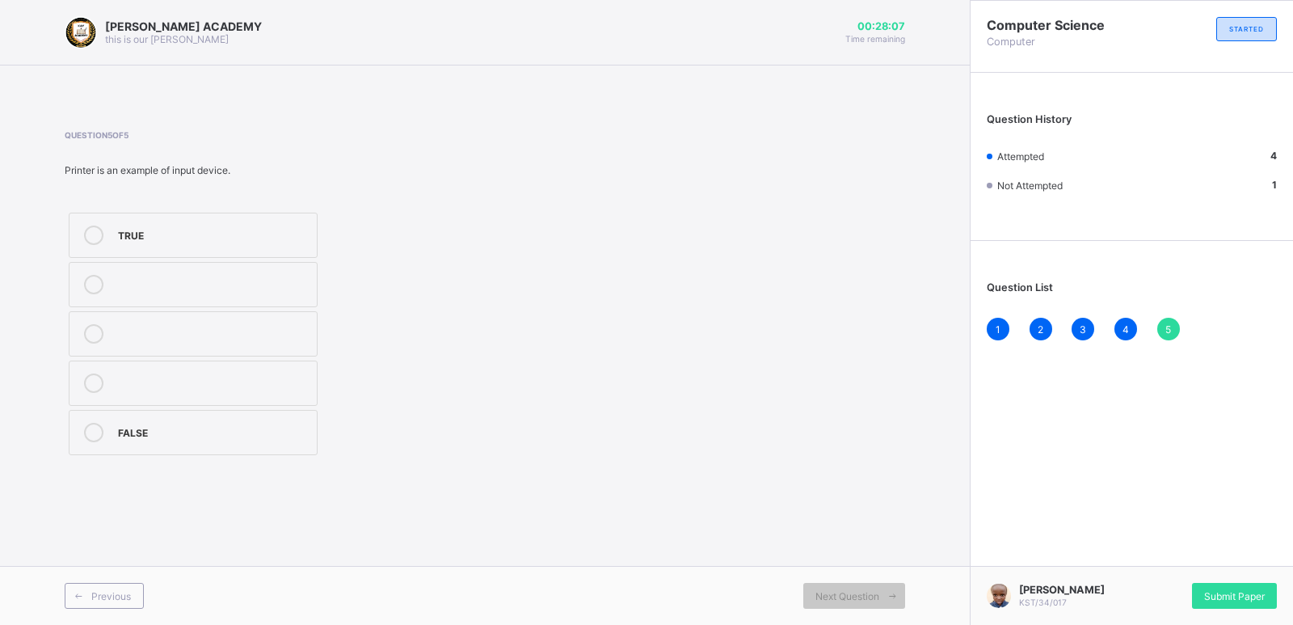
click at [276, 233] on div "TRUE" at bounding box center [213, 233] width 191 height 16
click at [1243, 588] on div "Submit Paper" at bounding box center [1234, 596] width 85 height 26
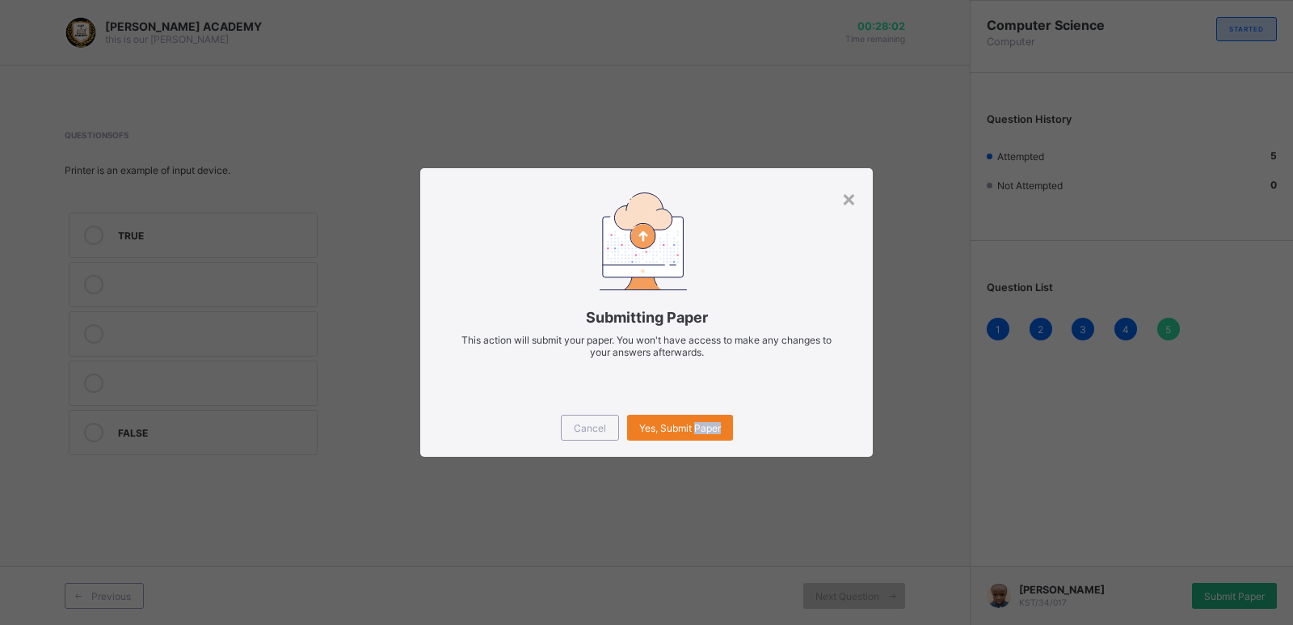
click at [1243, 588] on div "× Submitting Paper This action will submit your paper. You won't have access to…" at bounding box center [646, 312] width 1293 height 625
click at [849, 197] on div "×" at bounding box center [848, 197] width 15 height 27
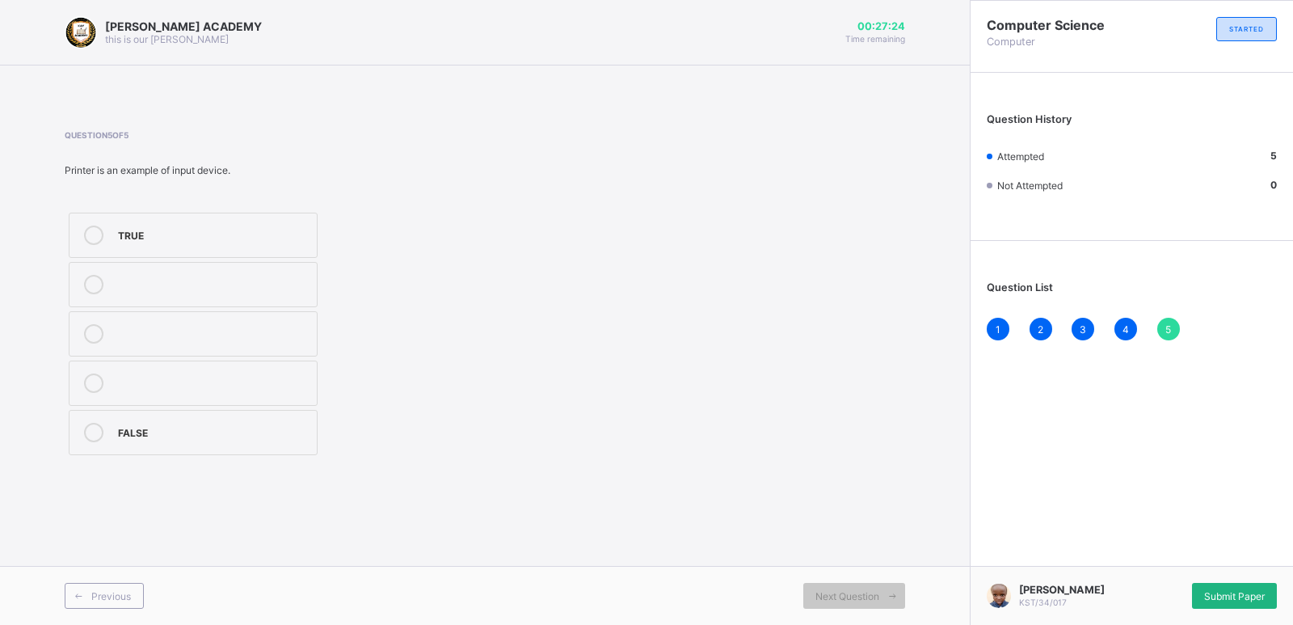
click at [1243, 596] on span "Submit Paper" at bounding box center [1234, 596] width 61 height 12
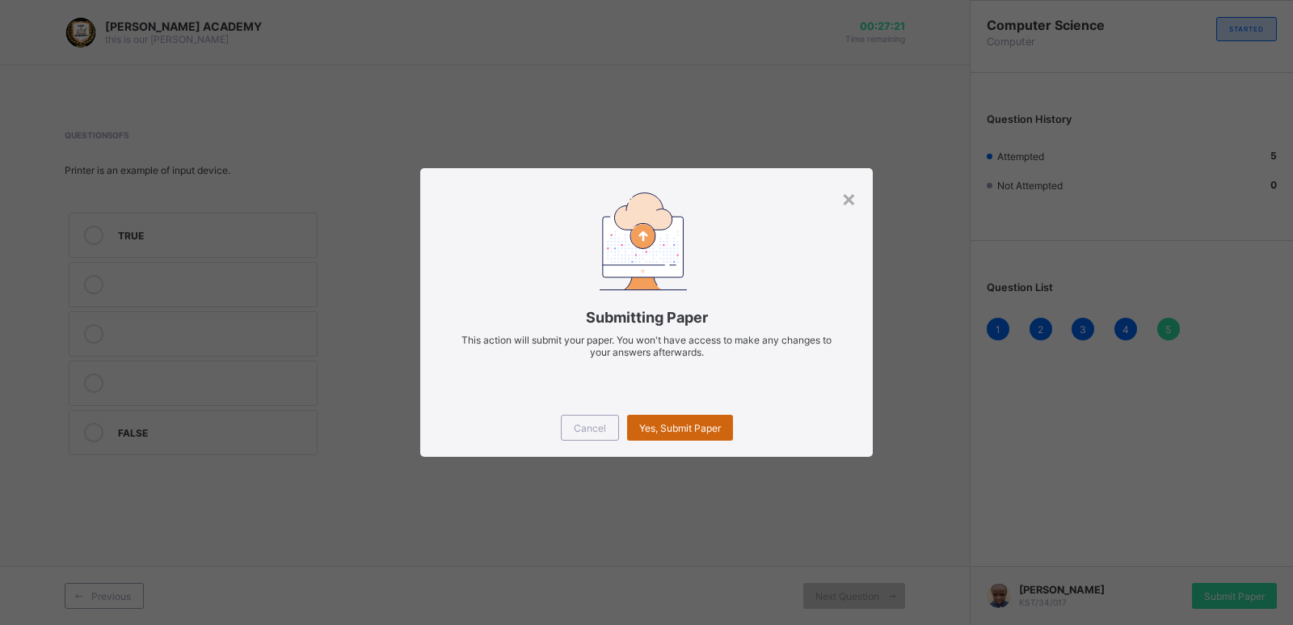
click at [673, 424] on span "Yes, Submit Paper" at bounding box center [680, 428] width 82 height 12
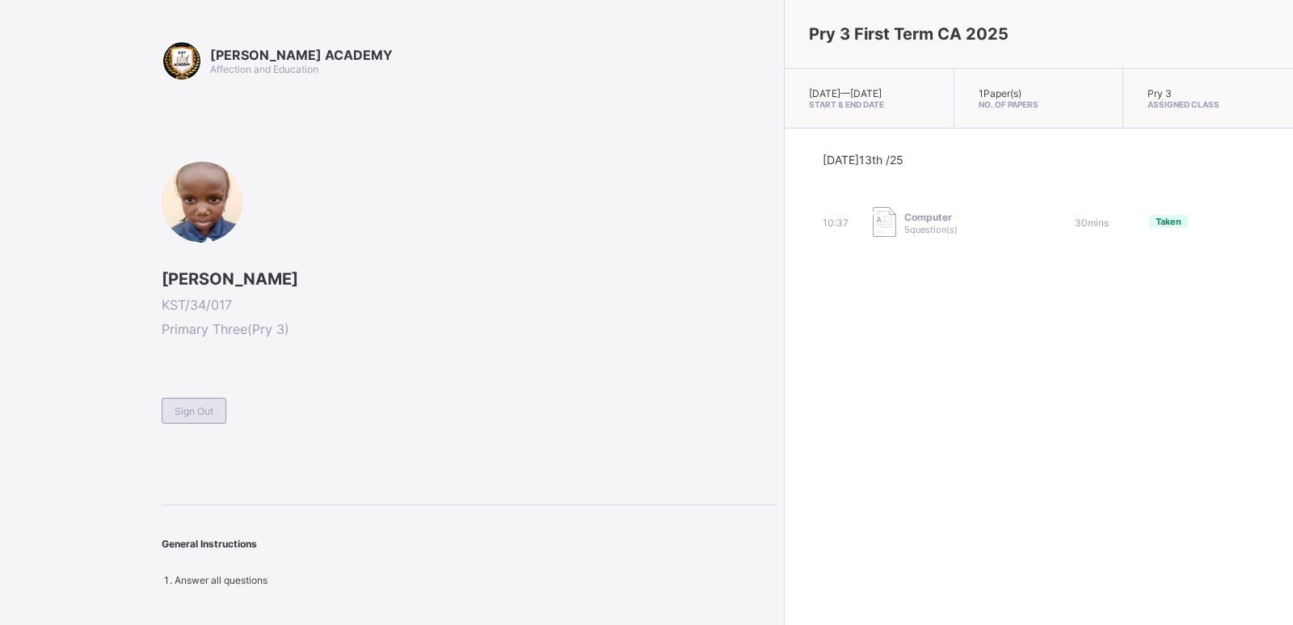
click at [200, 413] on span "Sign Out" at bounding box center [194, 411] width 39 height 12
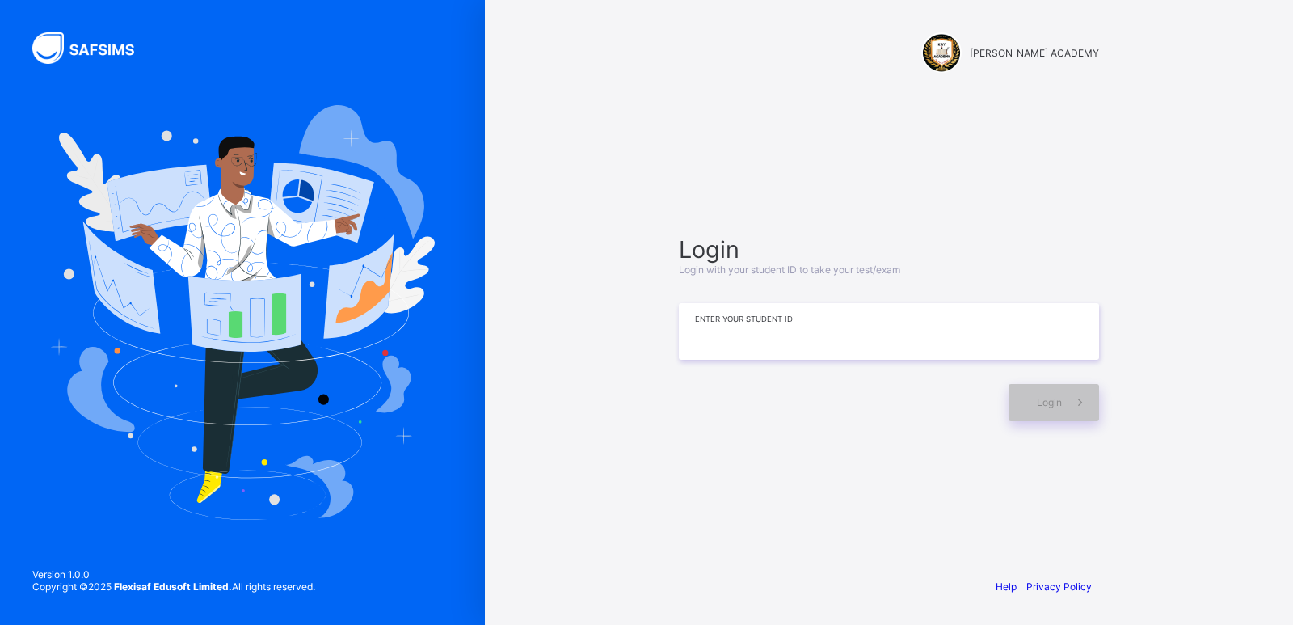
click at [882, 337] on input at bounding box center [889, 331] width 420 height 57
type input "**********"
click at [1062, 395] on span at bounding box center [1080, 402] width 37 height 37
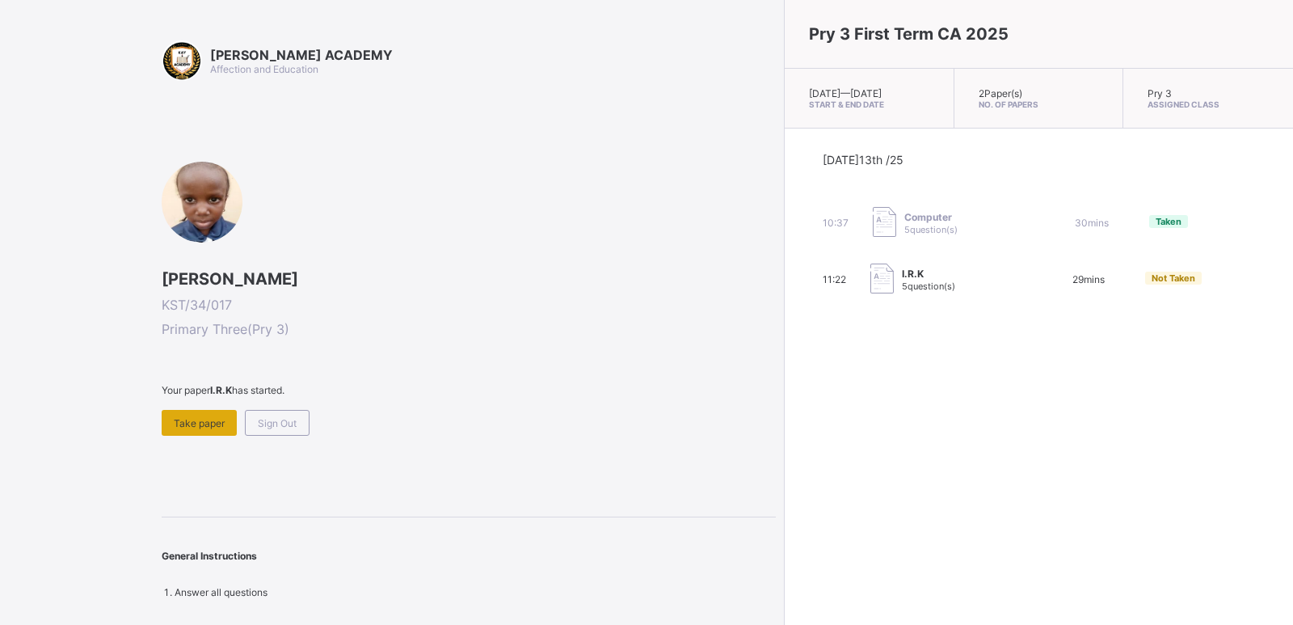
click at [211, 415] on div "Take paper" at bounding box center [199, 423] width 75 height 26
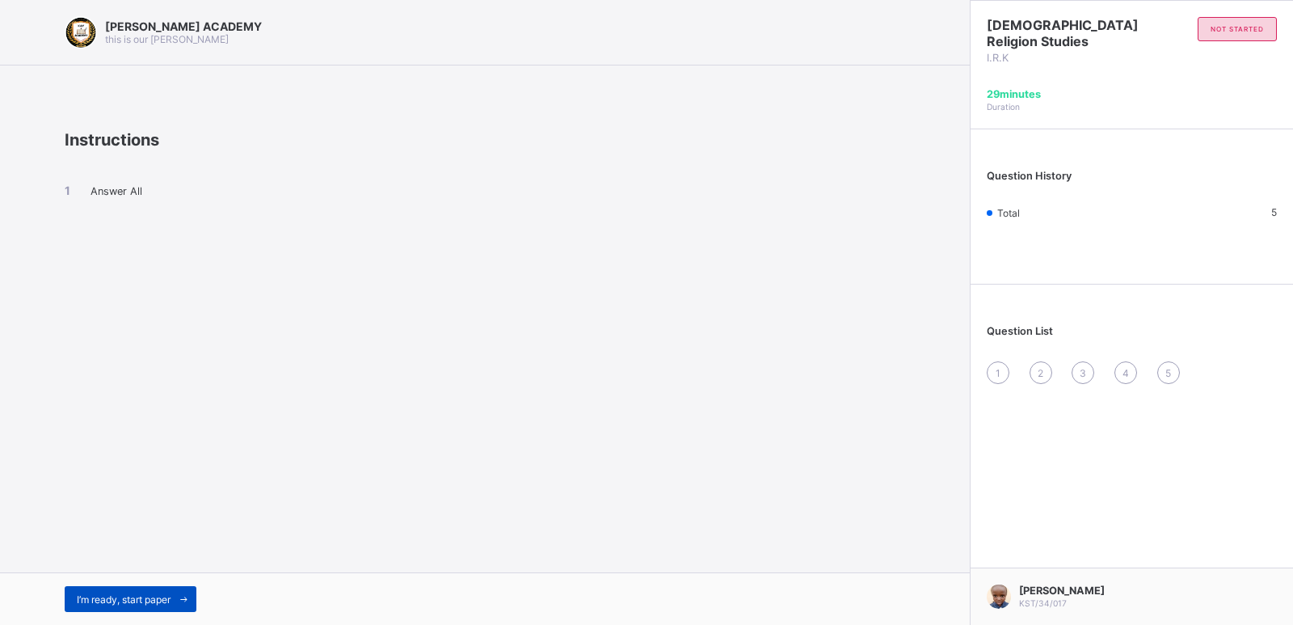
click at [189, 600] on icon at bounding box center [184, 599] width 12 height 11
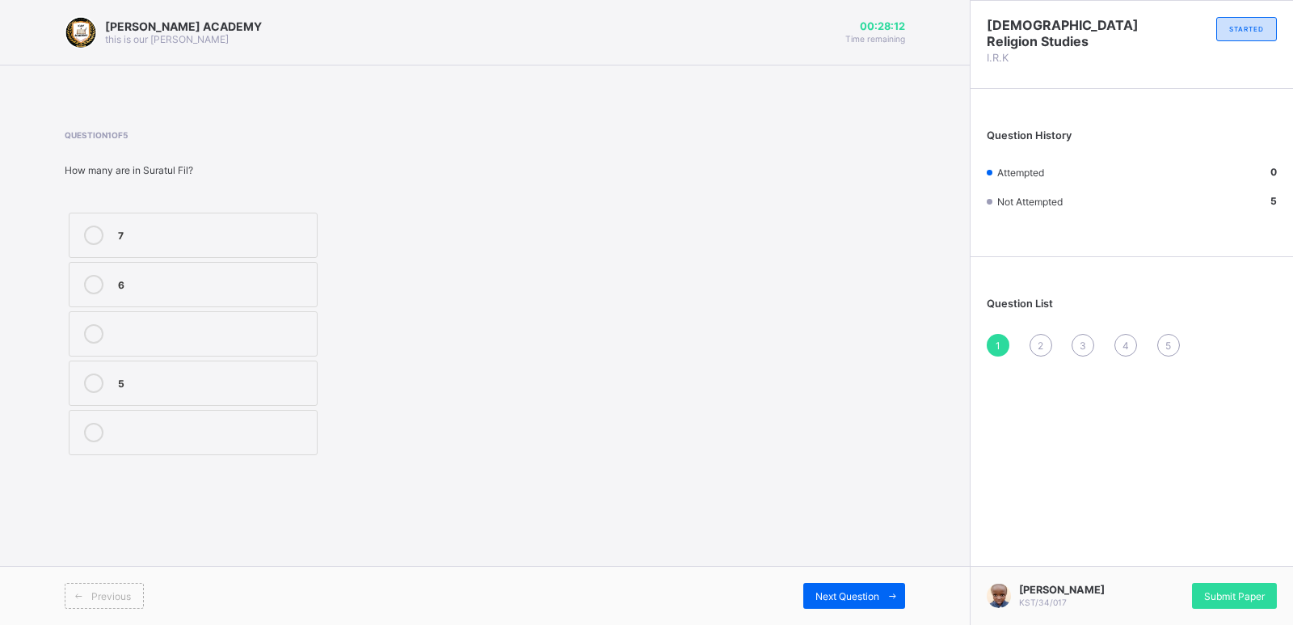
click at [309, 395] on label "5" at bounding box center [193, 382] width 249 height 45
click at [1038, 348] on span "2" at bounding box center [1041, 345] width 6 height 12
click at [292, 332] on div "Munkar" at bounding box center [213, 332] width 191 height 16
click at [1080, 345] on span "3" at bounding box center [1083, 345] width 6 height 12
click at [1047, 343] on div "2" at bounding box center [1041, 345] width 23 height 23
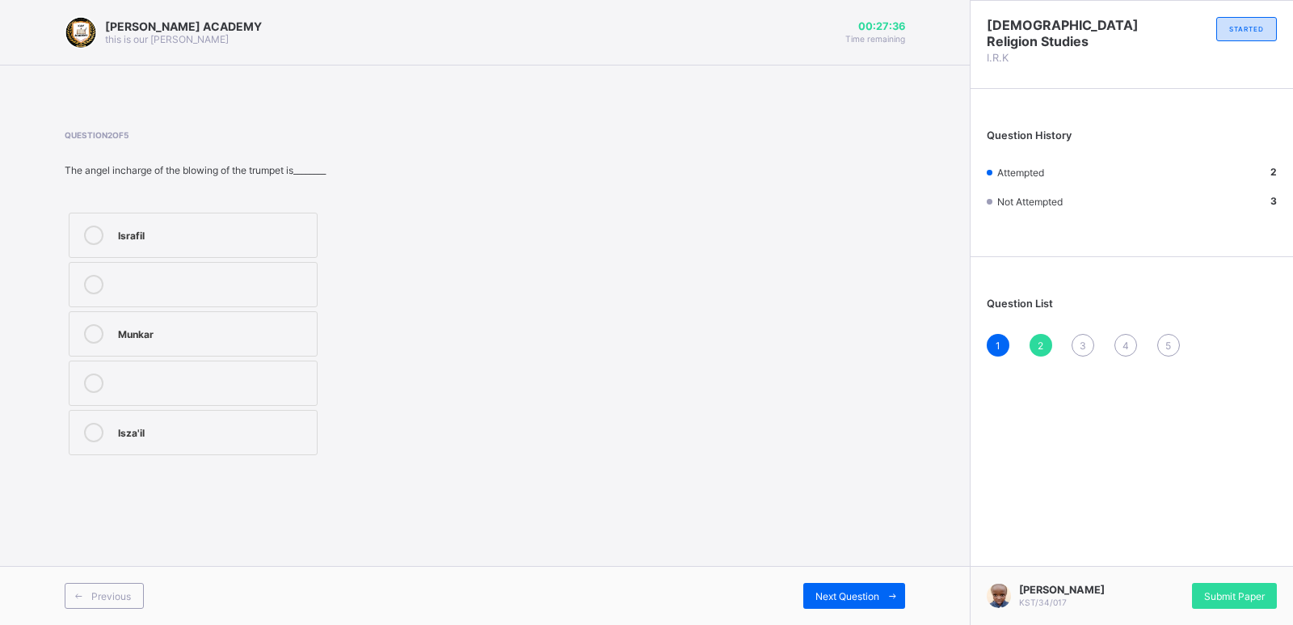
click at [1078, 349] on div "3" at bounding box center [1083, 345] width 23 height 23
click at [293, 396] on label "5" at bounding box center [193, 382] width 249 height 45
click at [1128, 348] on span "4" at bounding box center [1126, 345] width 6 height 12
click at [1075, 349] on div "3" at bounding box center [1083, 345] width 23 height 23
click at [1123, 341] on span "4" at bounding box center [1126, 345] width 6 height 12
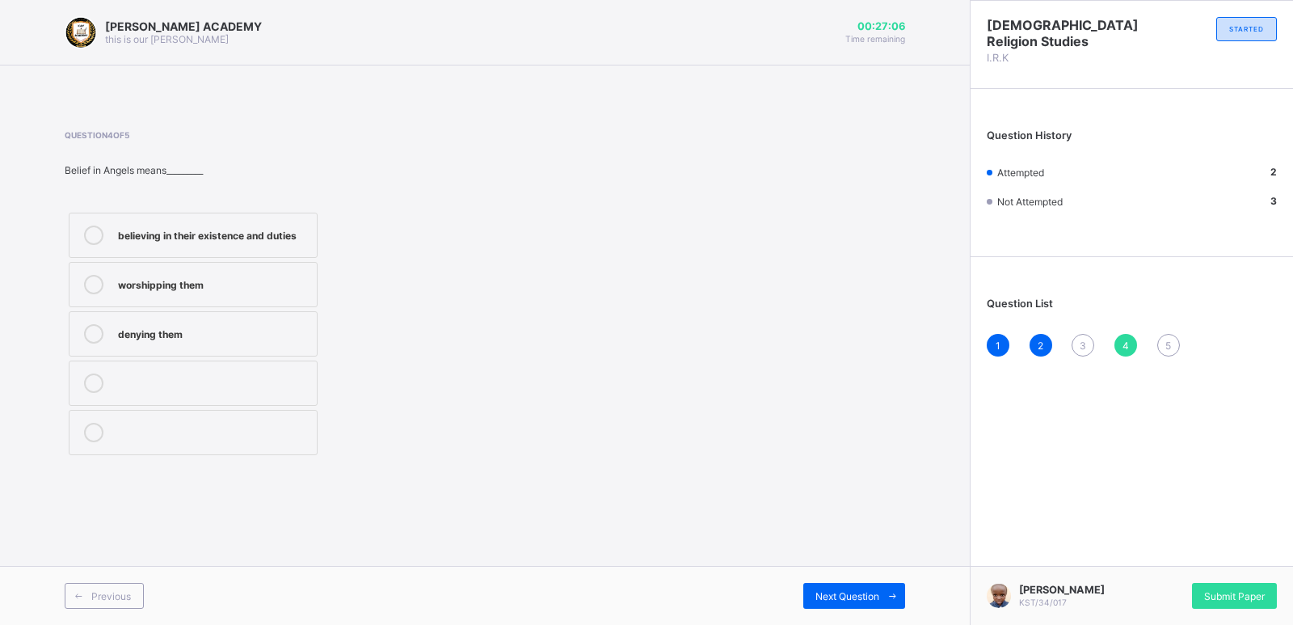
click at [1094, 342] on div "3" at bounding box center [1083, 345] width 23 height 23
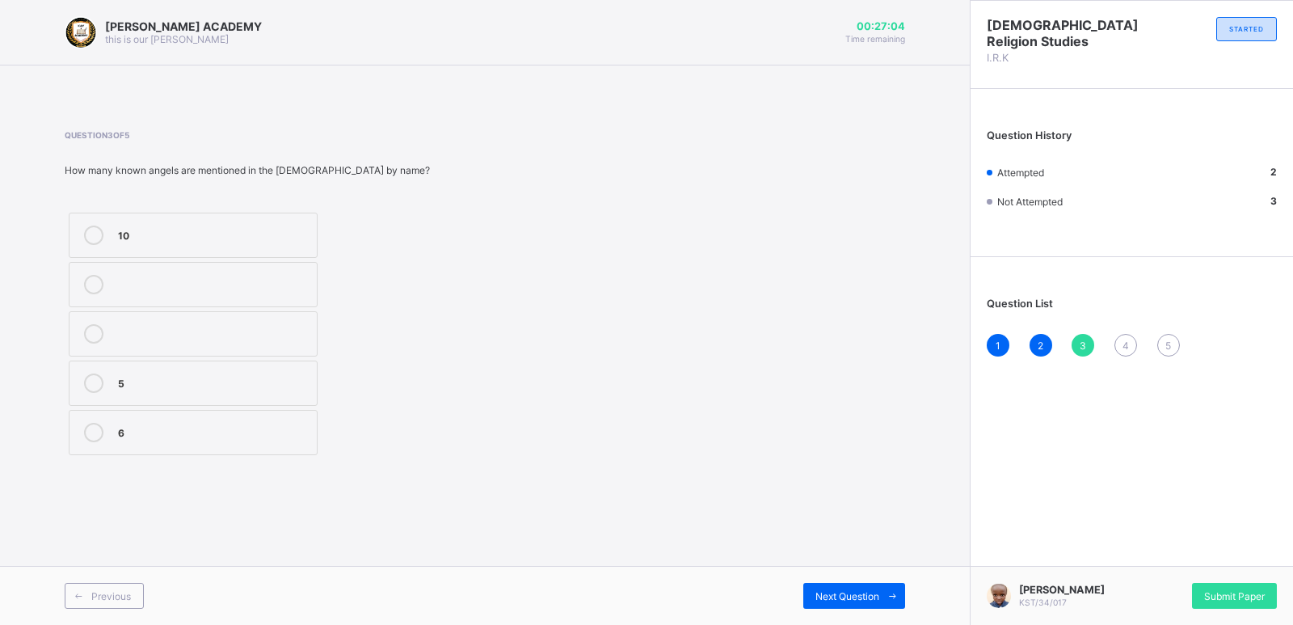
click at [1121, 344] on div "4" at bounding box center [1126, 345] width 23 height 23
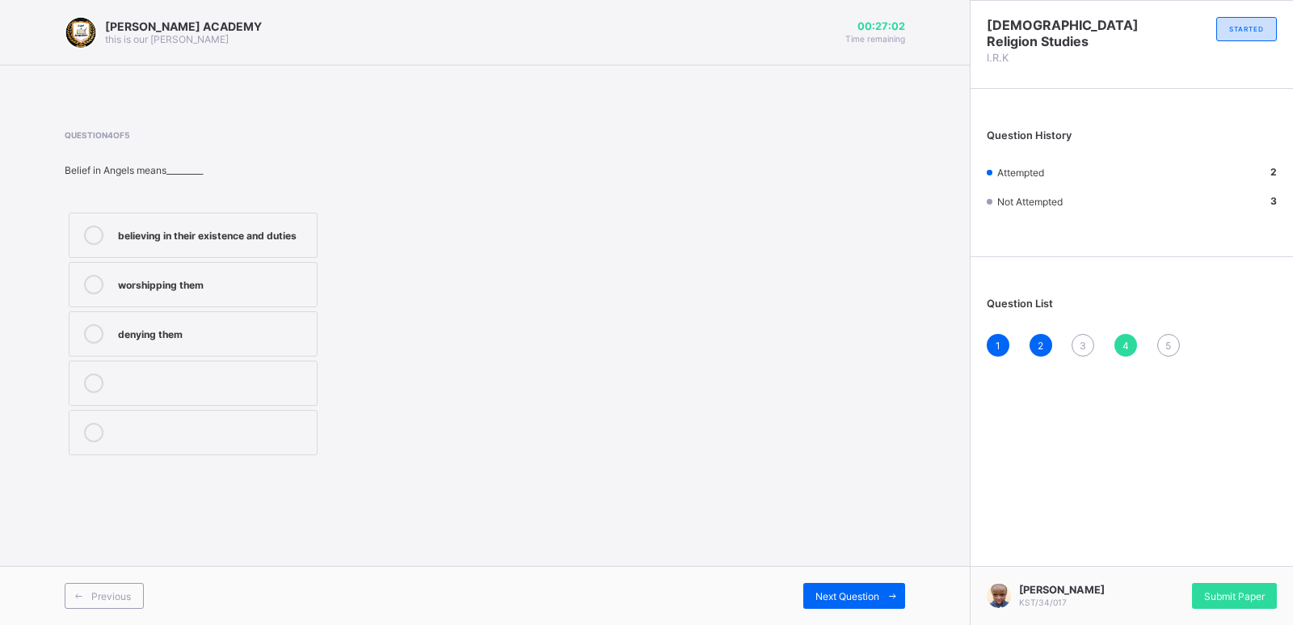
click at [1080, 347] on span "3" at bounding box center [1083, 345] width 6 height 12
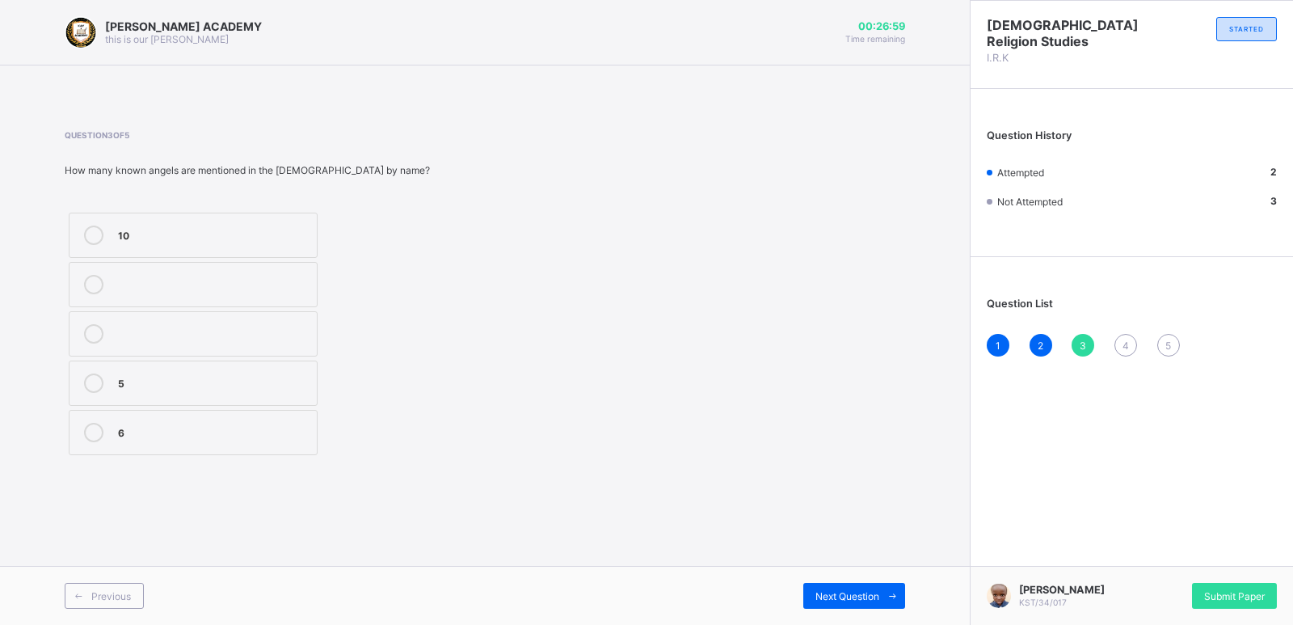
click at [1123, 349] on span "4" at bounding box center [1126, 345] width 6 height 12
click at [286, 346] on label "denying them" at bounding box center [193, 333] width 249 height 45
click at [1159, 324] on div "Question List 1 2 3 4 5" at bounding box center [1132, 318] width 322 height 107
click at [1167, 348] on span "5" at bounding box center [1168, 345] width 6 height 12
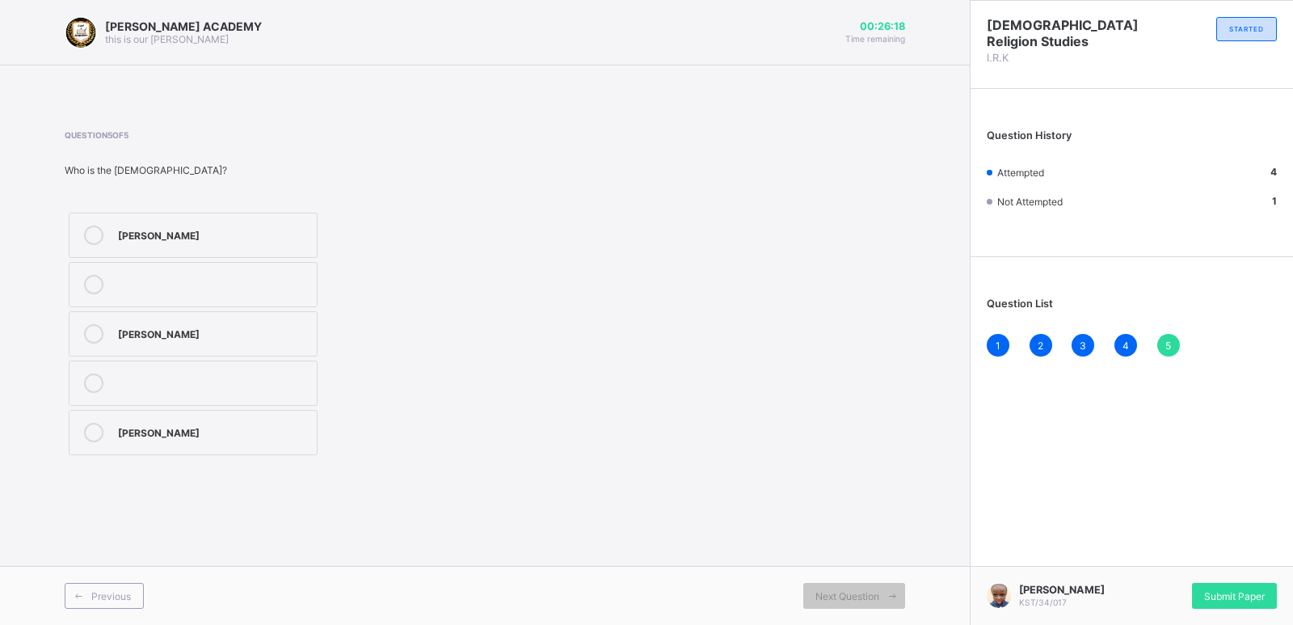
click at [235, 431] on div "[PERSON_NAME]" at bounding box center [213, 431] width 191 height 16
click at [1233, 590] on span "Submit Paper" at bounding box center [1234, 596] width 61 height 12
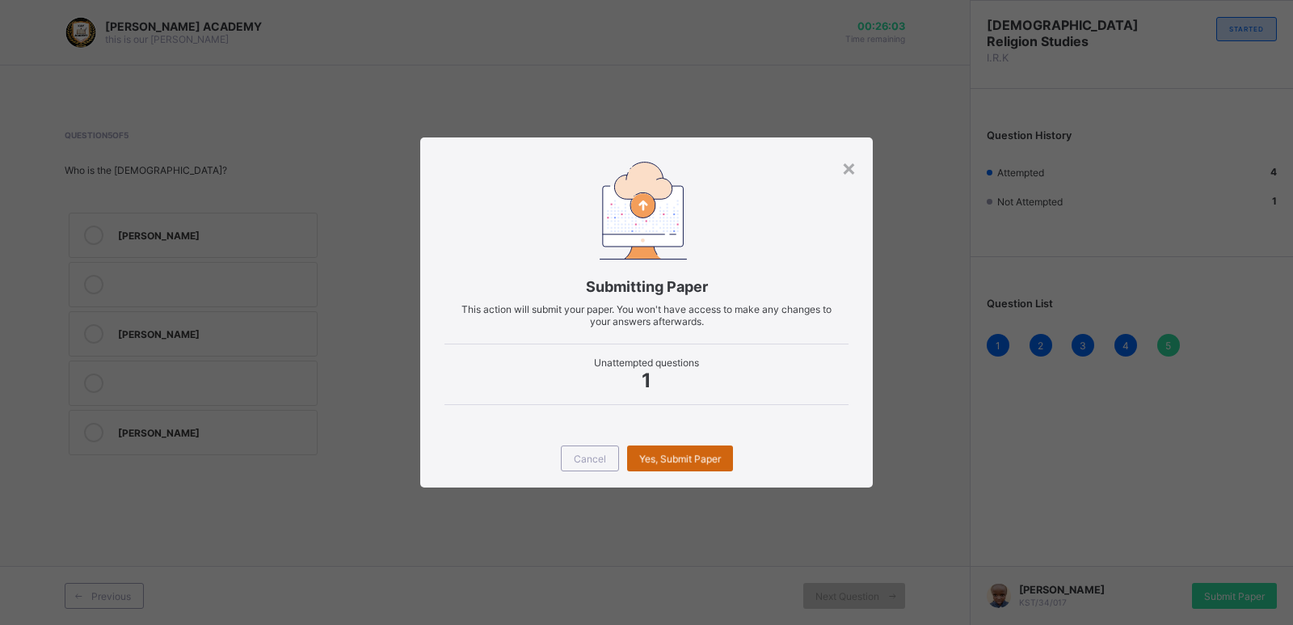
click at [702, 466] on div "Yes, Submit Paper" at bounding box center [680, 458] width 106 height 26
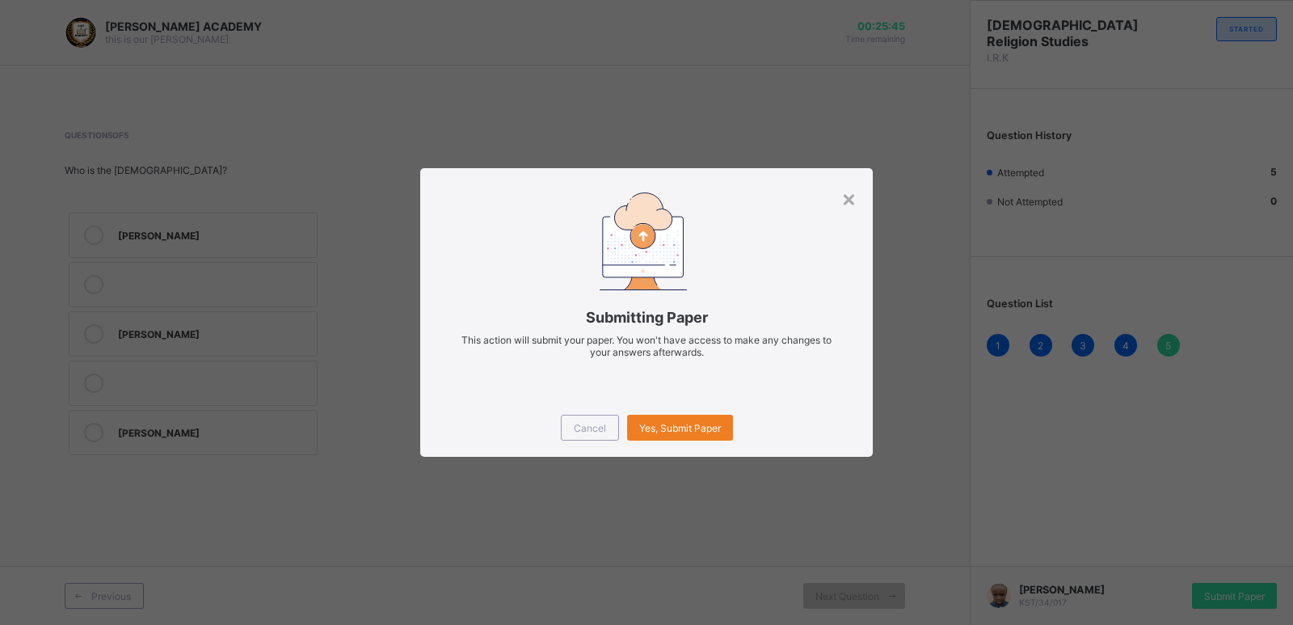
click at [685, 414] on div "Cancel Yes, Submit Paper" at bounding box center [646, 427] width 453 height 58
click at [685, 424] on span "Yes, Submit Paper" at bounding box center [680, 428] width 82 height 12
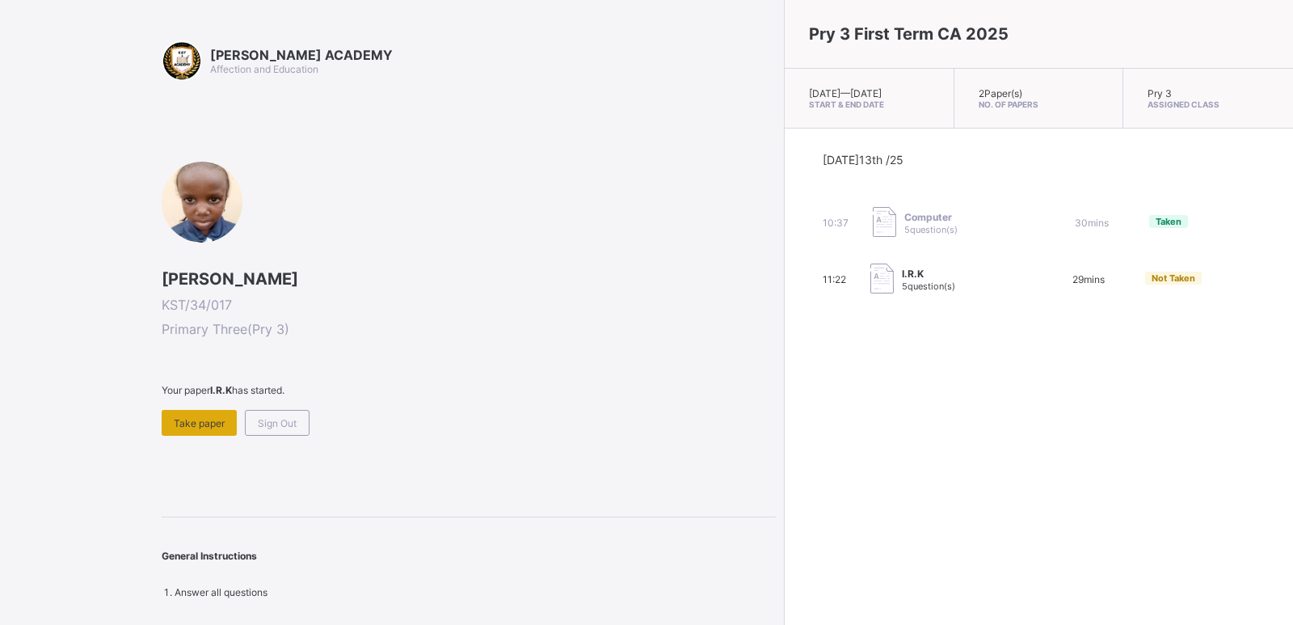
click at [217, 431] on div "Take paper" at bounding box center [199, 423] width 75 height 26
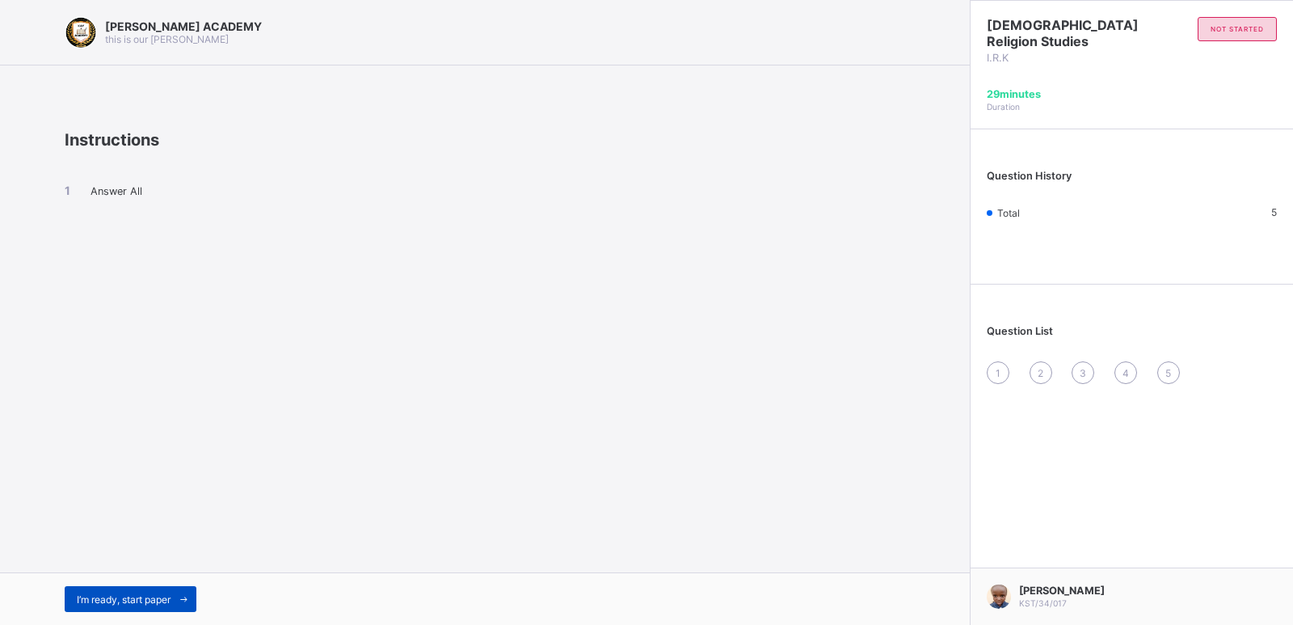
click at [164, 587] on div "I’m ready, start paper" at bounding box center [131, 599] width 132 height 26
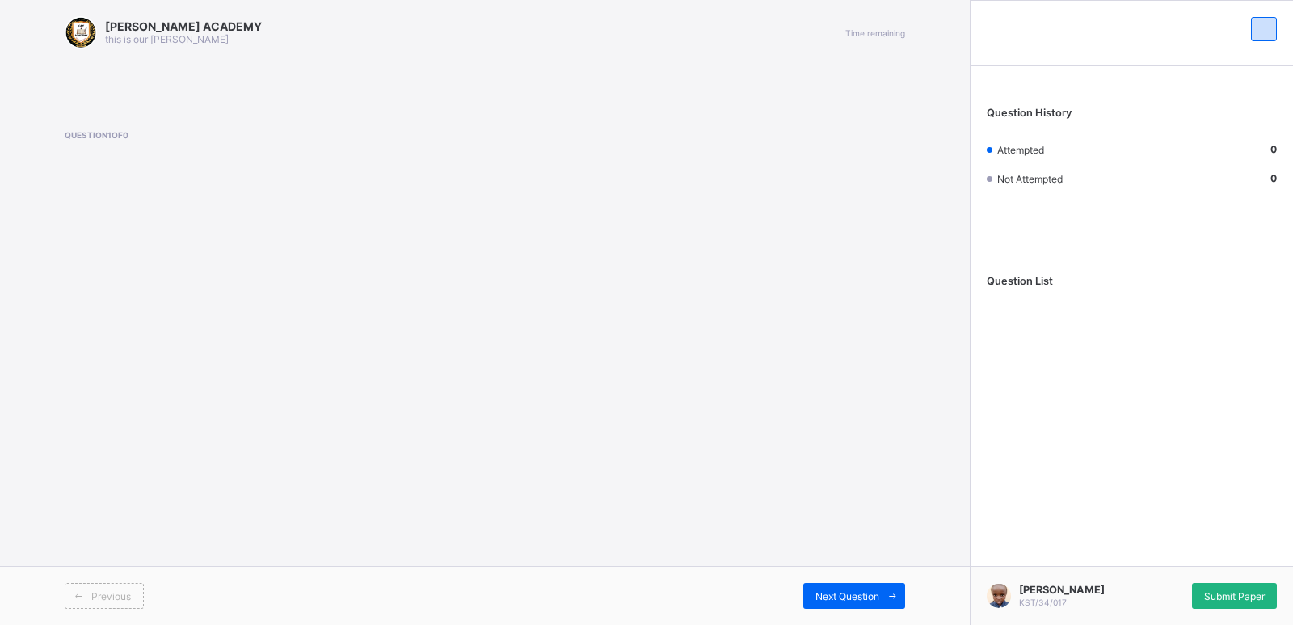
click at [1228, 588] on div "Submit Paper" at bounding box center [1234, 596] width 85 height 26
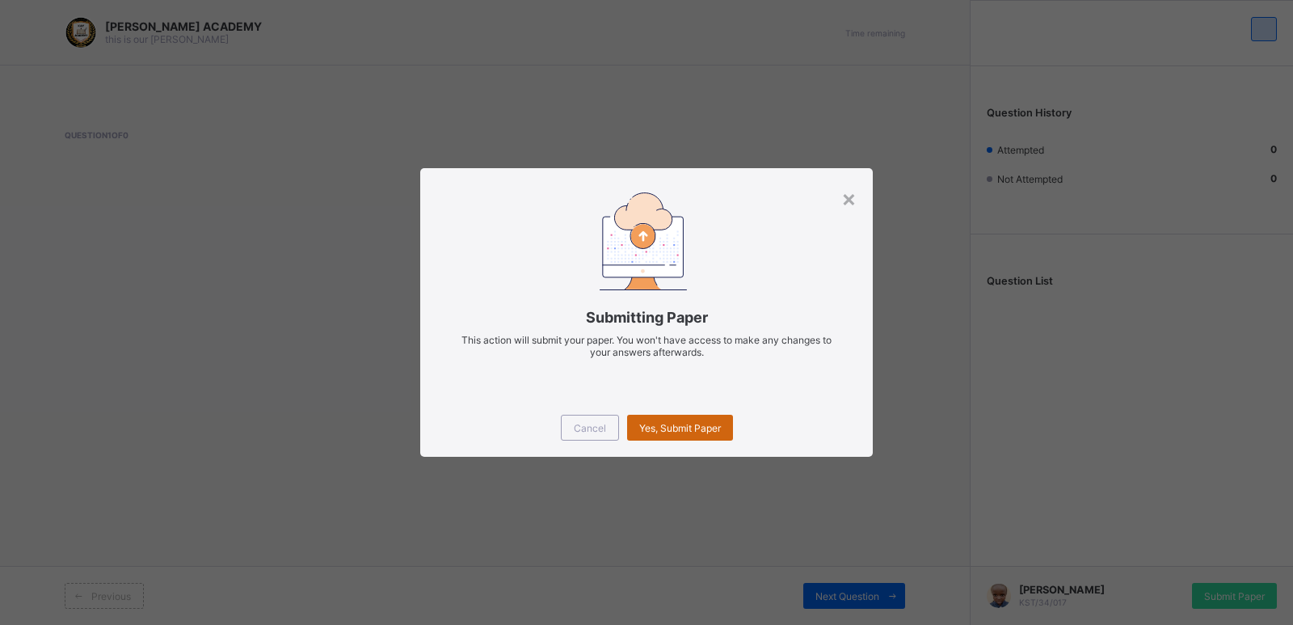
click at [670, 429] on span "Yes, Submit Paper" at bounding box center [680, 428] width 82 height 12
click at [852, 200] on div "×" at bounding box center [848, 197] width 15 height 27
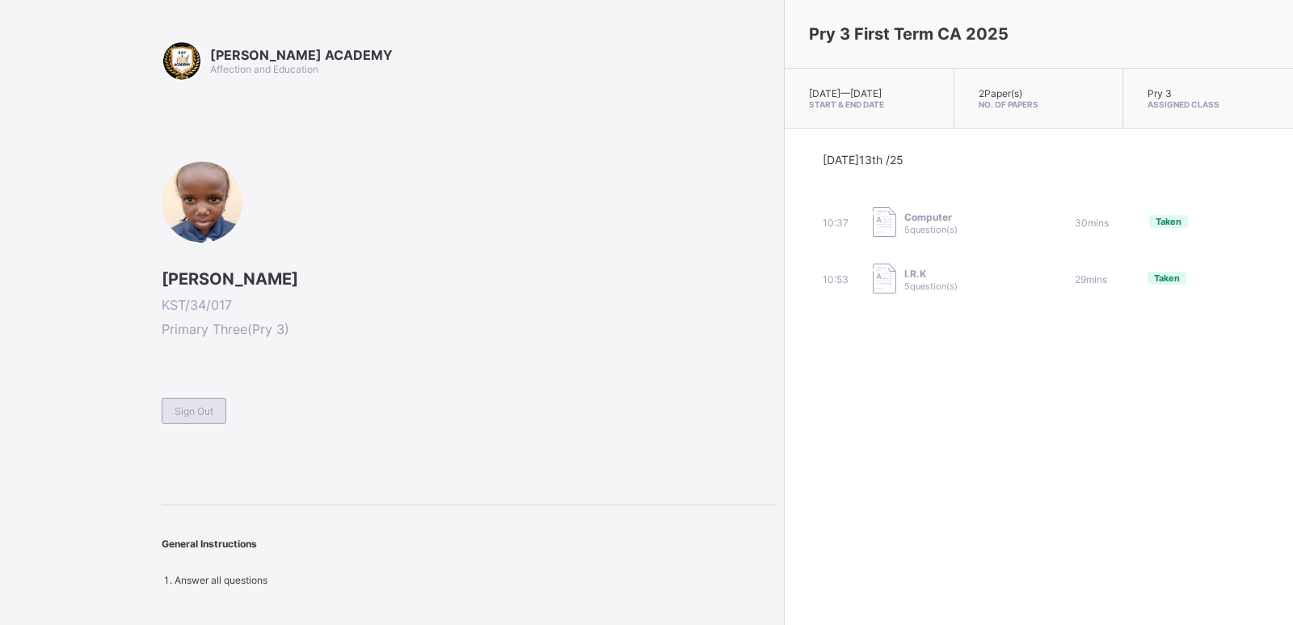
click at [185, 405] on span "Sign Out" at bounding box center [194, 411] width 39 height 12
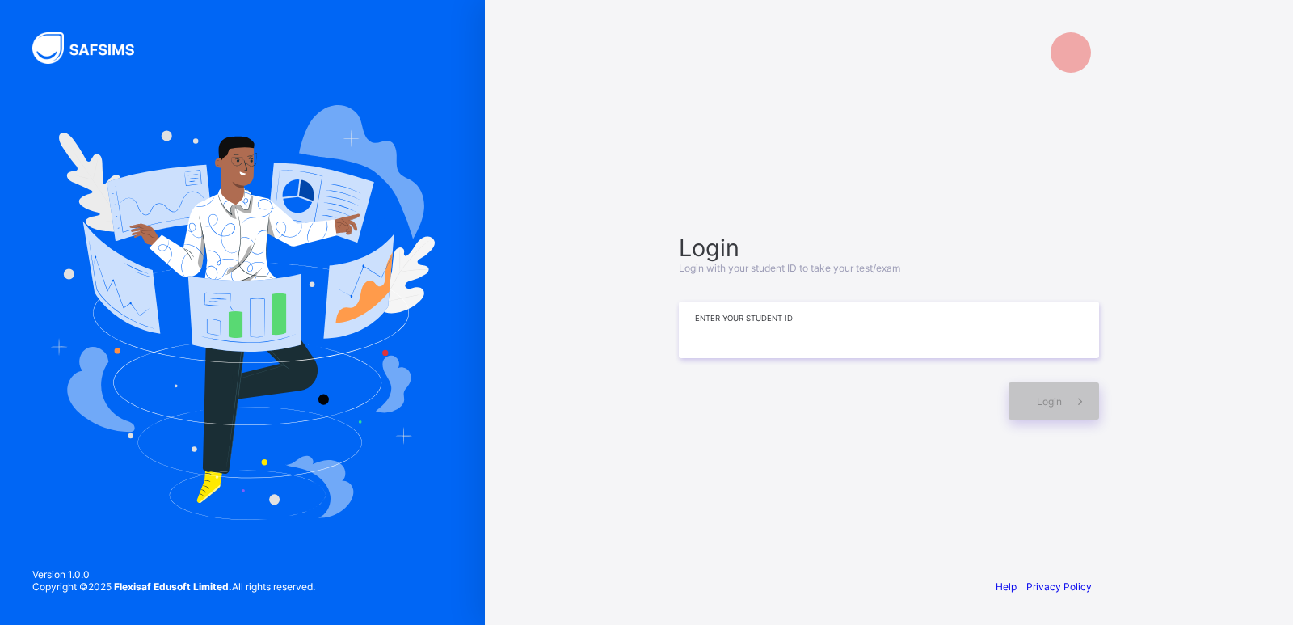
click at [854, 335] on input at bounding box center [889, 329] width 420 height 57
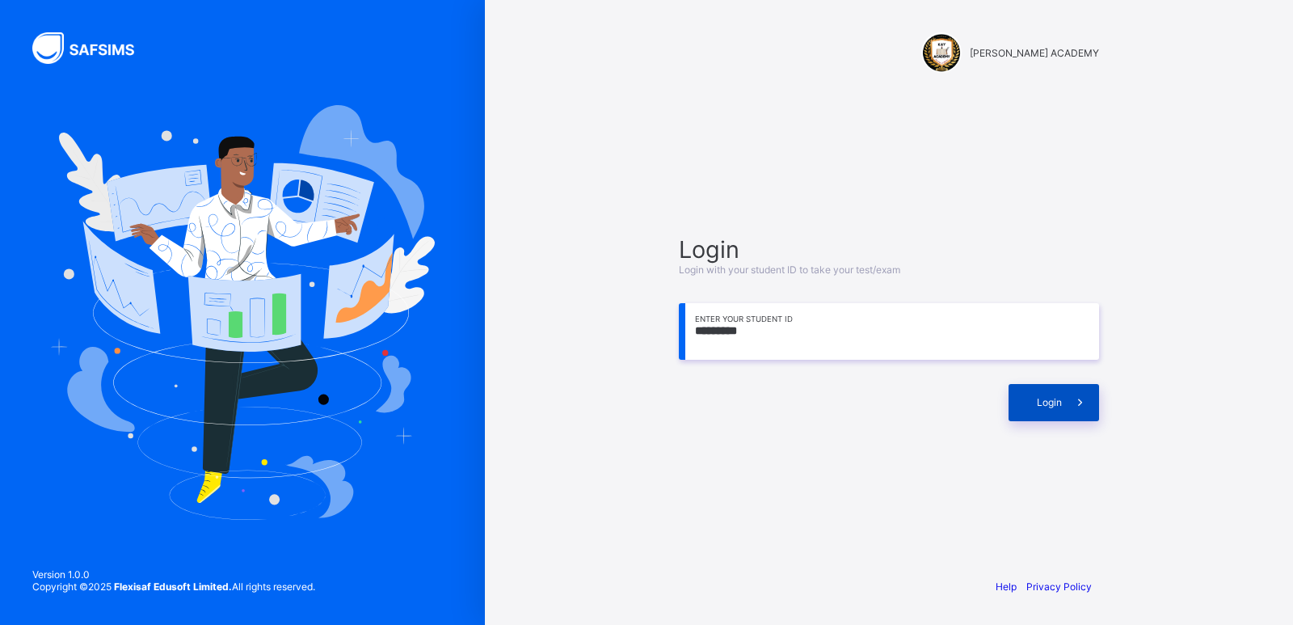
type input "*********"
click at [1070, 417] on span at bounding box center [1080, 402] width 37 height 37
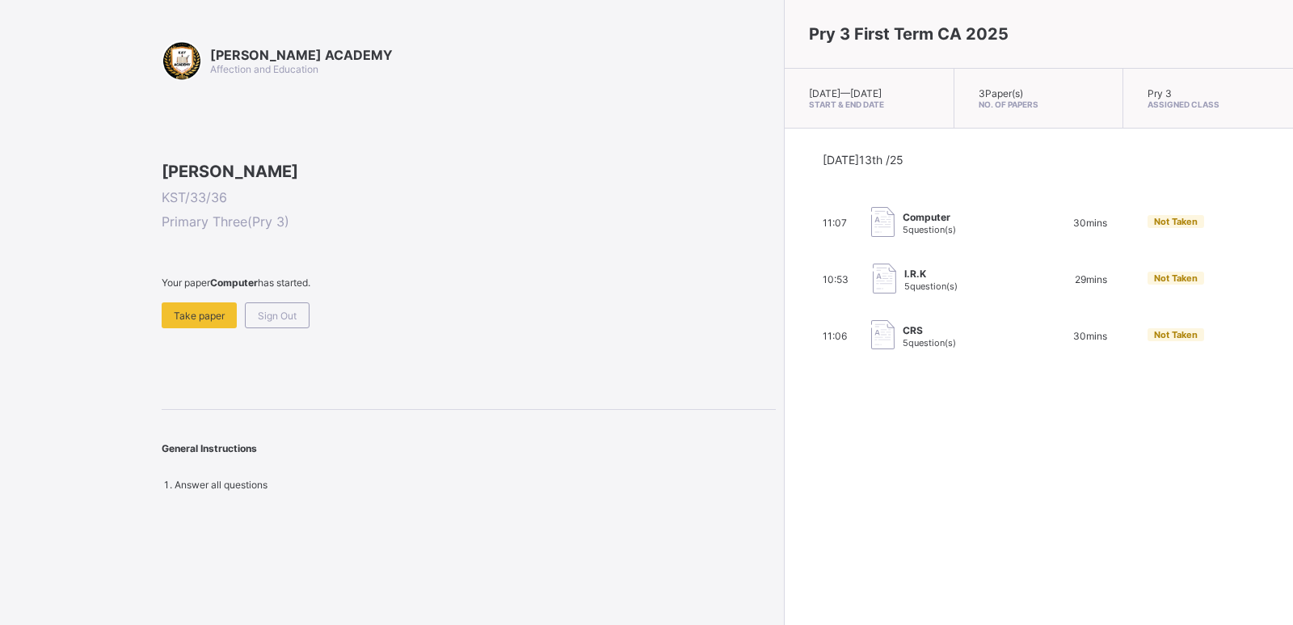
click at [205, 302] on span at bounding box center [469, 296] width 614 height 14
click at [203, 328] on div "Take paper" at bounding box center [199, 315] width 75 height 26
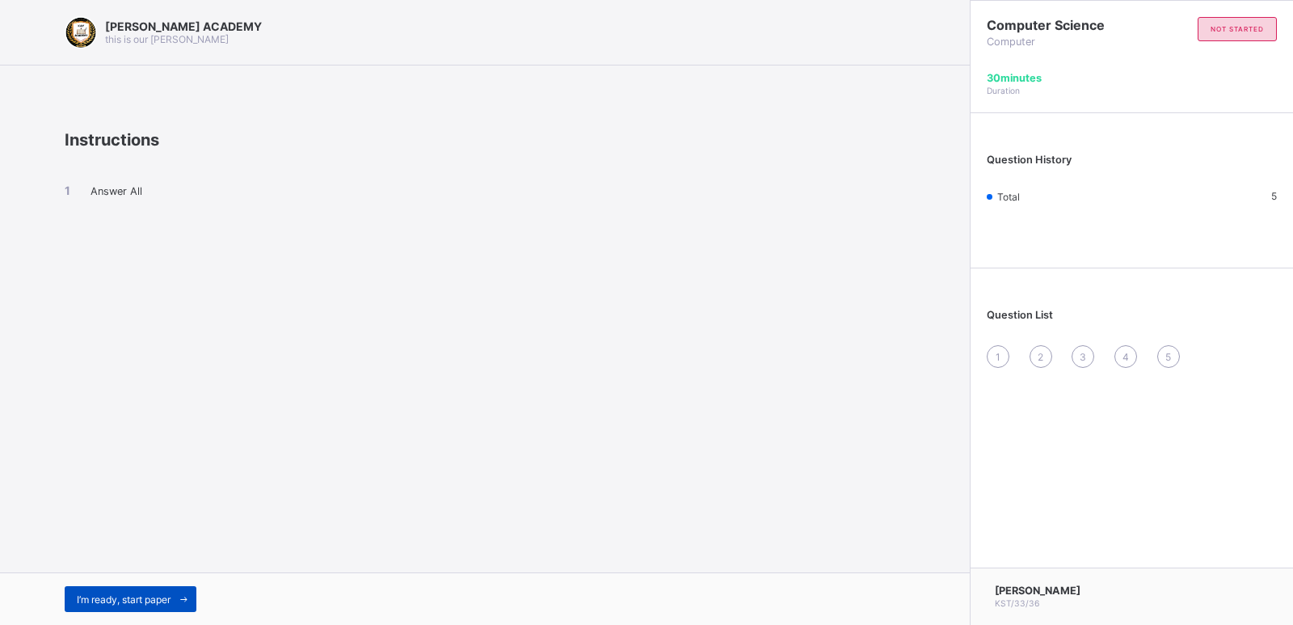
click at [135, 595] on span "I’m ready, start paper" at bounding box center [124, 599] width 94 height 12
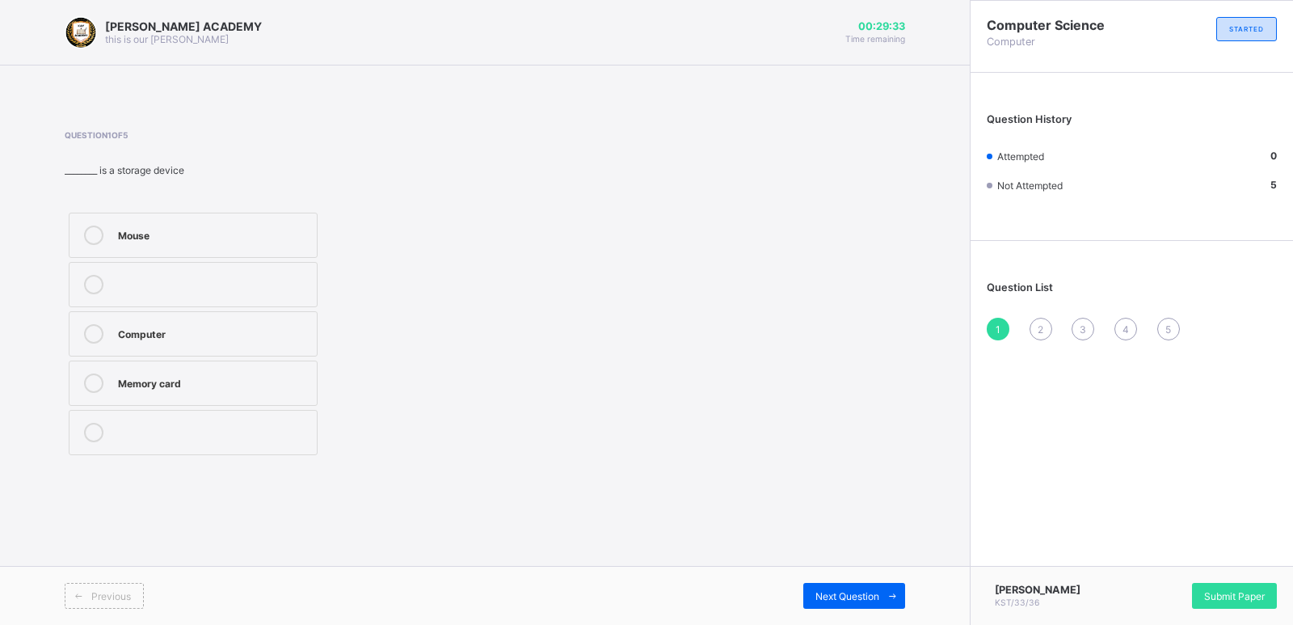
click at [153, 342] on div "Computer" at bounding box center [213, 333] width 191 height 19
click at [854, 601] on span "Next Question" at bounding box center [848, 596] width 64 height 12
click at [131, 268] on label "Fingers" at bounding box center [193, 284] width 249 height 45
click at [129, 268] on label "Fingers" at bounding box center [193, 284] width 249 height 45
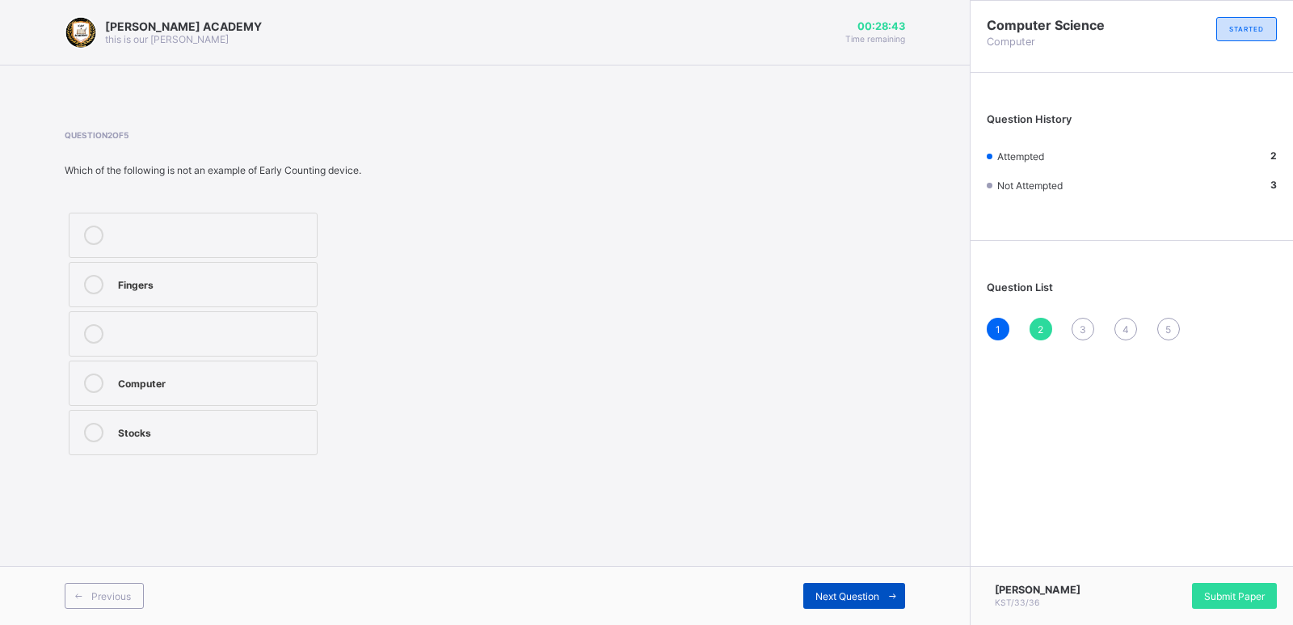
click at [866, 592] on span "Next Question" at bounding box center [848, 596] width 64 height 12
click at [152, 242] on div "Keyboard" at bounding box center [213, 234] width 191 height 19
click at [891, 583] on span at bounding box center [892, 596] width 26 height 26
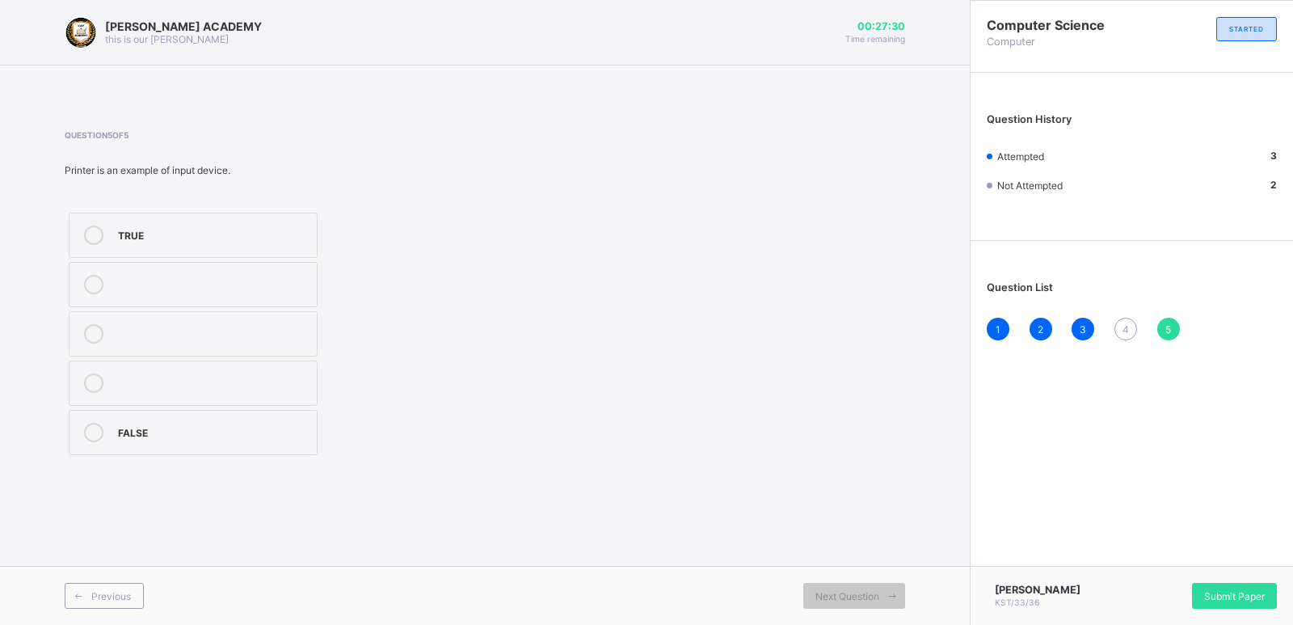
click at [1125, 323] on span "4" at bounding box center [1126, 329] width 6 height 12
click at [116, 379] on label "Printer" at bounding box center [193, 382] width 249 height 45
click at [853, 585] on div "Next Question" at bounding box center [854, 596] width 102 height 26
click at [1231, 584] on div "Submit Paper" at bounding box center [1234, 596] width 85 height 26
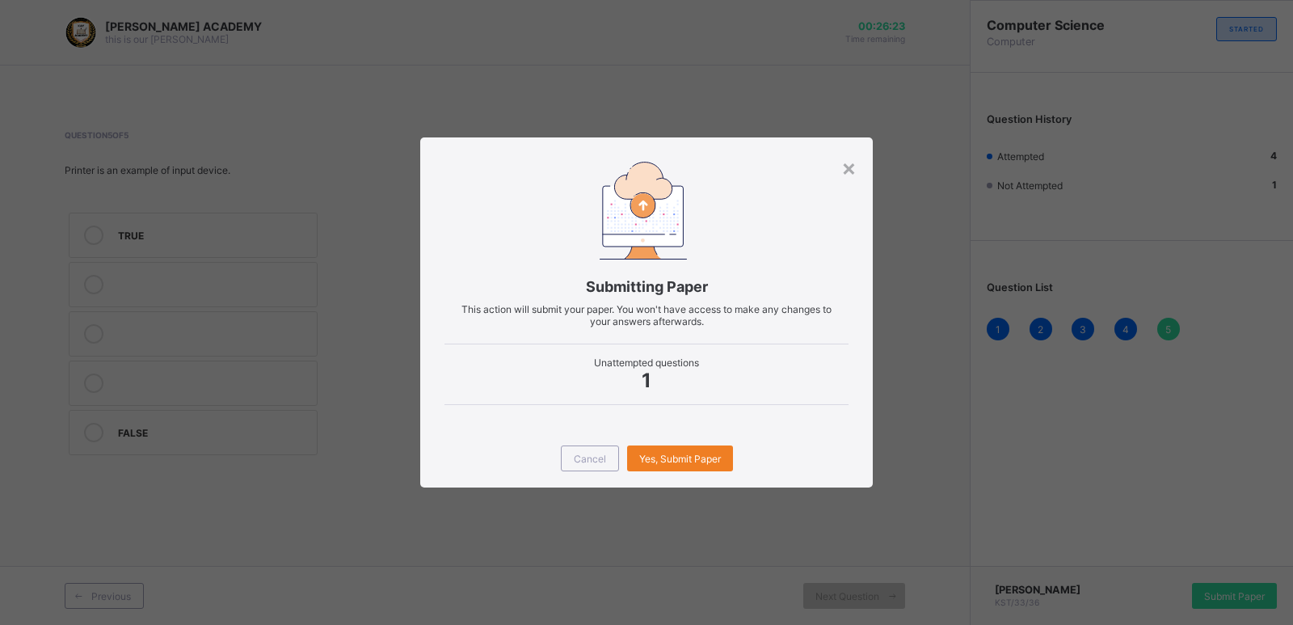
click at [673, 445] on div "Cancel Yes, Submit Paper" at bounding box center [646, 458] width 453 height 58
click at [678, 455] on span "Yes, Submit Paper" at bounding box center [680, 459] width 82 height 12
click at [678, 455] on div "Yes, Submit Paper" at bounding box center [680, 458] width 106 height 26
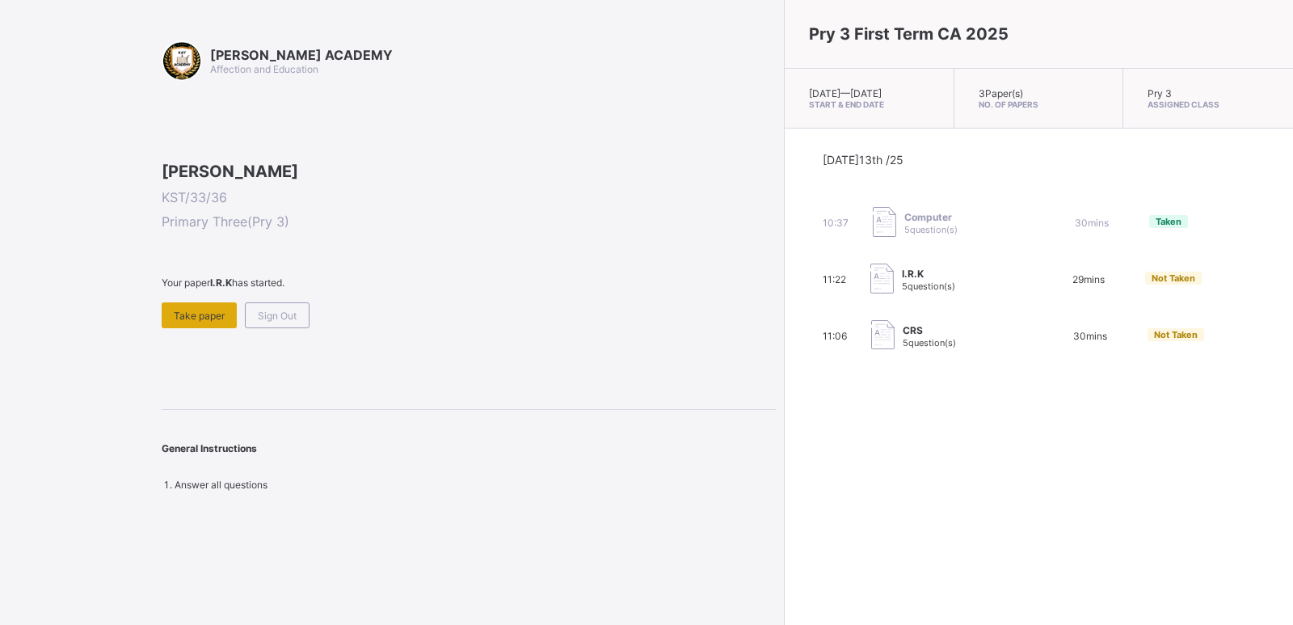
click at [208, 322] on span "Take paper" at bounding box center [199, 316] width 51 height 12
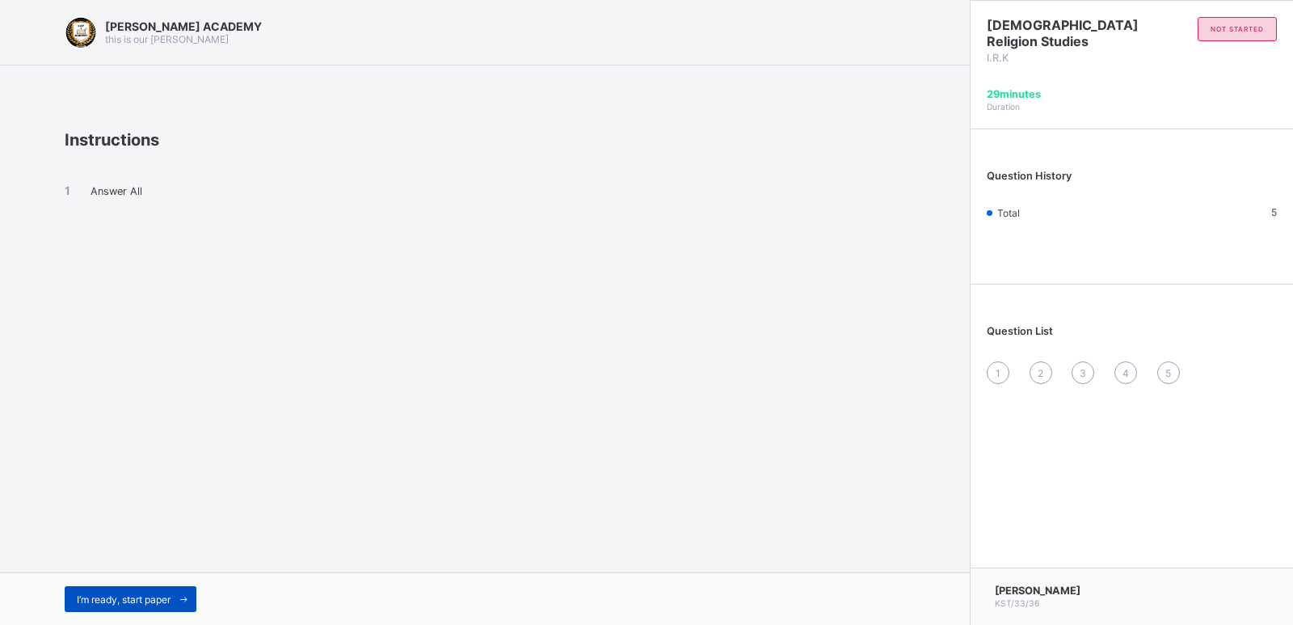
click at [128, 593] on span "I’m ready, start paper" at bounding box center [124, 599] width 94 height 12
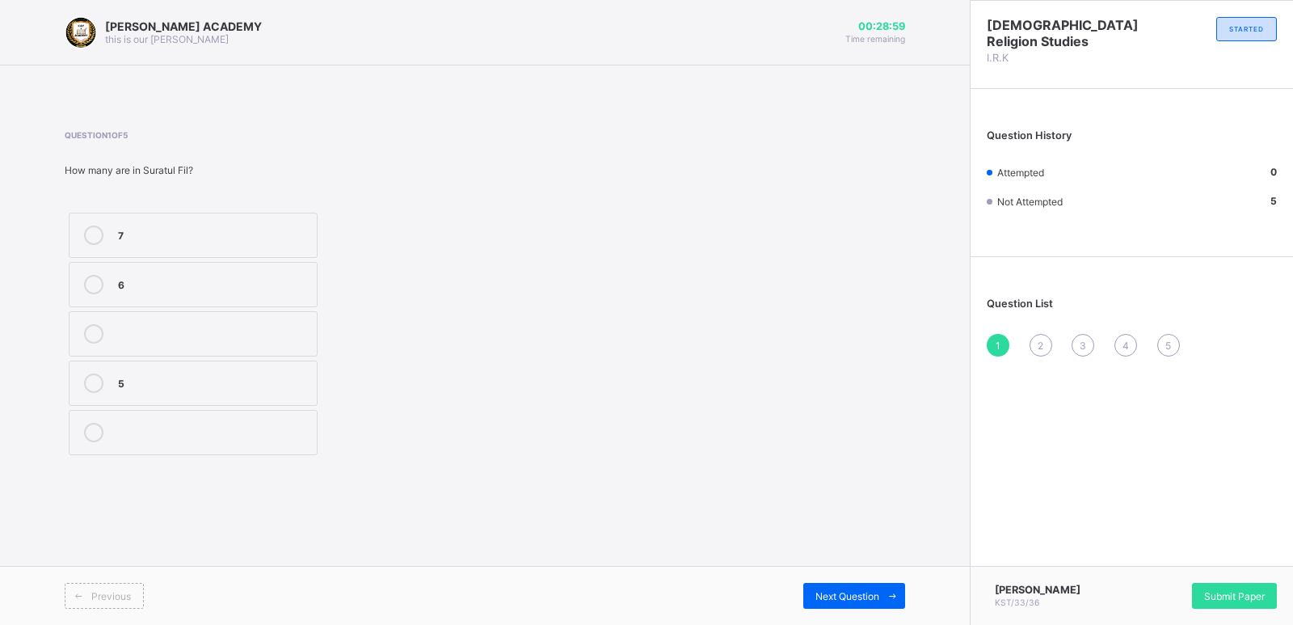
click at [116, 239] on label "7" at bounding box center [193, 235] width 249 height 45
click at [1235, 596] on span "Submit Paper" at bounding box center [1234, 596] width 61 height 12
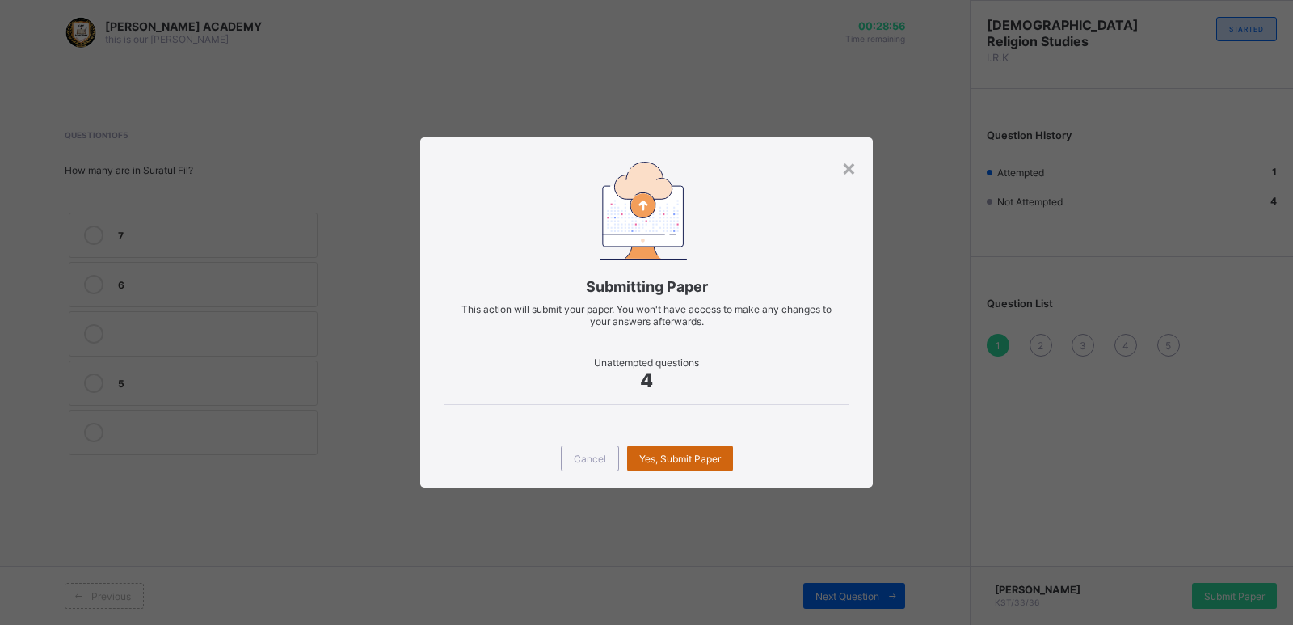
click at [688, 465] on div "Yes, Submit Paper" at bounding box center [680, 458] width 106 height 26
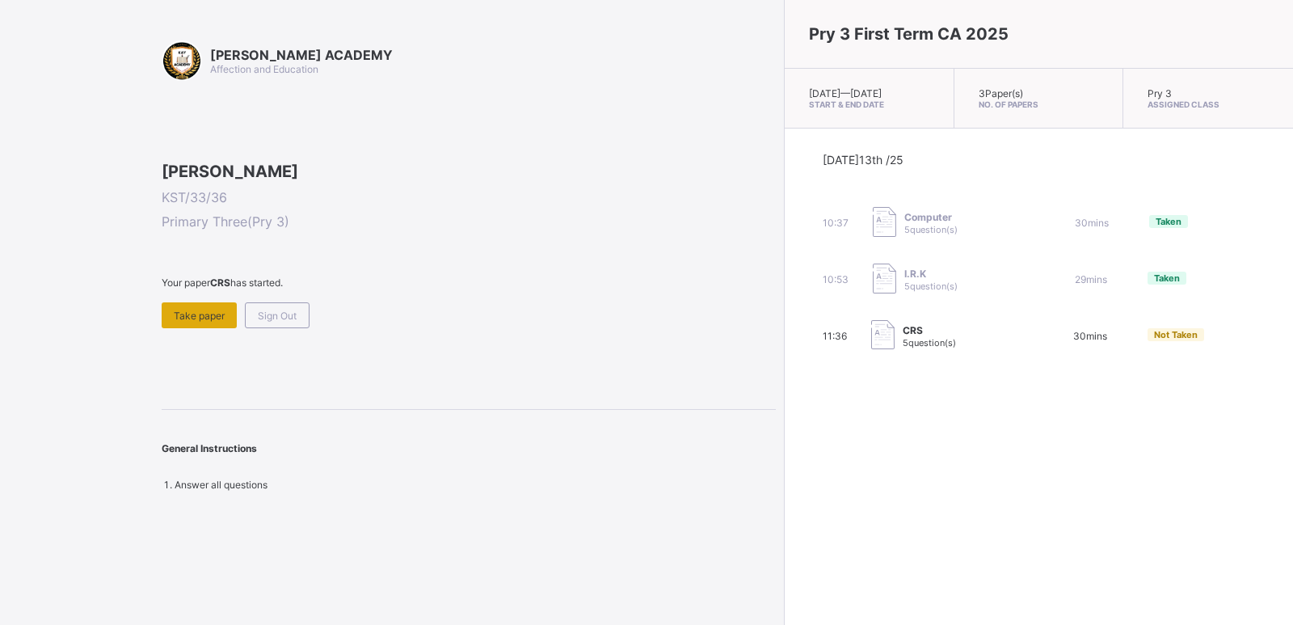
click at [199, 322] on span "Take paper" at bounding box center [199, 316] width 51 height 12
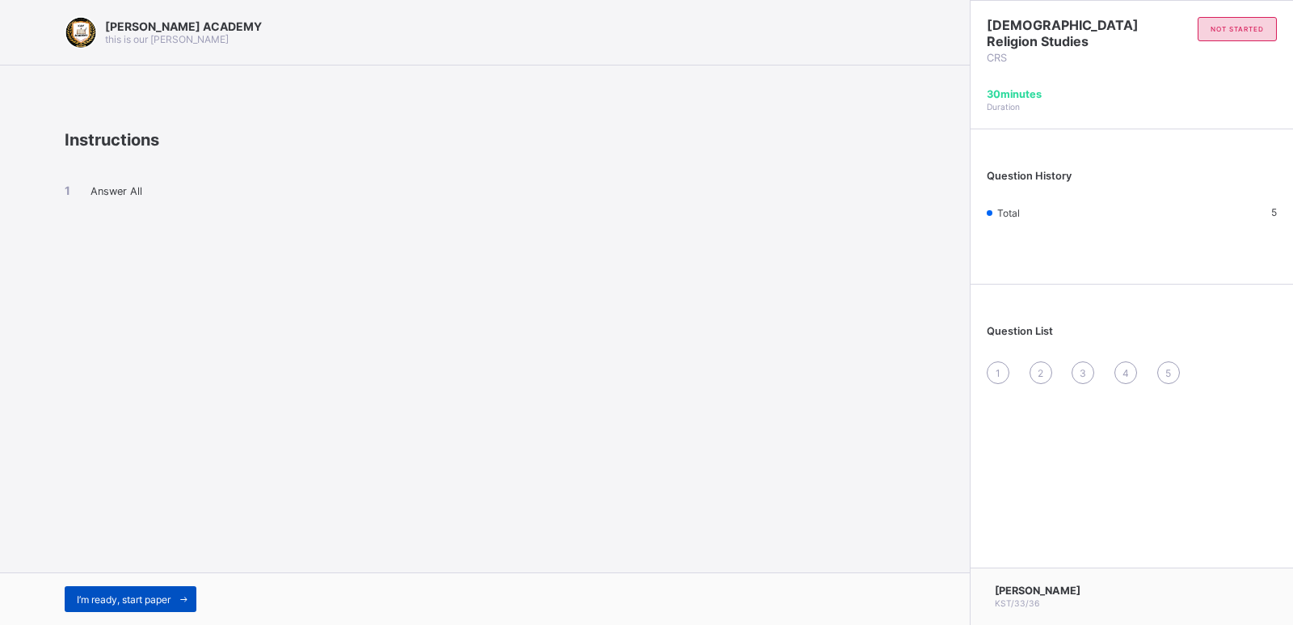
click at [149, 595] on span "I’m ready, start paper" at bounding box center [124, 599] width 94 height 12
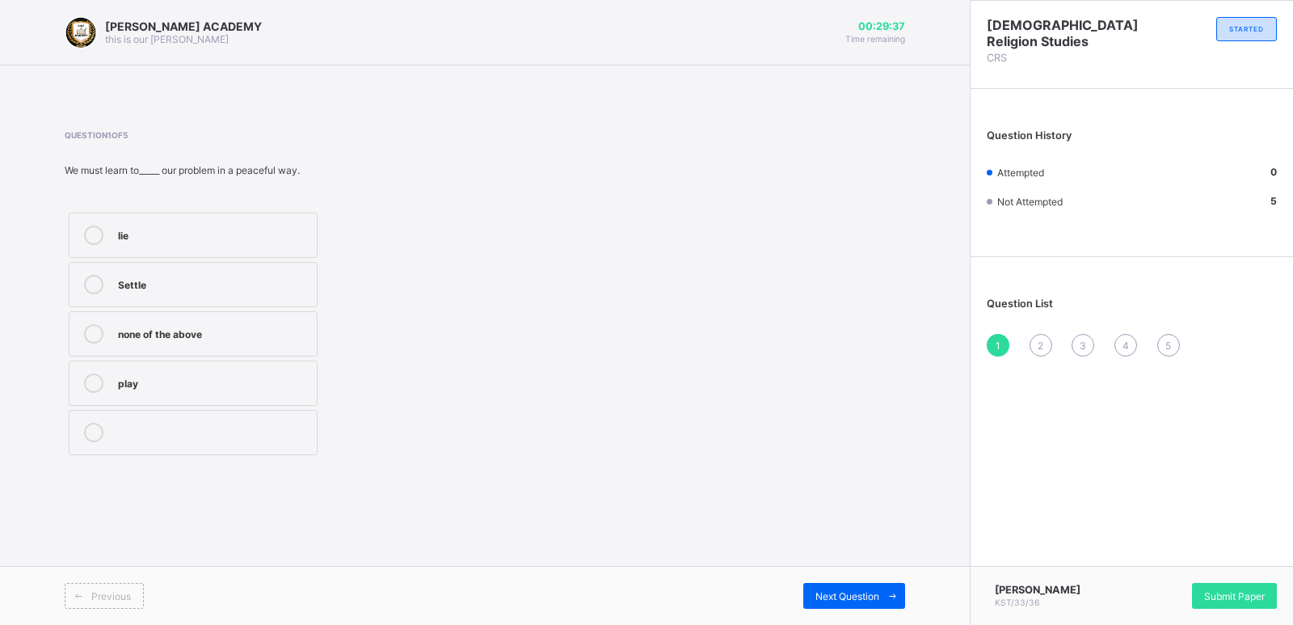
click at [131, 383] on div "play" at bounding box center [213, 381] width 191 height 16
click at [861, 590] on span "Next Question" at bounding box center [848, 596] width 64 height 12
click at [129, 226] on div "Angel" at bounding box center [213, 233] width 191 height 16
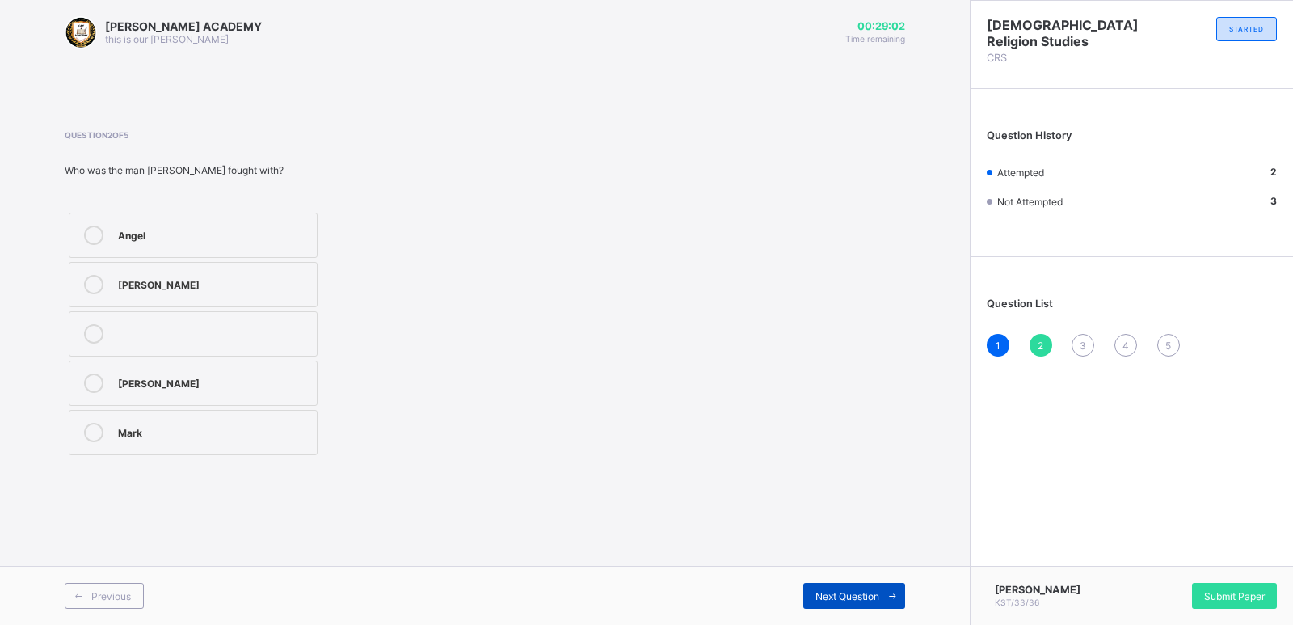
click at [861, 603] on div "Next Question" at bounding box center [854, 596] width 102 height 26
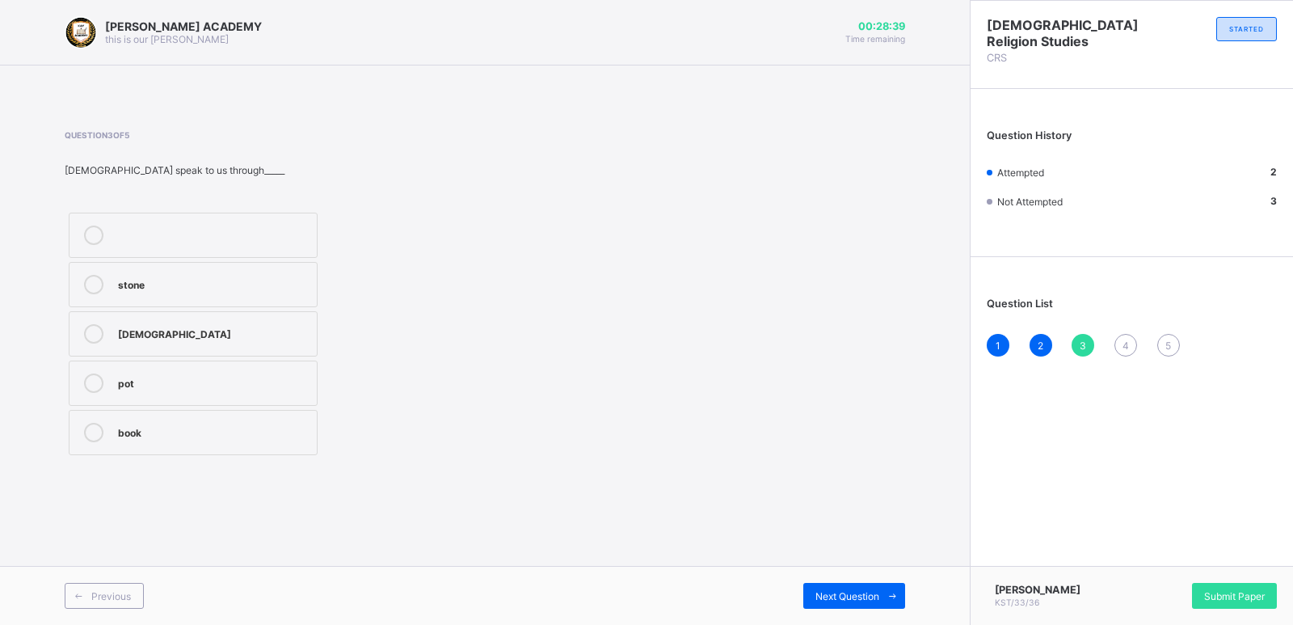
click at [128, 435] on div "book" at bounding box center [213, 431] width 191 height 16
click at [824, 595] on span "Next Question" at bounding box center [848, 596] width 64 height 12
click at [133, 280] on div "son" at bounding box center [213, 283] width 191 height 16
click at [1161, 344] on div "5" at bounding box center [1168, 345] width 23 height 23
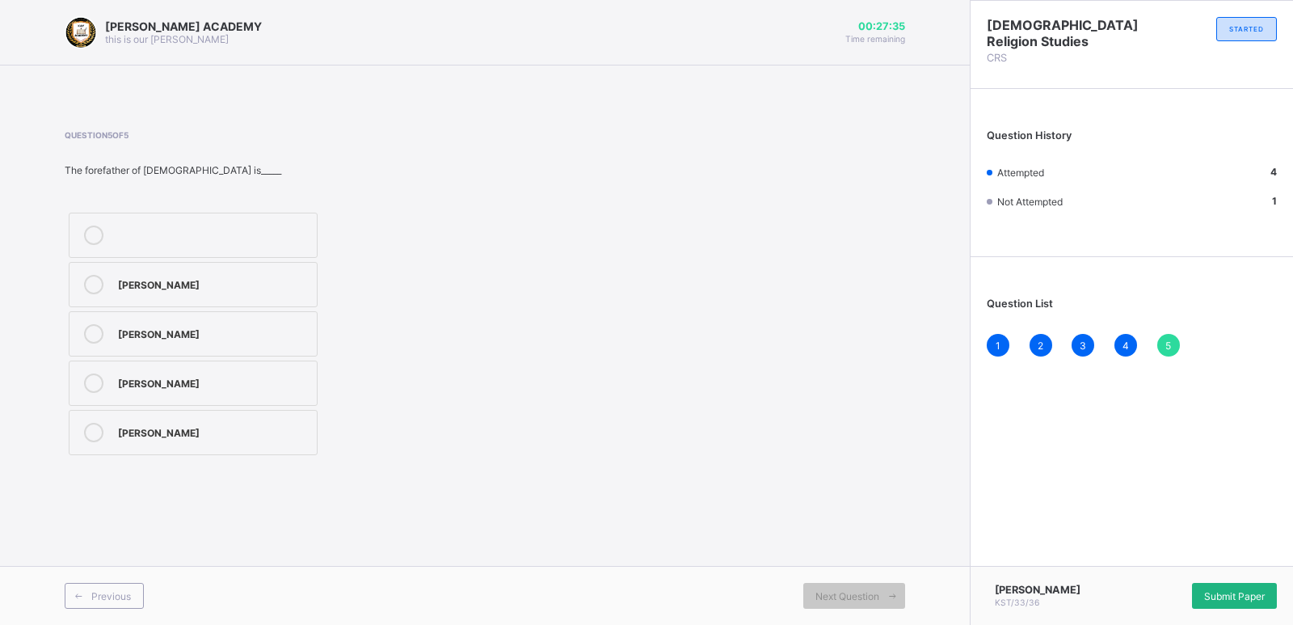
click at [1232, 585] on div "Submit Paper" at bounding box center [1234, 596] width 85 height 26
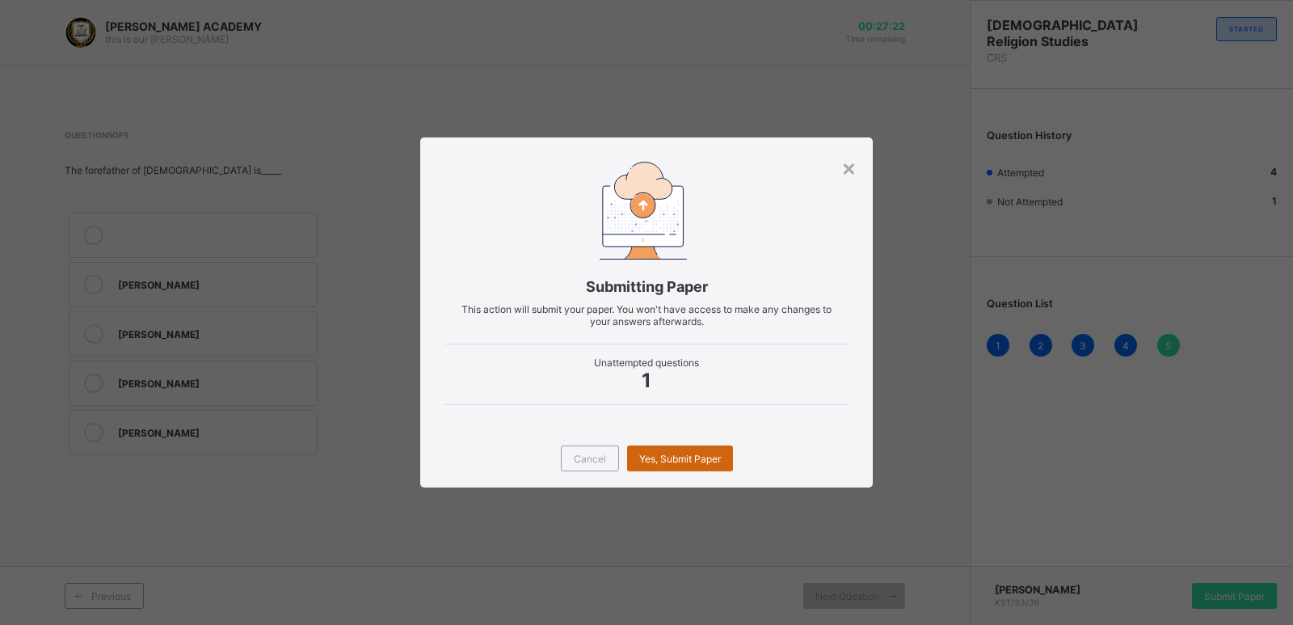
click at [682, 453] on span "Yes, Submit Paper" at bounding box center [680, 459] width 82 height 12
click at [682, 452] on div "Yes, Submit Paper" at bounding box center [680, 458] width 106 height 26
